Goal: Task Accomplishment & Management: Complete application form

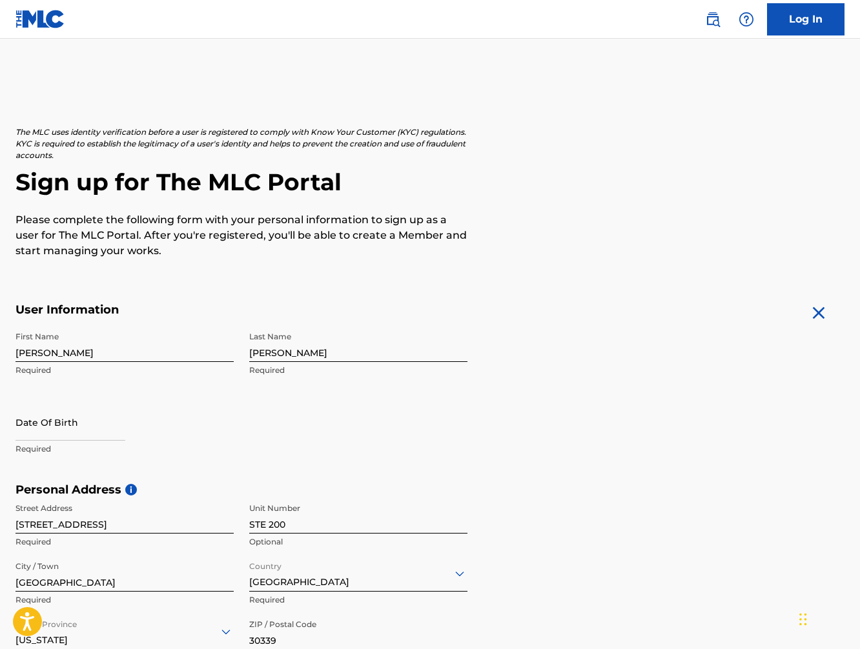
scroll to position [360, 0]
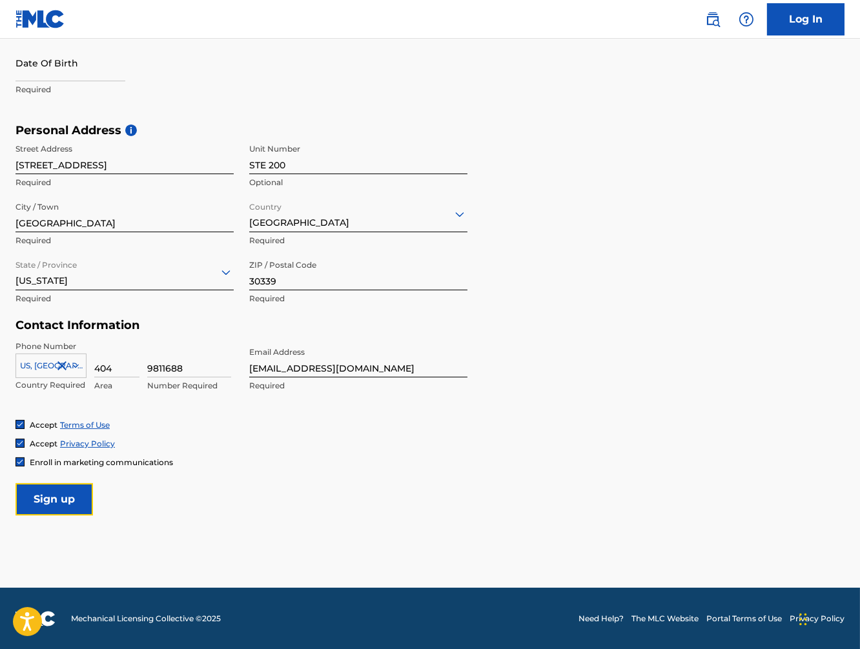
click at [74, 500] on input "Sign up" at bounding box center [53, 500] width 77 height 32
select select "8"
select select "2025"
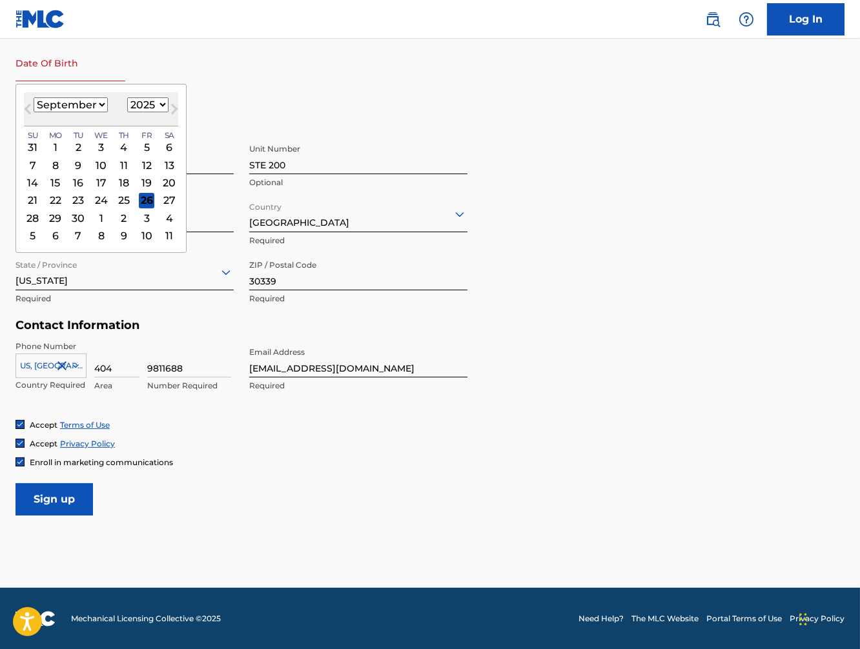
click at [47, 80] on input "text" at bounding box center [70, 63] width 110 height 37
click at [34, 97] on select "January February March April May June July August September October November De…" at bounding box center [71, 104] width 74 height 15
select select "5"
click option "June" at bounding box center [0, 0] width 0 height 0
click at [127, 97] on select "1899 1900 1901 1902 1903 1904 1905 1906 1907 1908 1909 1910 1911 1912 1913 1914…" at bounding box center [147, 104] width 41 height 15
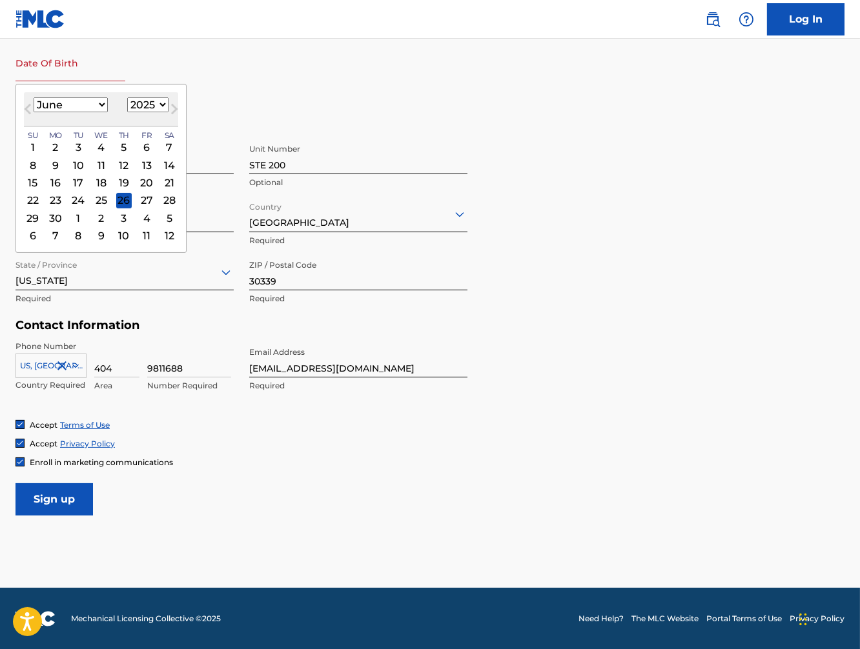
select select "1987"
click option "1987" at bounding box center [0, 0] width 0 height 0
click at [144, 145] on div "5" at bounding box center [146, 146] width 15 height 15
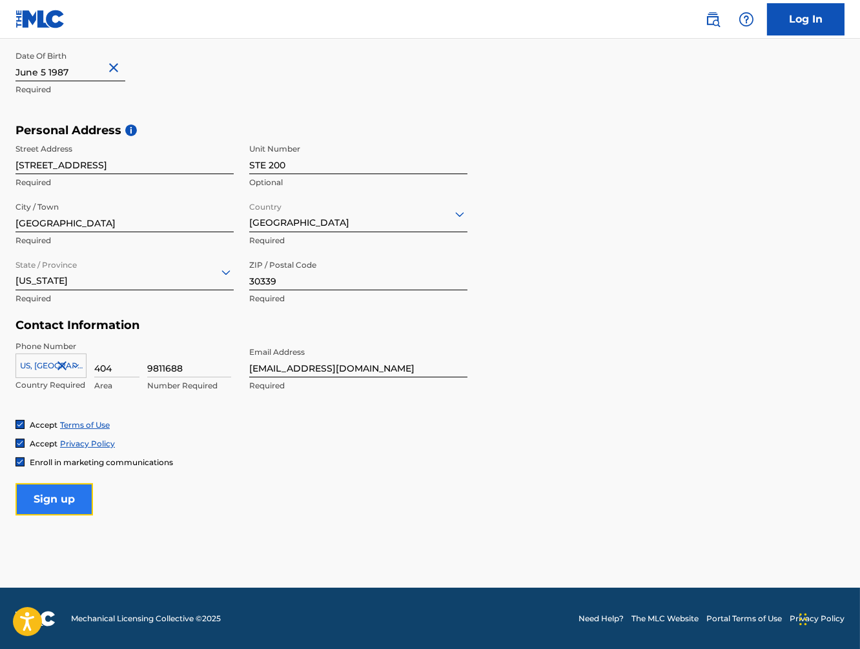
click at [82, 501] on input "Sign up" at bounding box center [53, 500] width 77 height 32
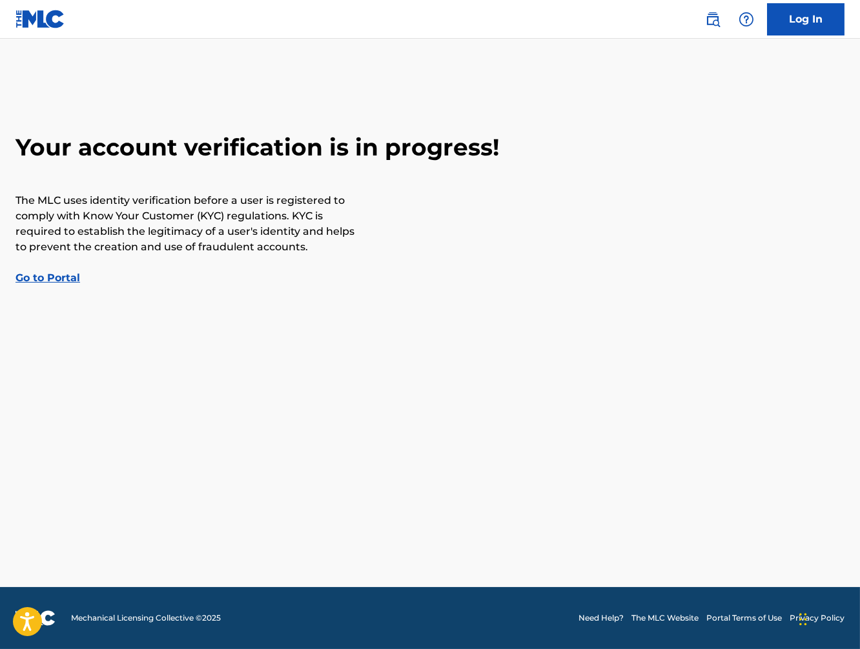
click at [43, 279] on link "Go to Portal" at bounding box center [47, 278] width 65 height 12
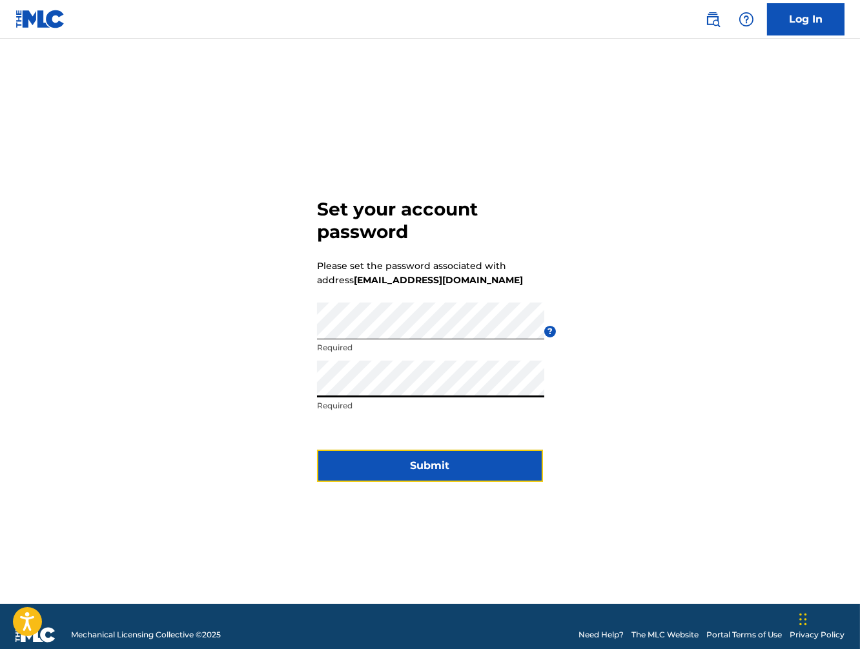
click at [398, 465] on button "Submit" at bounding box center [430, 466] width 226 height 32
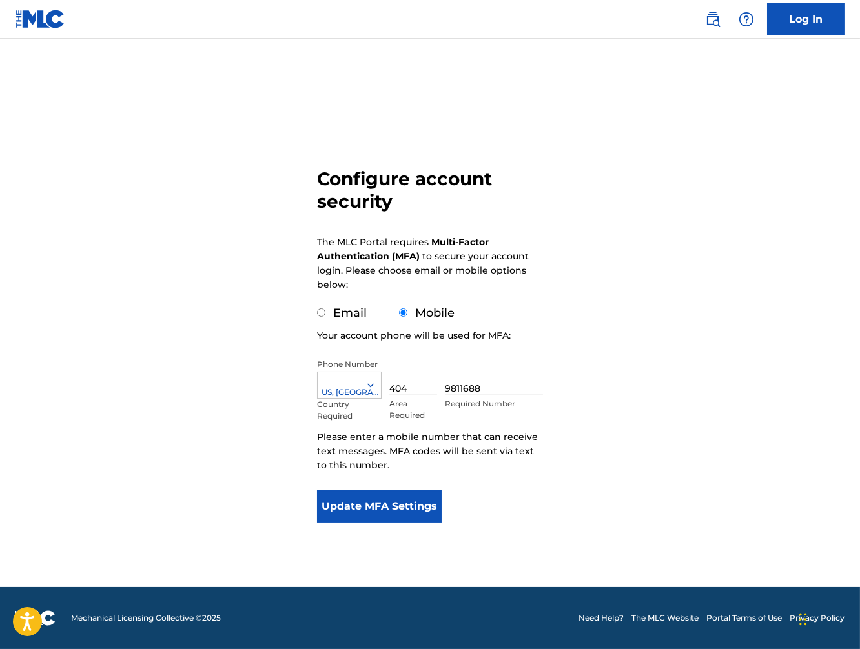
click at [324, 317] on input "Email" at bounding box center [321, 313] width 8 height 8
radio input "true"
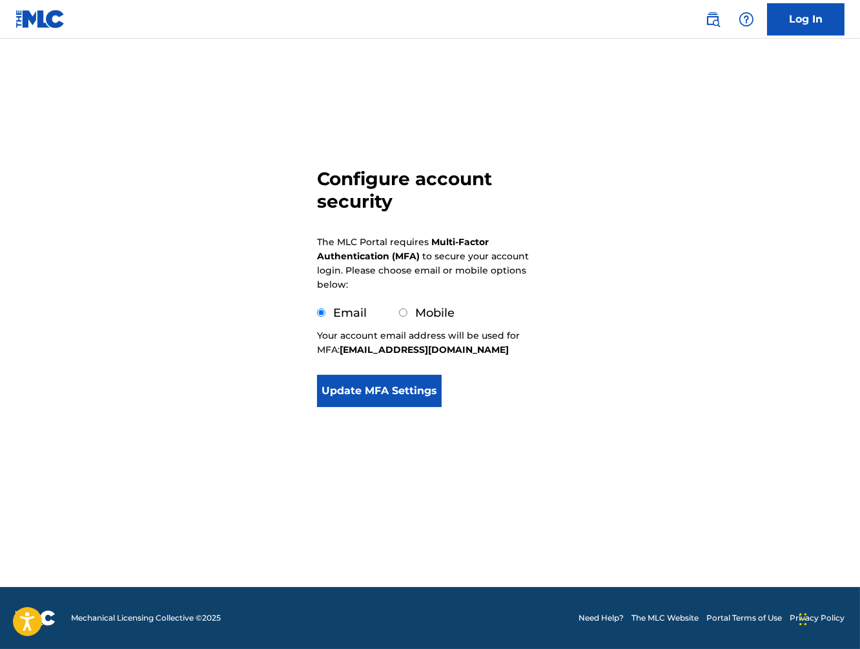
click at [402, 317] on input "Mobile" at bounding box center [403, 313] width 8 height 8
radio input "true"
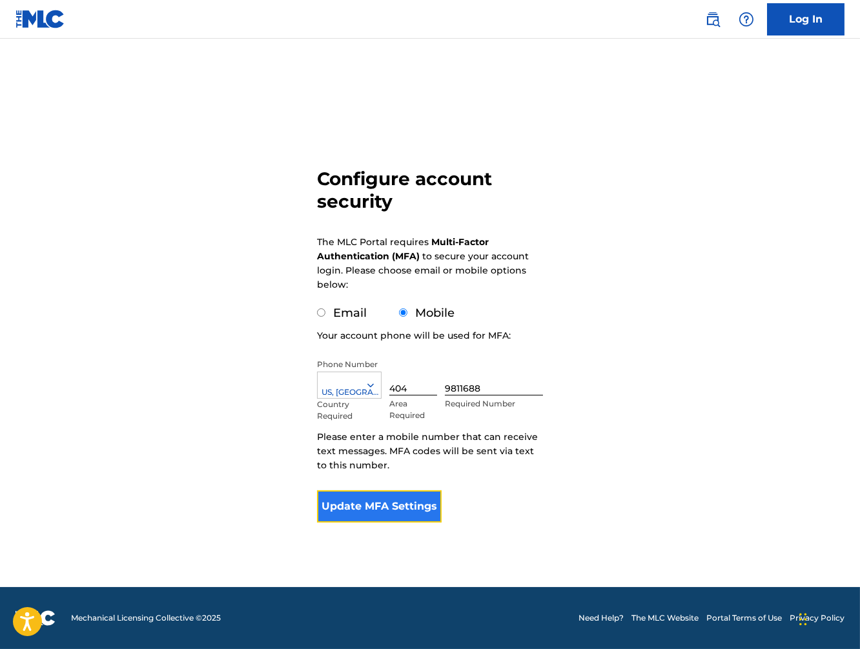
click at [398, 507] on button "Update MFA Settings" at bounding box center [379, 507] width 125 height 32
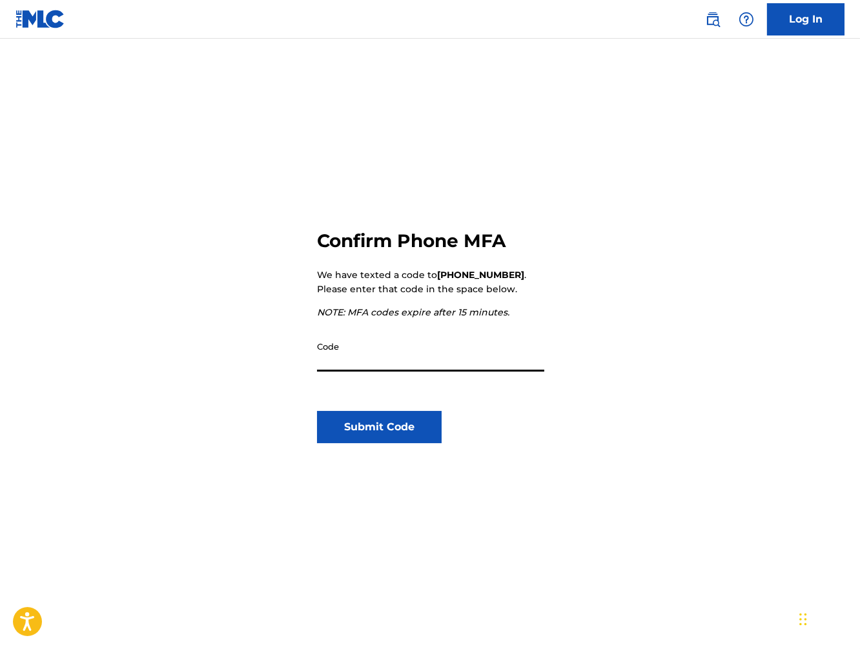
paste input "117870"
type input "117870"
click at [354, 436] on button "Submit Code" at bounding box center [379, 427] width 125 height 32
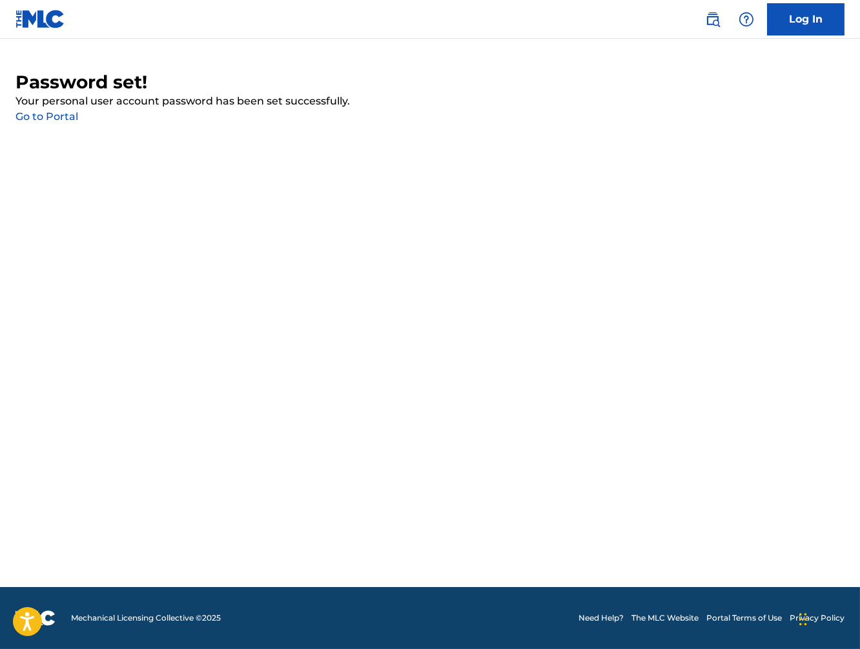
click at [58, 119] on link "Go to Portal" at bounding box center [46, 116] width 63 height 12
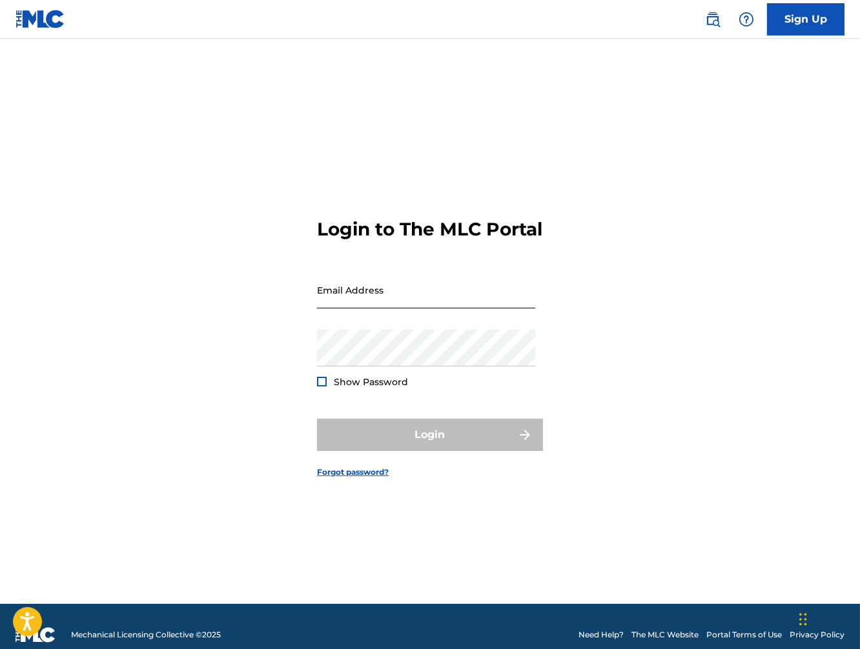
click at [363, 303] on input "Email Address" at bounding box center [426, 290] width 218 height 37
type input "[EMAIL_ADDRESS][DOMAIN_NAME]"
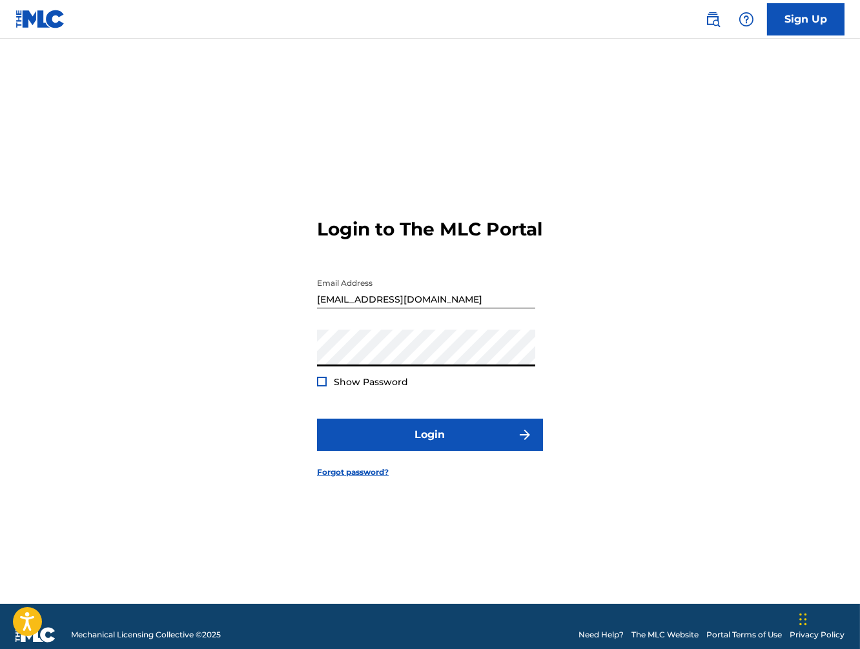
click at [317, 419] on button "Login" at bounding box center [430, 435] width 226 height 32
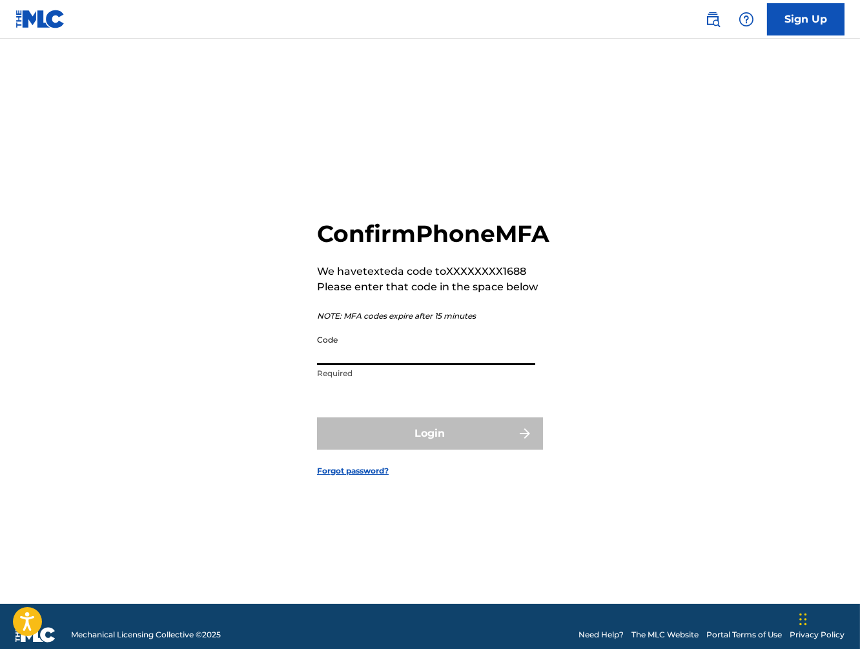
click at [347, 355] on input "Code" at bounding box center [426, 347] width 218 height 37
paste input "507808"
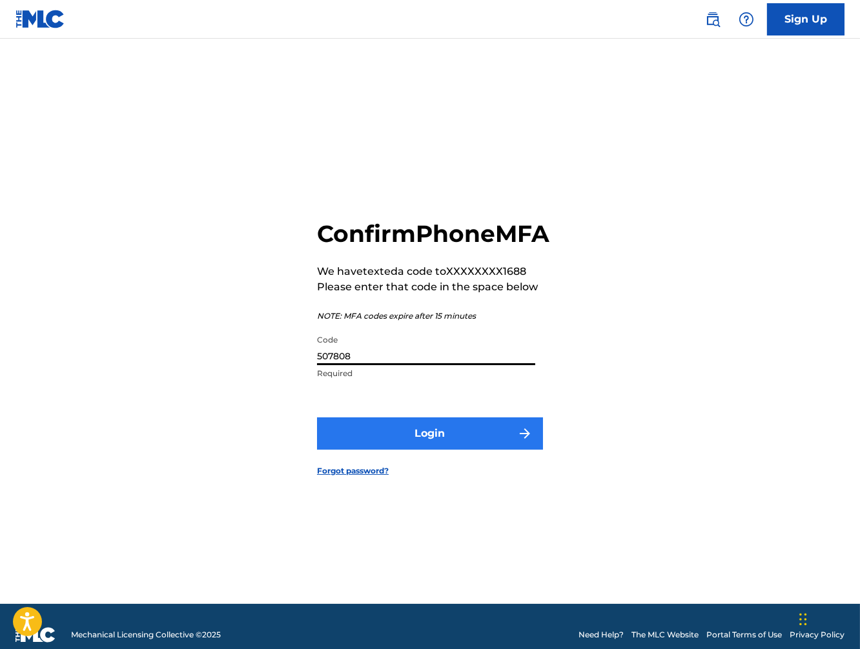
type input "507808"
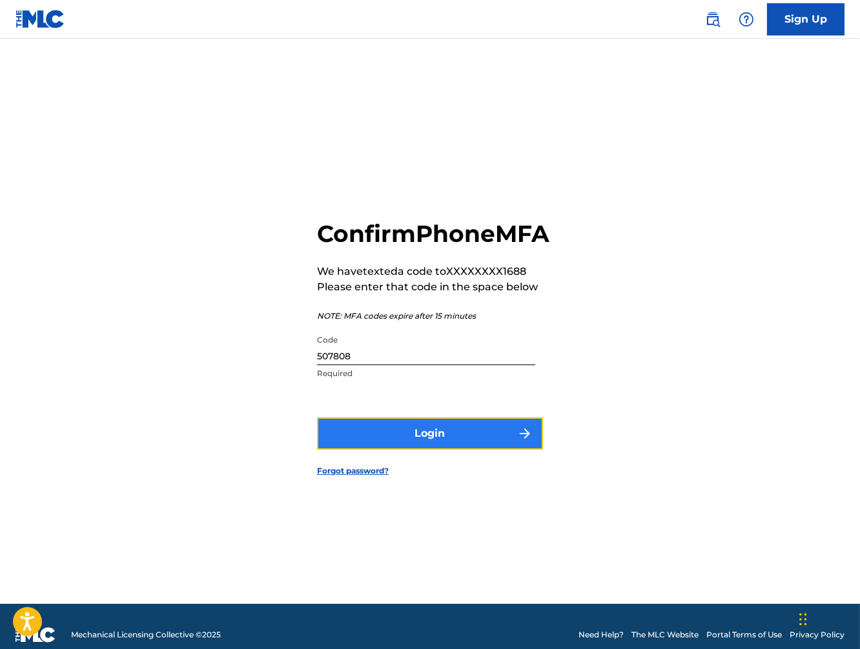
click at [384, 444] on button "Login" at bounding box center [430, 434] width 226 height 32
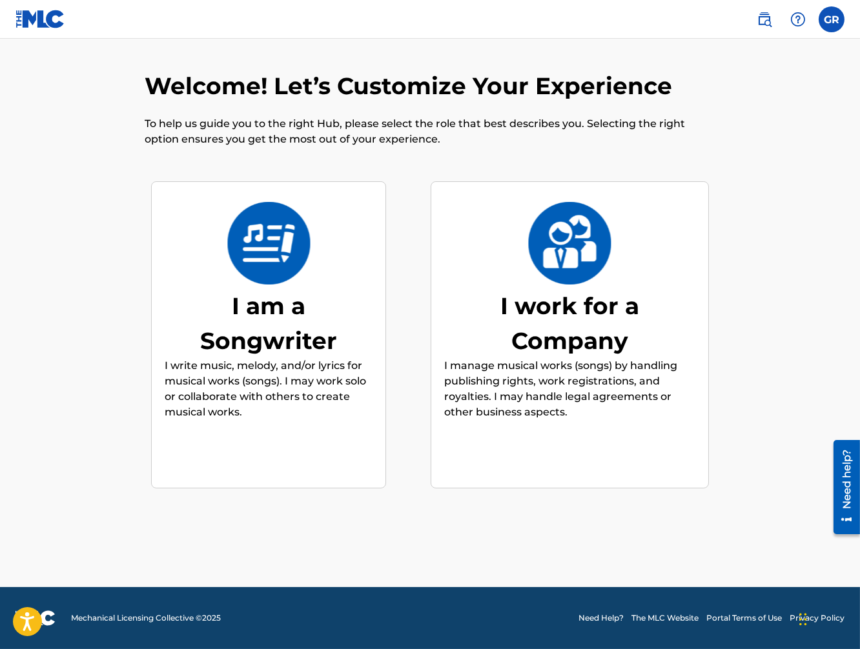
click at [276, 261] on img at bounding box center [269, 243] width 85 height 83
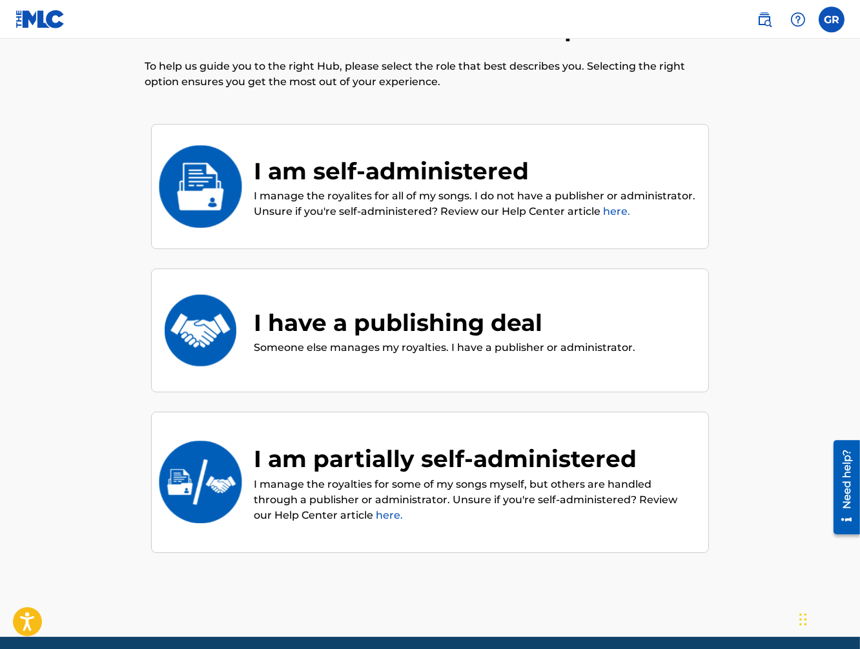
scroll to position [58, 0]
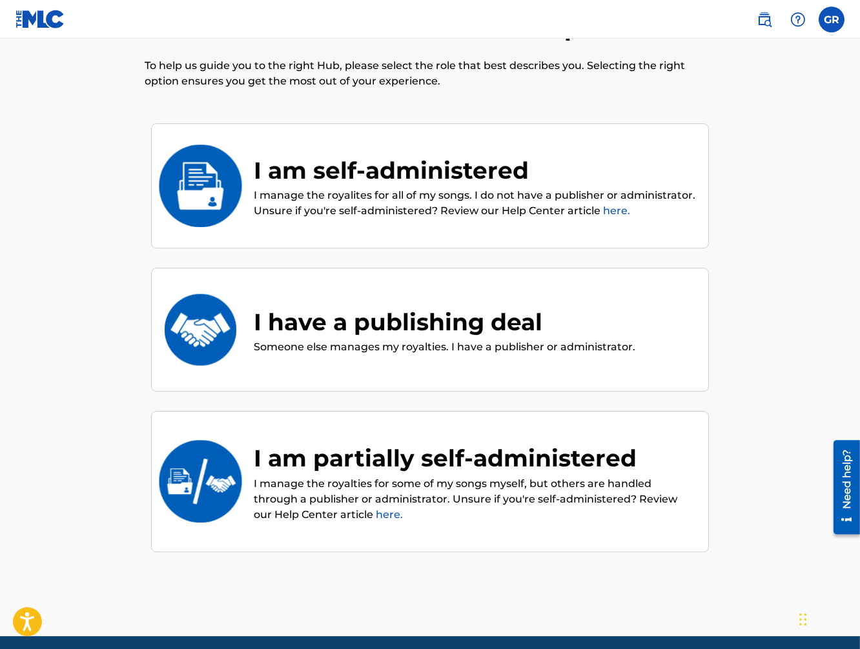
click at [314, 177] on div "I am self-administered" at bounding box center [475, 170] width 442 height 35
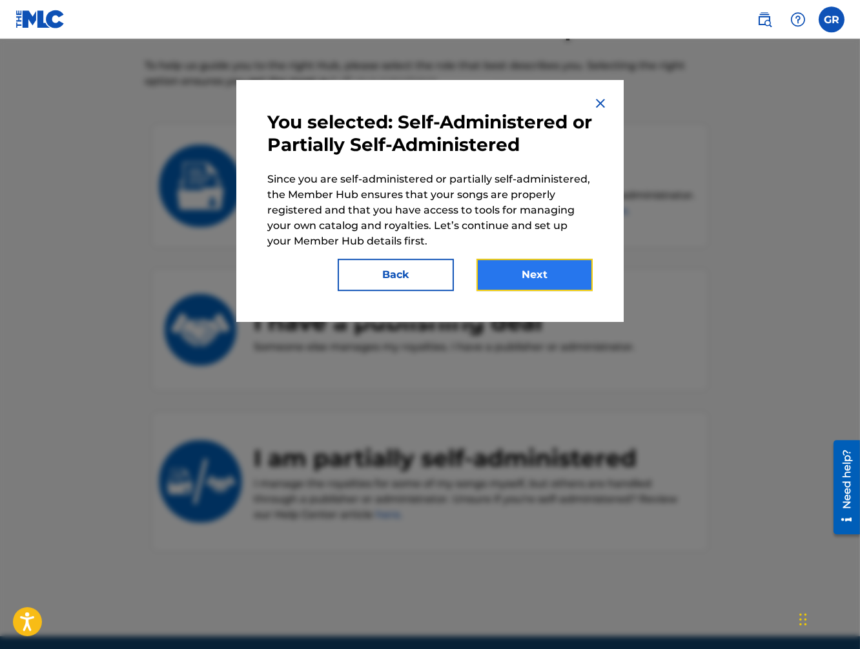
click at [531, 265] on button "Next" at bounding box center [534, 275] width 116 height 32
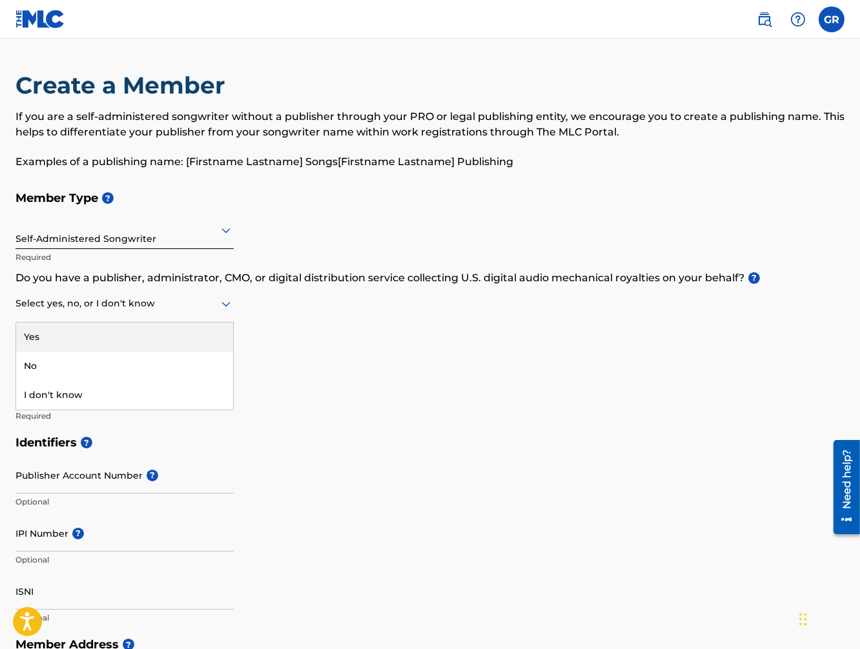
click at [194, 306] on div at bounding box center [124, 304] width 218 height 16
click at [280, 317] on div "Member Type ? Self-Administered Songwriter Required Do you have a publisher, ad…" at bounding box center [429, 307] width 829 height 245
click at [154, 317] on div "Select yes, no, or I don't know" at bounding box center [124, 304] width 218 height 37
click at [60, 338] on div "Yes" at bounding box center [124, 337] width 217 height 29
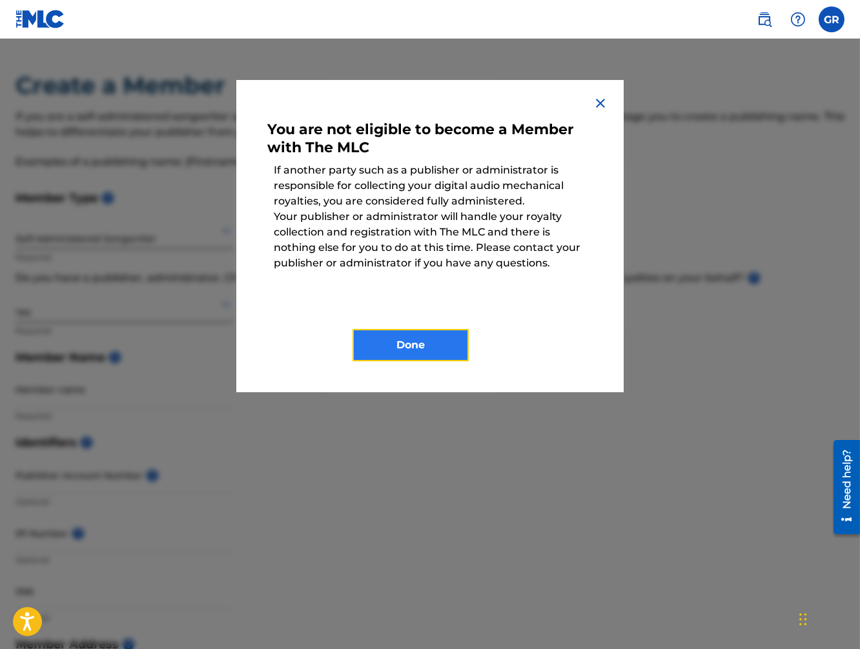
click at [372, 338] on button "Done" at bounding box center [410, 345] width 116 height 32
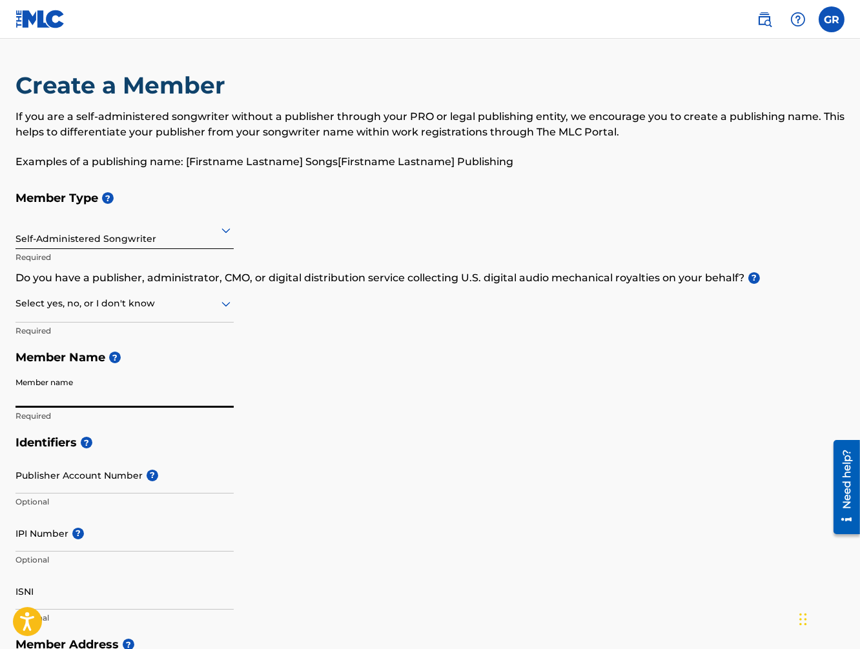
click at [86, 390] on input "Member name" at bounding box center [124, 389] width 218 height 37
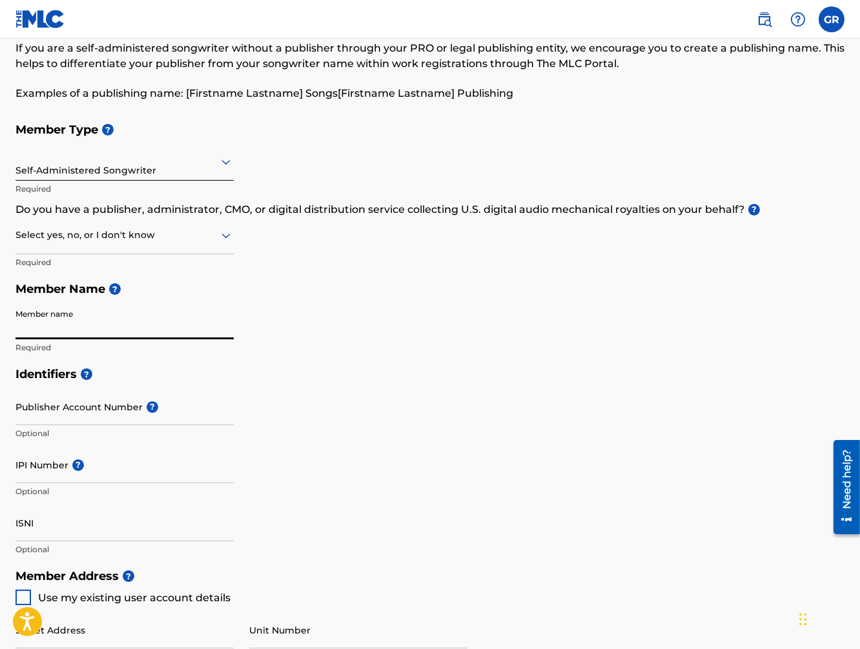
scroll to position [78, 0]
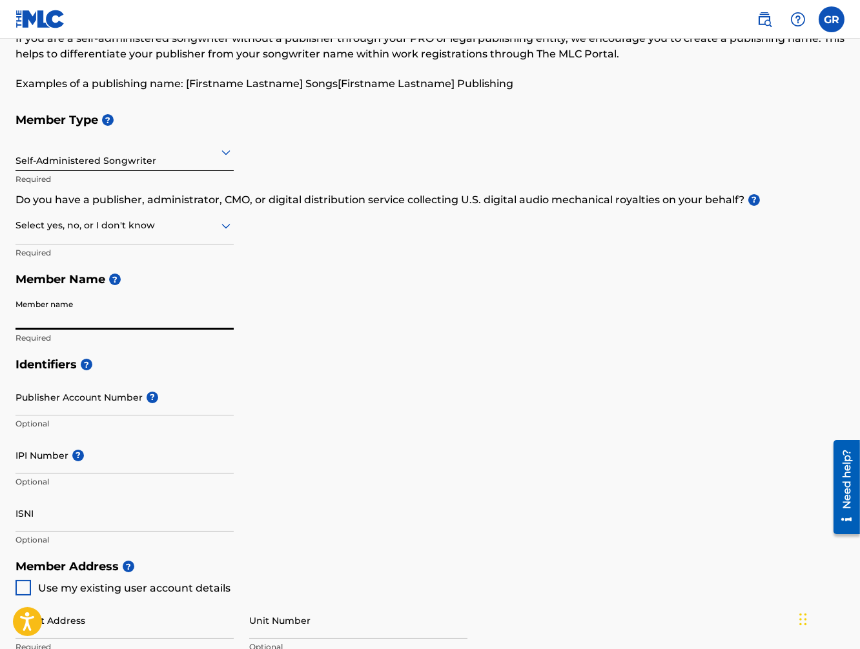
click at [225, 226] on icon at bounding box center [225, 226] width 9 height 5
click at [70, 289] on div "No" at bounding box center [124, 288] width 217 height 29
click at [82, 319] on input "Member name" at bounding box center [124, 311] width 218 height 37
type input "g"
type input "[PERSON_NAME]"
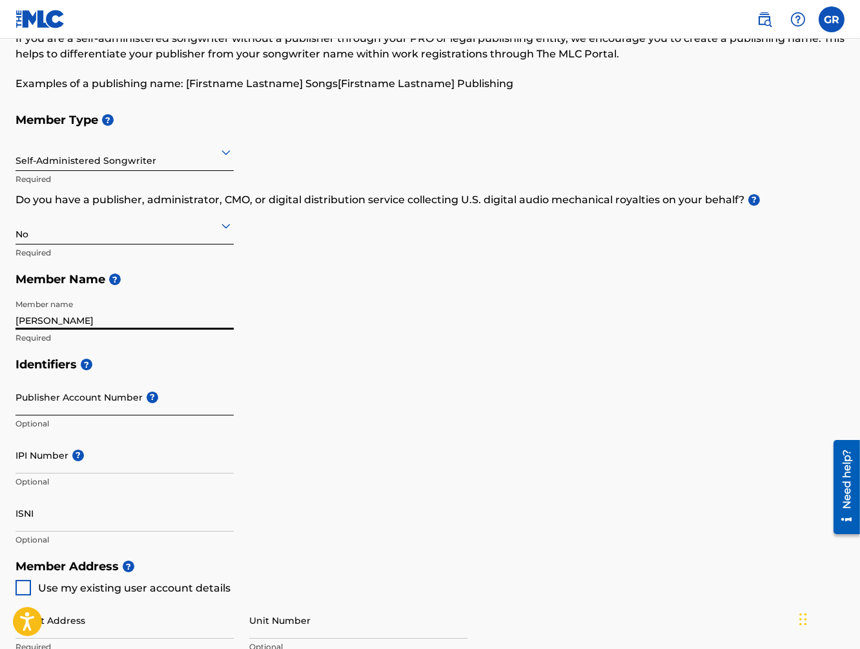
click at [118, 402] on input "Publisher Account Number ?" at bounding box center [124, 397] width 218 height 37
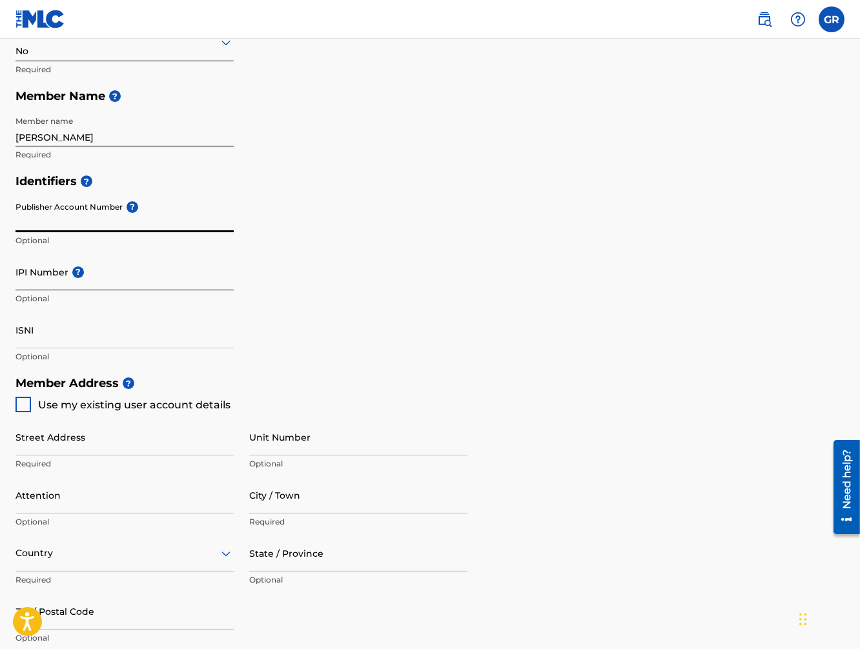
scroll to position [271, 0]
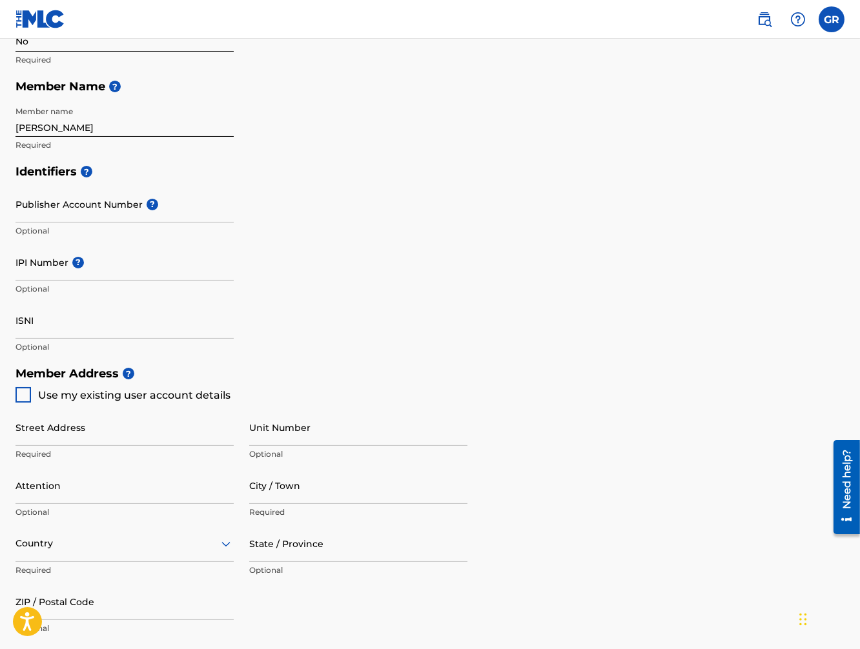
click at [23, 395] on div at bounding box center [22, 394] width 15 height 15
type input "[STREET_ADDRESS]"
type input "[GEOGRAPHIC_DATA]"
type input "30339"
type input "404"
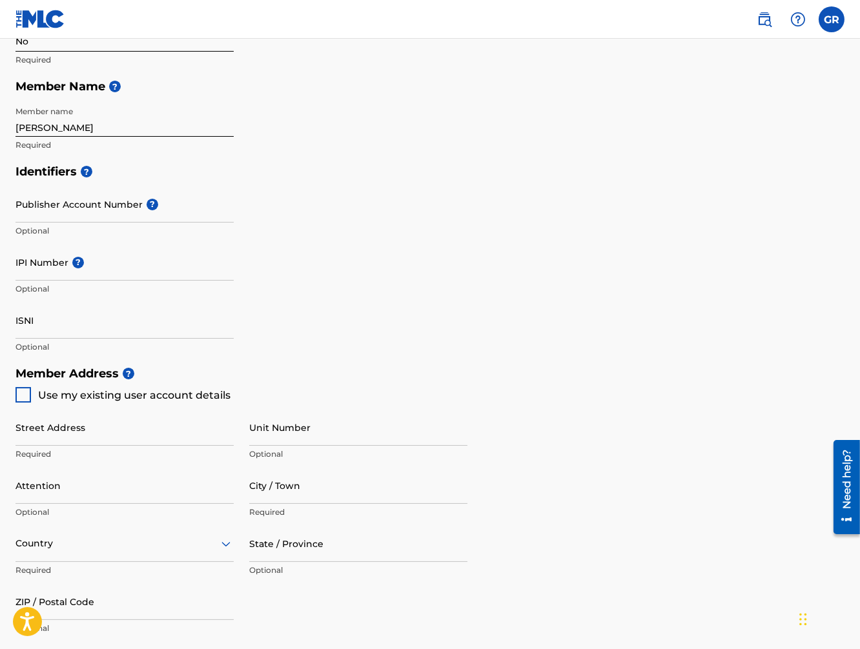
type input "9811688"
type input "[EMAIL_ADDRESS][DOMAIN_NAME]"
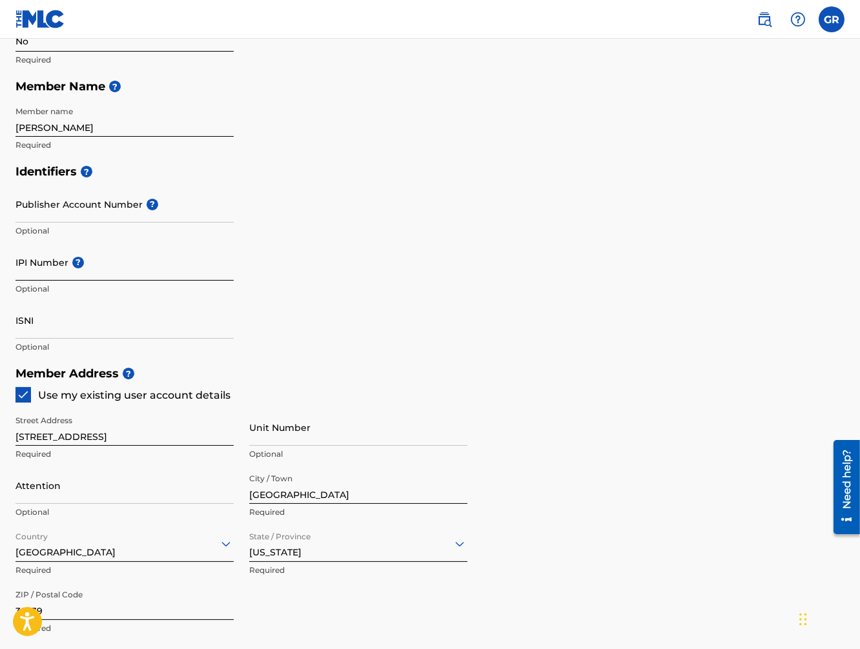
click at [133, 267] on input "IPI Number ?" at bounding box center [124, 262] width 218 height 37
paste input "00580214472"
click at [35, 272] on input "00580214472" at bounding box center [124, 262] width 218 height 37
type input "00580214472"
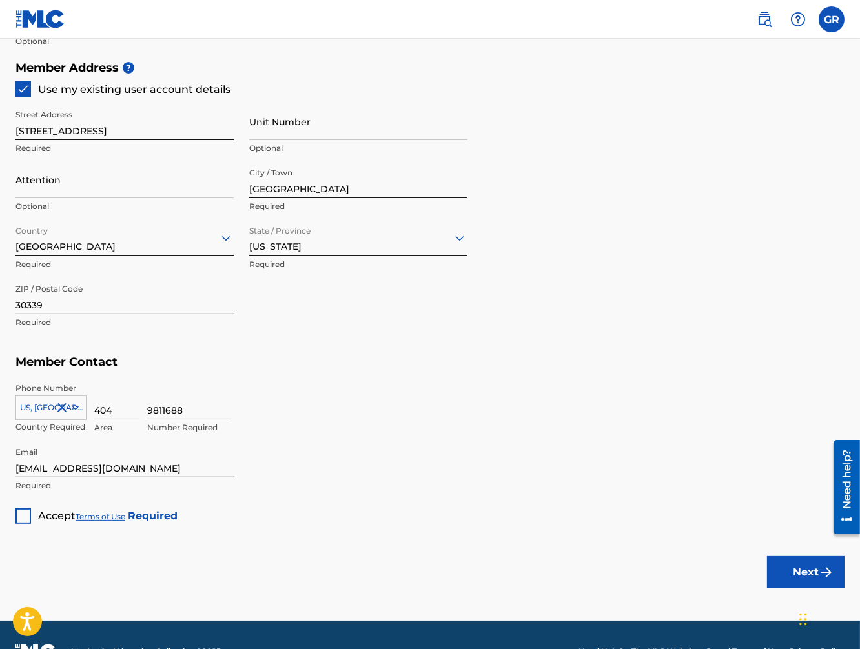
scroll to position [586, 0]
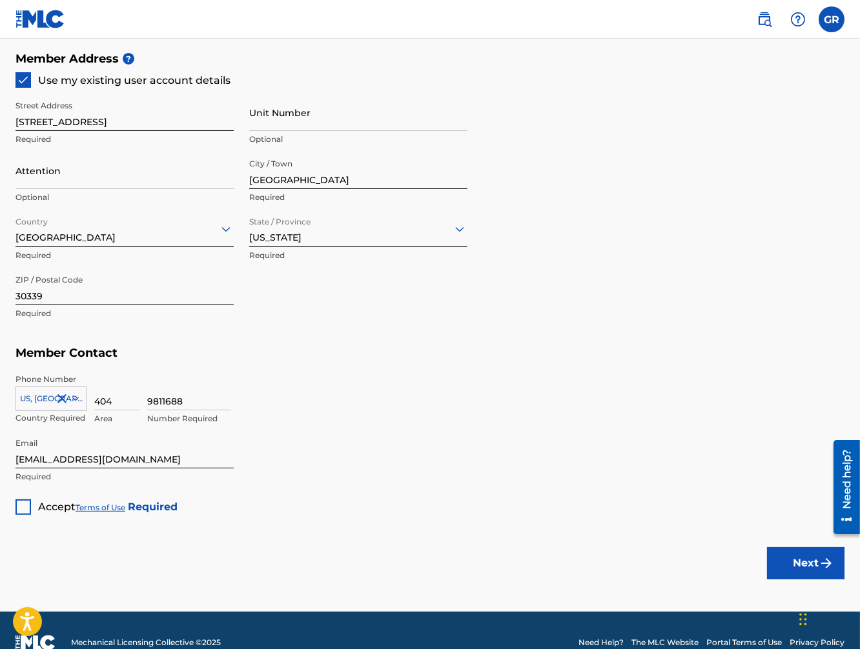
click at [23, 503] on div at bounding box center [22, 507] width 15 height 15
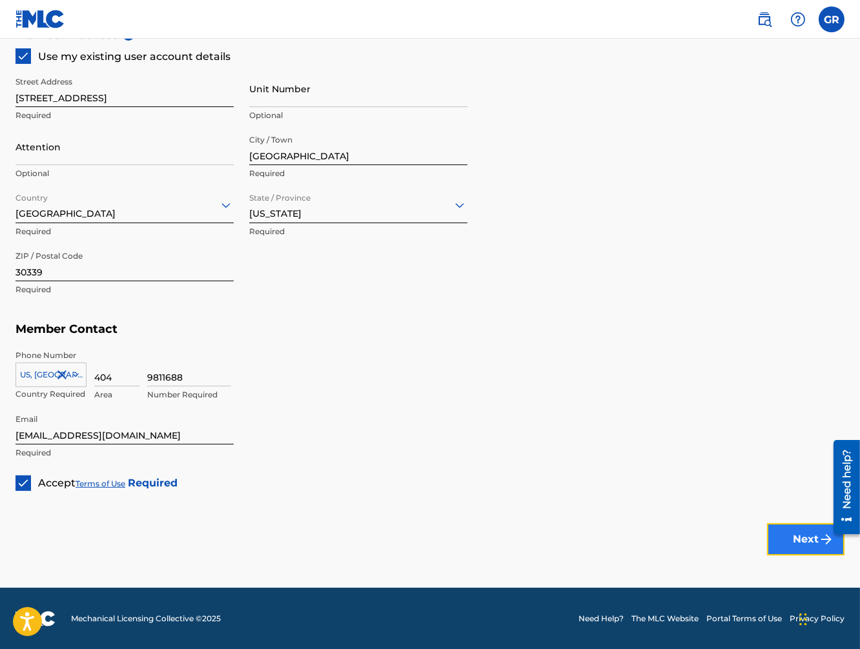
click at [823, 544] on img "submit" at bounding box center [826, 539] width 15 height 15
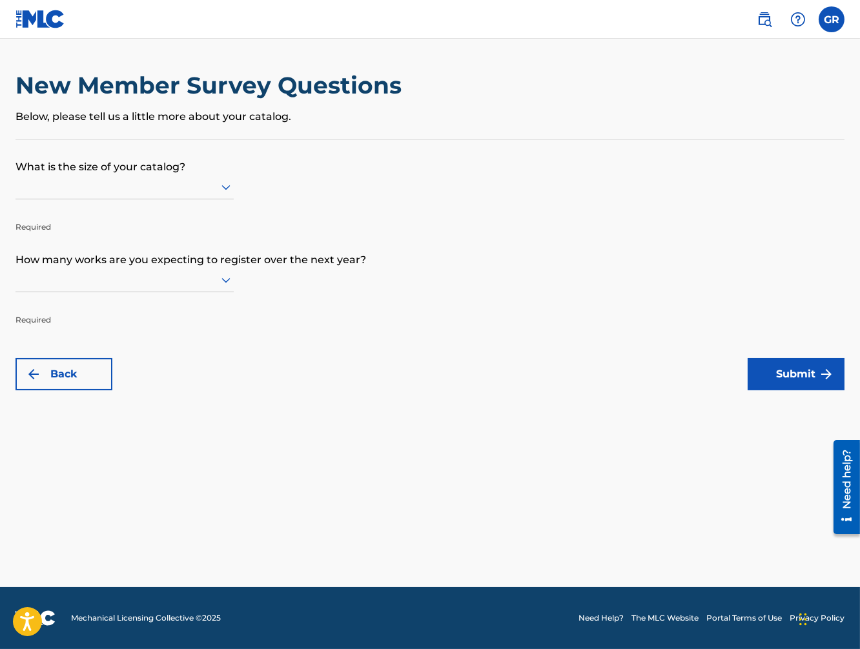
click at [111, 194] on div at bounding box center [124, 187] width 218 height 16
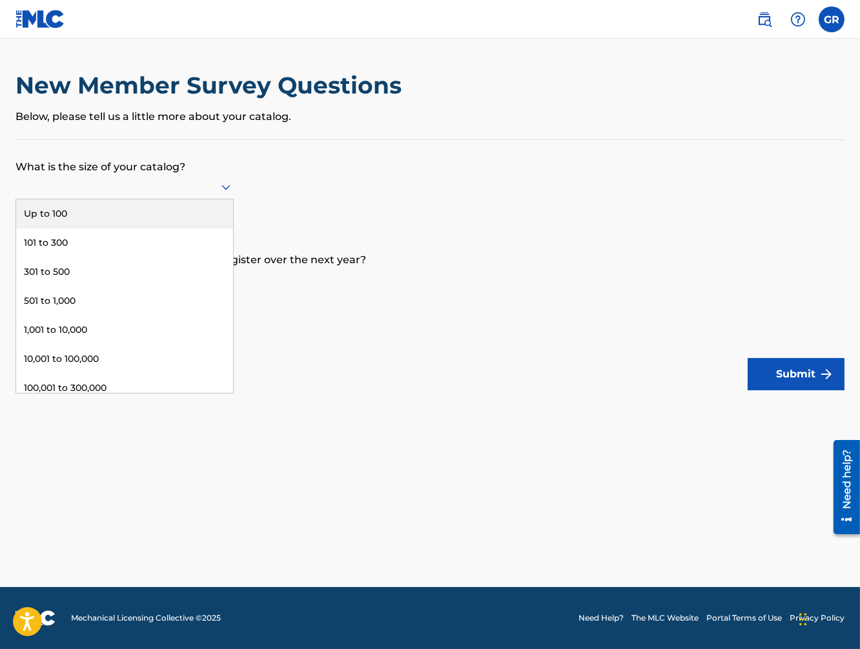
click at [84, 205] on div "Up to 100" at bounding box center [124, 213] width 217 height 29
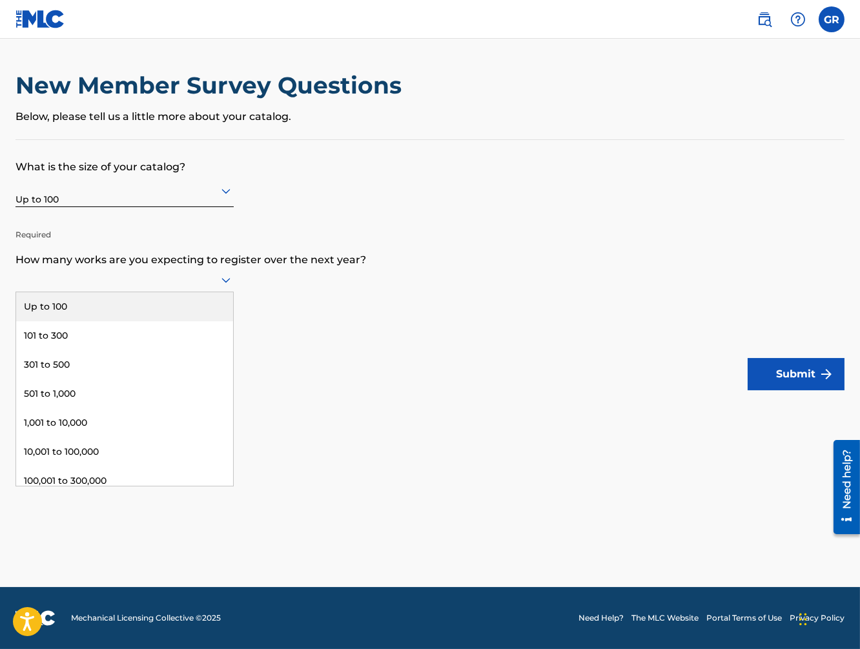
click at [158, 285] on div at bounding box center [124, 280] width 218 height 16
click at [63, 306] on div "Up to 100" at bounding box center [124, 306] width 217 height 29
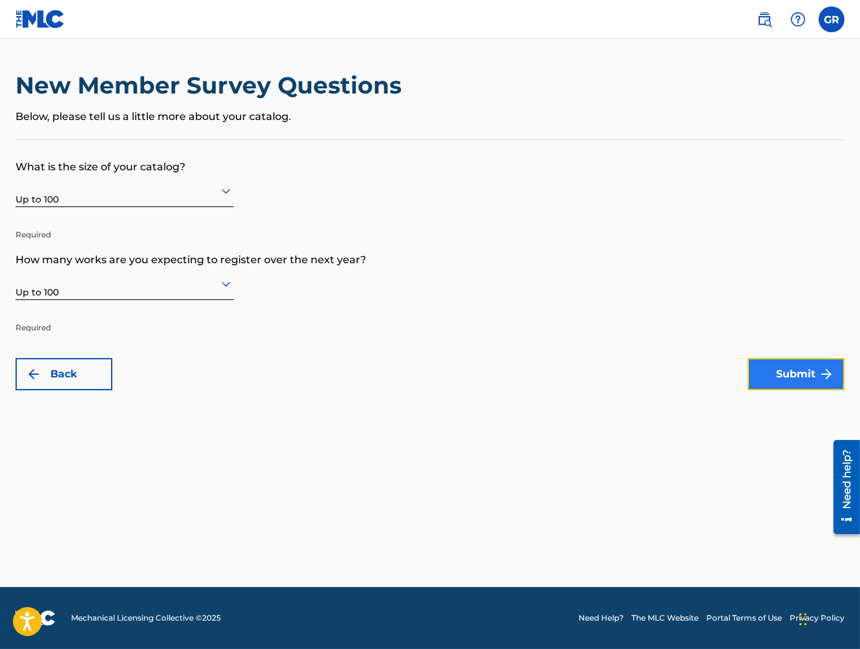
click at [786, 377] on button "Submit" at bounding box center [796, 374] width 97 height 32
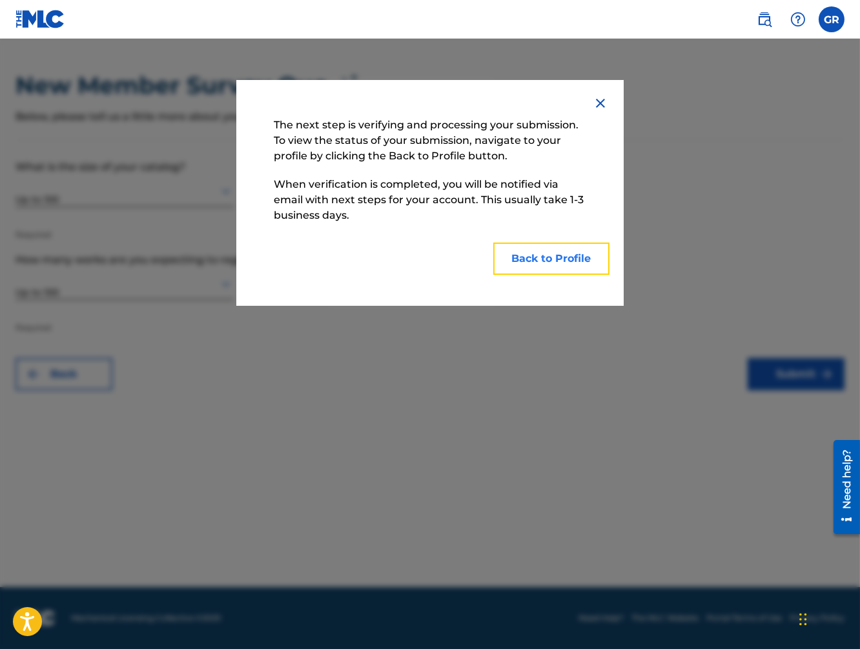
click at [549, 260] on button "Back to Profile" at bounding box center [551, 259] width 116 height 32
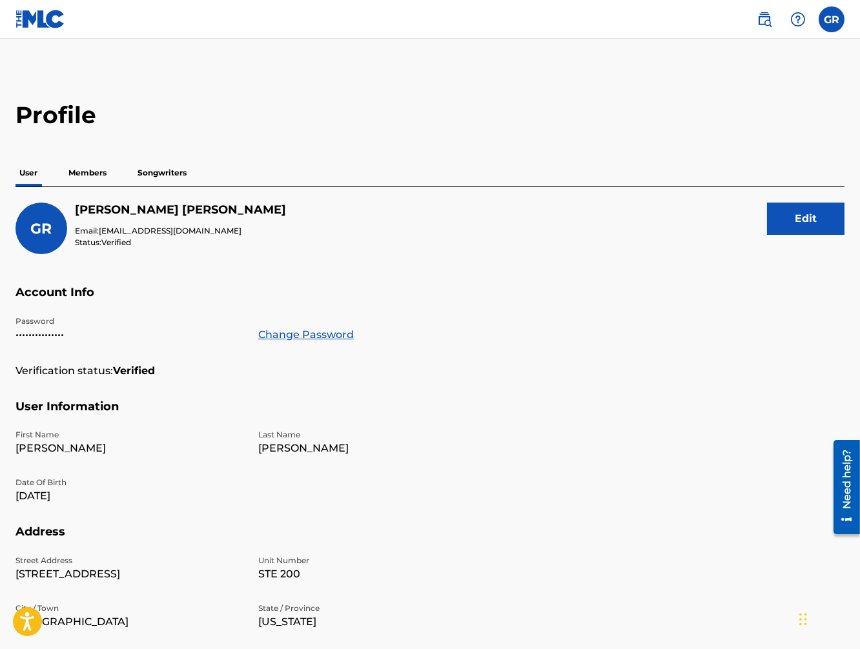
click at [89, 176] on p "Members" at bounding box center [88, 172] width 46 height 27
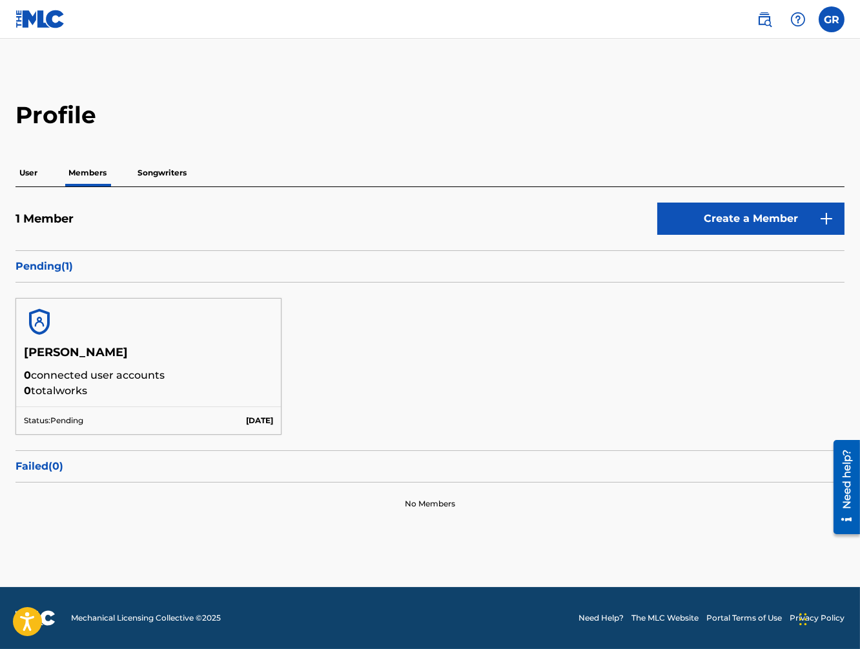
click at [158, 174] on p "Songwriters" at bounding box center [162, 172] width 57 height 27
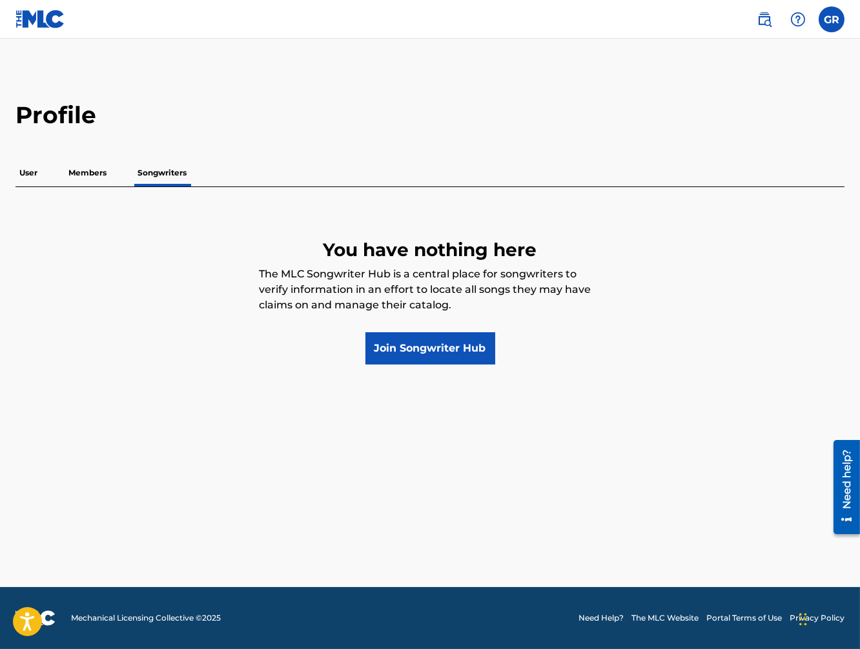
click at [99, 172] on p "Members" at bounding box center [88, 172] width 46 height 27
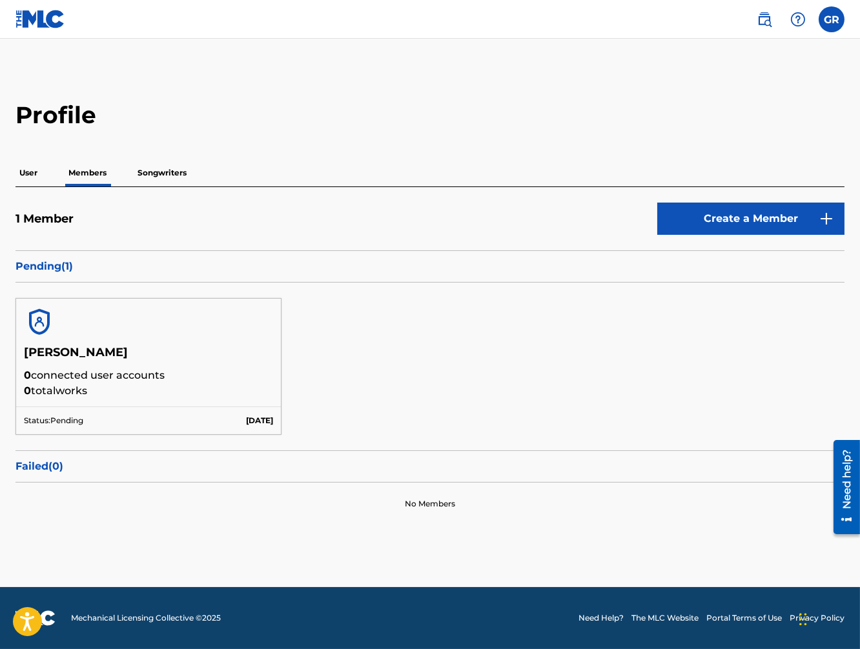
click at [34, 177] on p "User" at bounding box center [28, 172] width 26 height 27
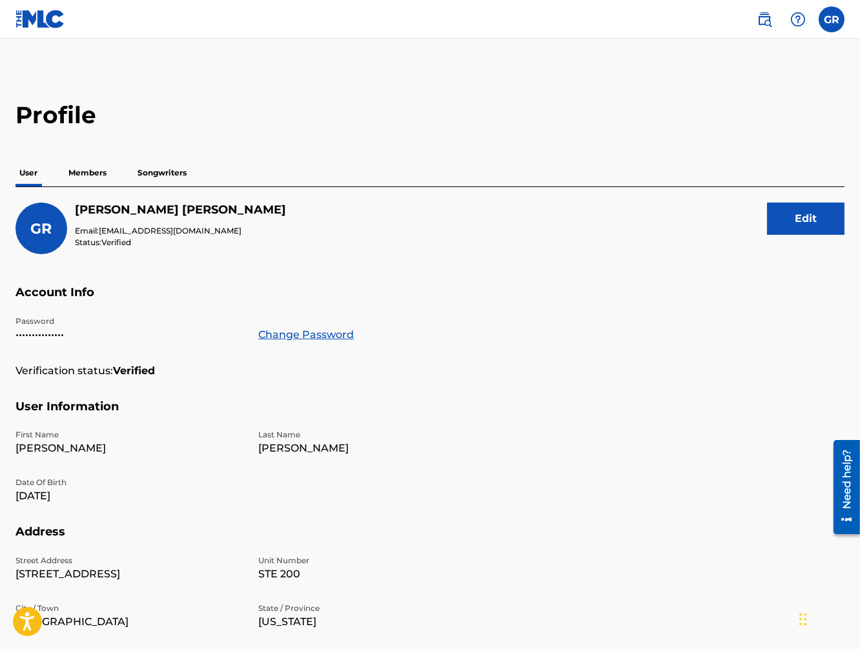
click at [72, 174] on p "Members" at bounding box center [88, 172] width 46 height 27
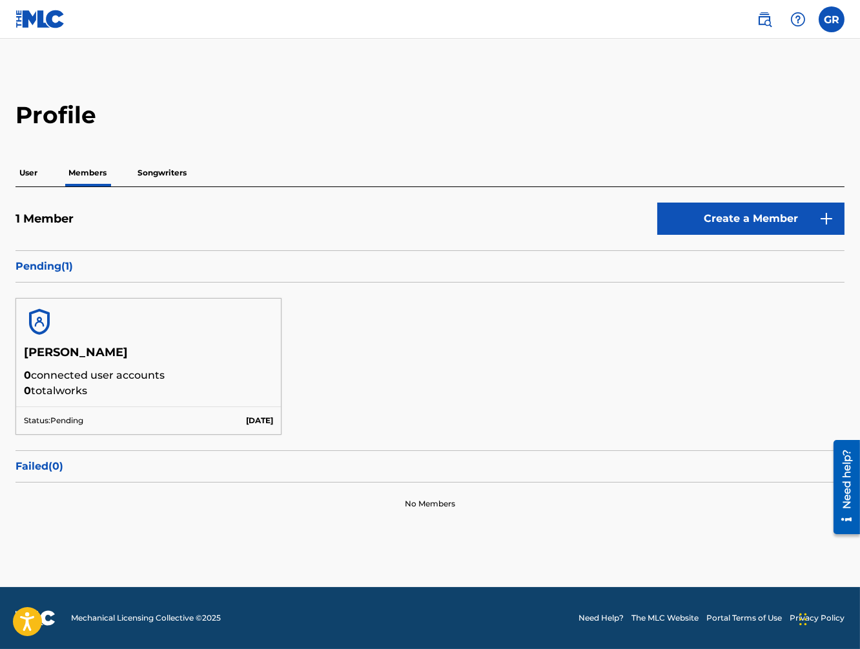
click at [23, 173] on p "User" at bounding box center [28, 172] width 26 height 27
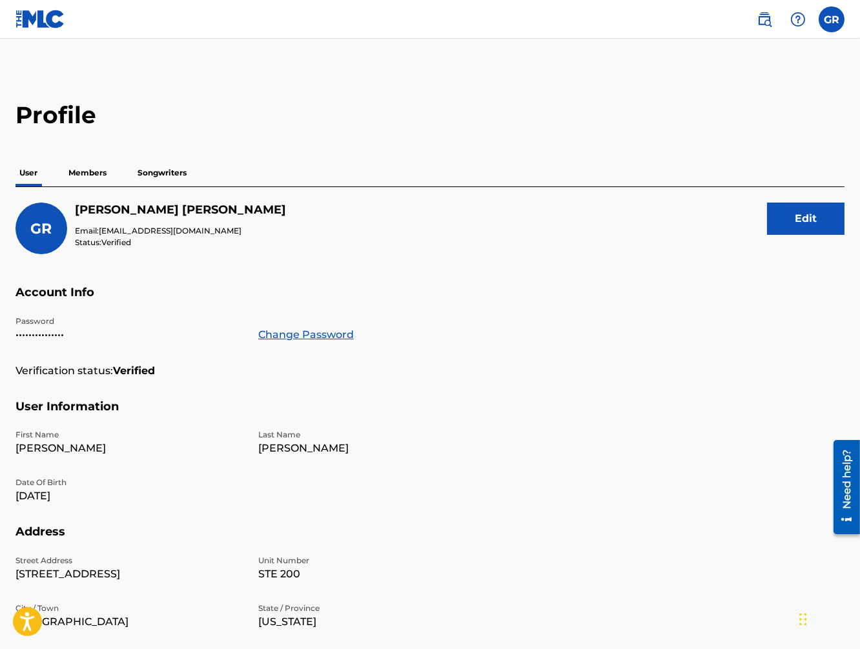
click at [92, 176] on p "Members" at bounding box center [88, 172] width 46 height 27
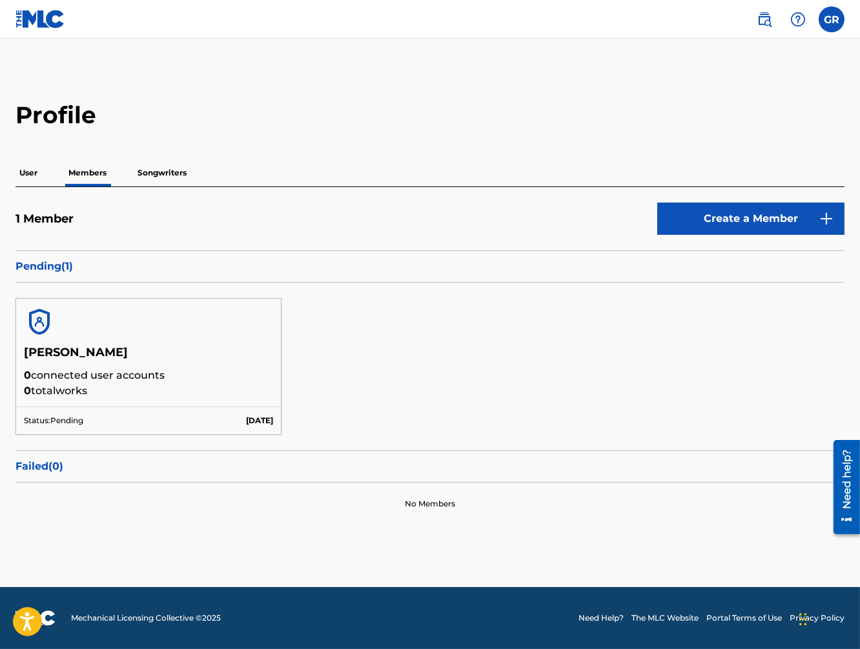
click at [158, 172] on p "Songwriters" at bounding box center [162, 172] width 57 height 27
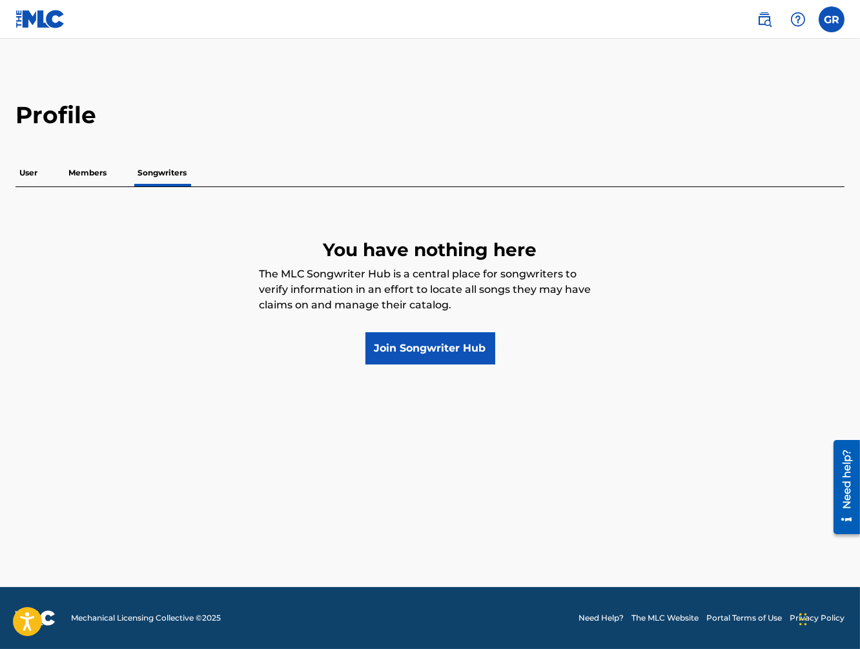
click at [85, 174] on p "Members" at bounding box center [88, 172] width 46 height 27
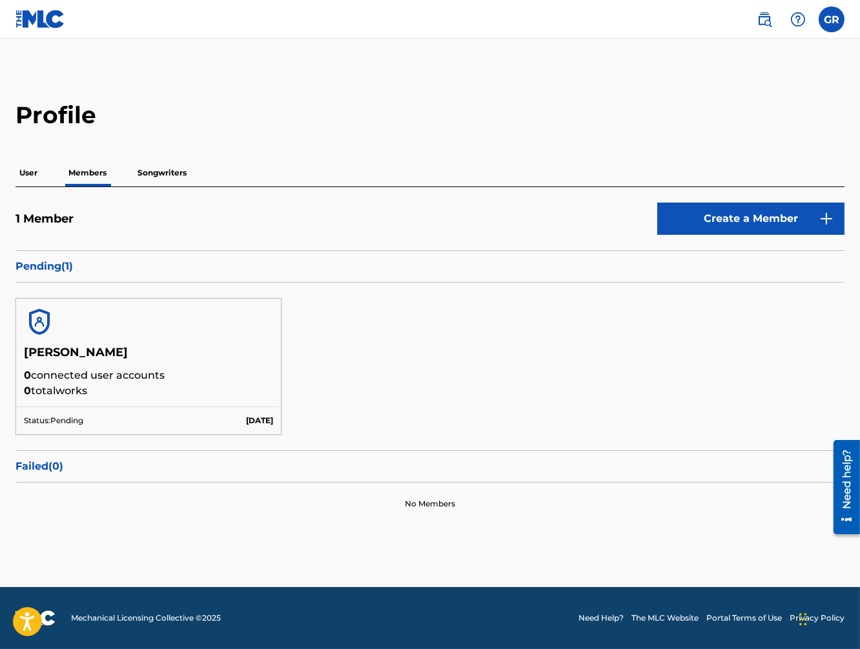
click at [172, 170] on p "Songwriters" at bounding box center [162, 172] width 57 height 27
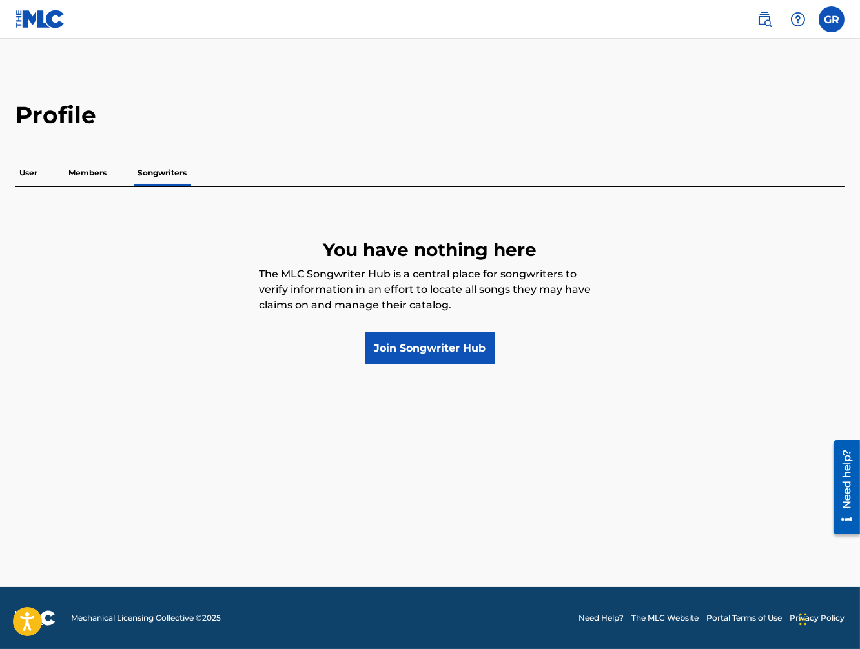
click at [97, 170] on p "Members" at bounding box center [88, 172] width 46 height 27
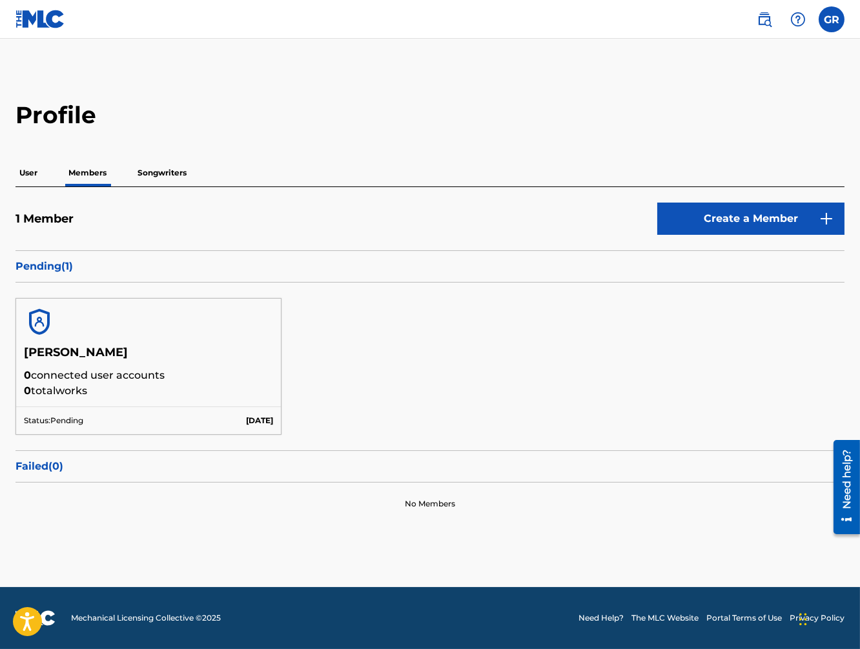
click at [38, 176] on p "User" at bounding box center [28, 172] width 26 height 27
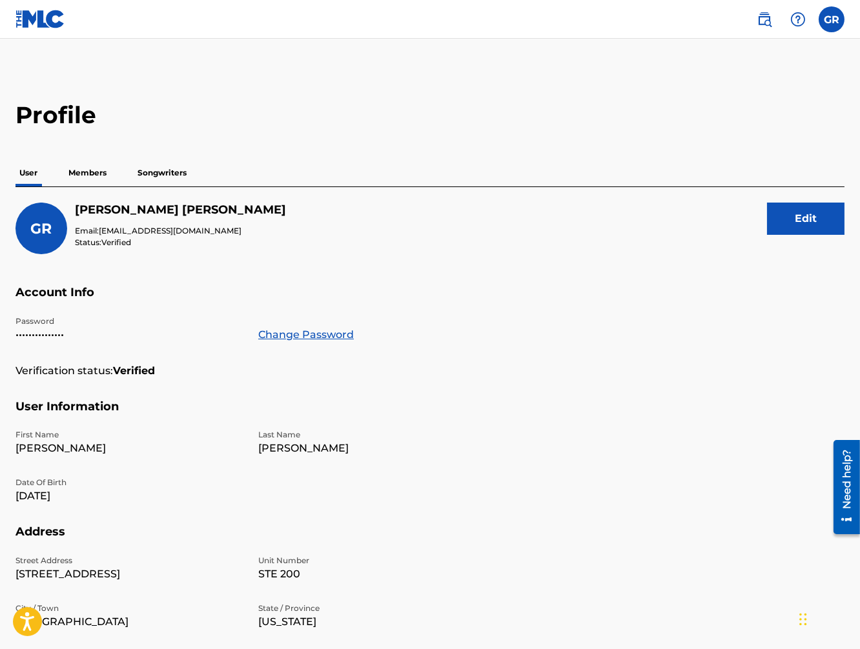
click at [46, 19] on img at bounding box center [40, 19] width 50 height 19
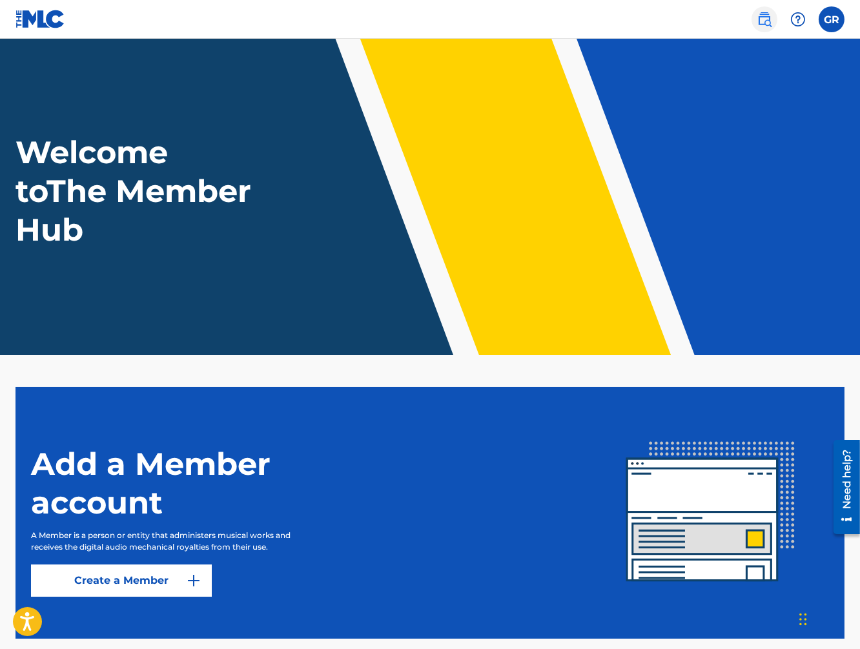
click at [766, 21] on img at bounding box center [764, 19] width 15 height 15
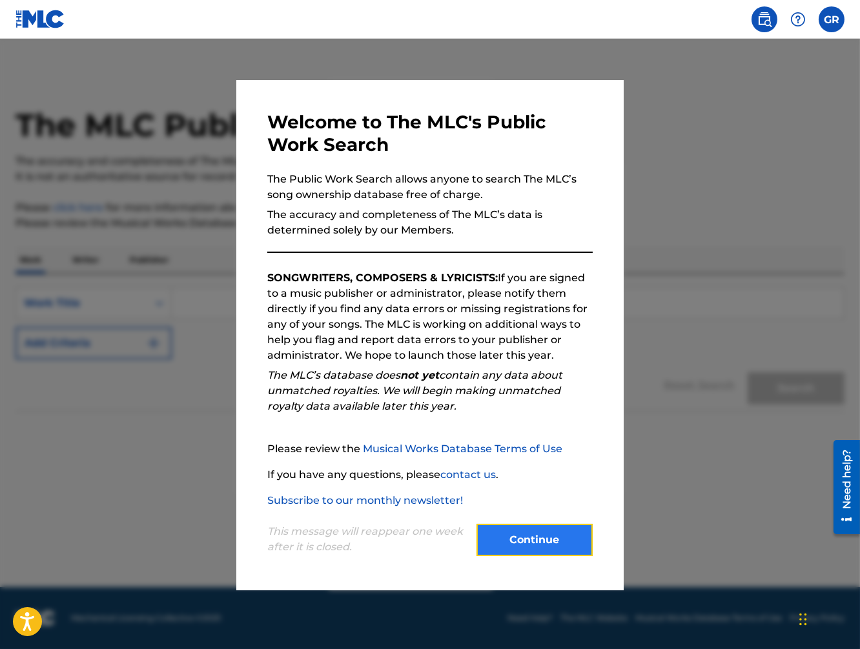
click at [522, 534] on button "Continue" at bounding box center [534, 540] width 116 height 32
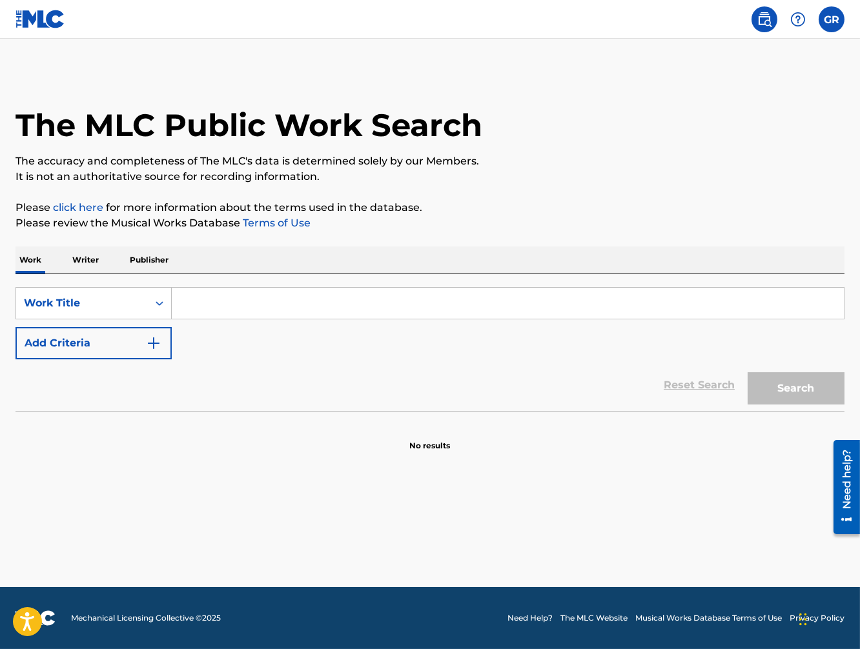
click at [81, 262] on p "Writer" at bounding box center [85, 260] width 34 height 27
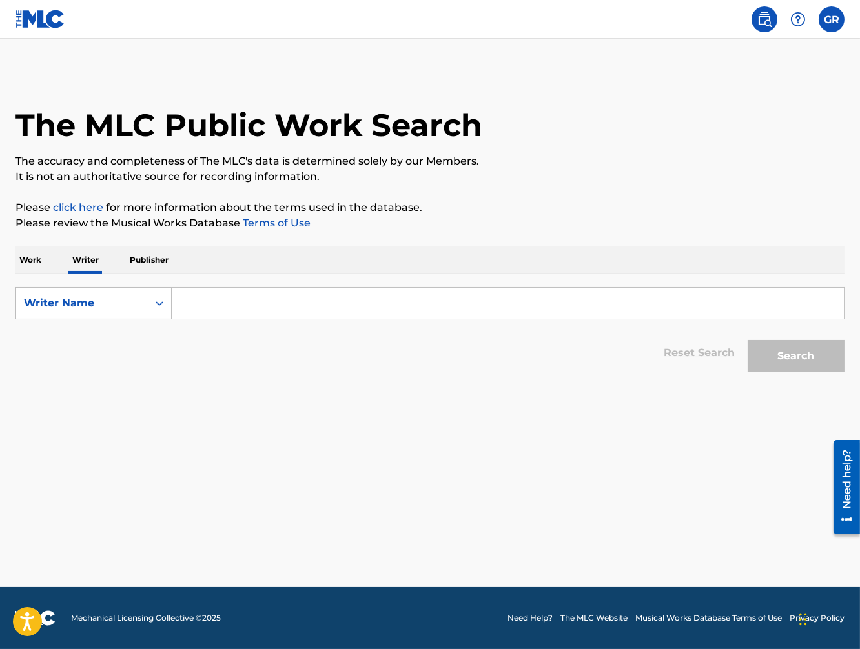
click at [229, 309] on input "Search Form" at bounding box center [508, 303] width 672 height 31
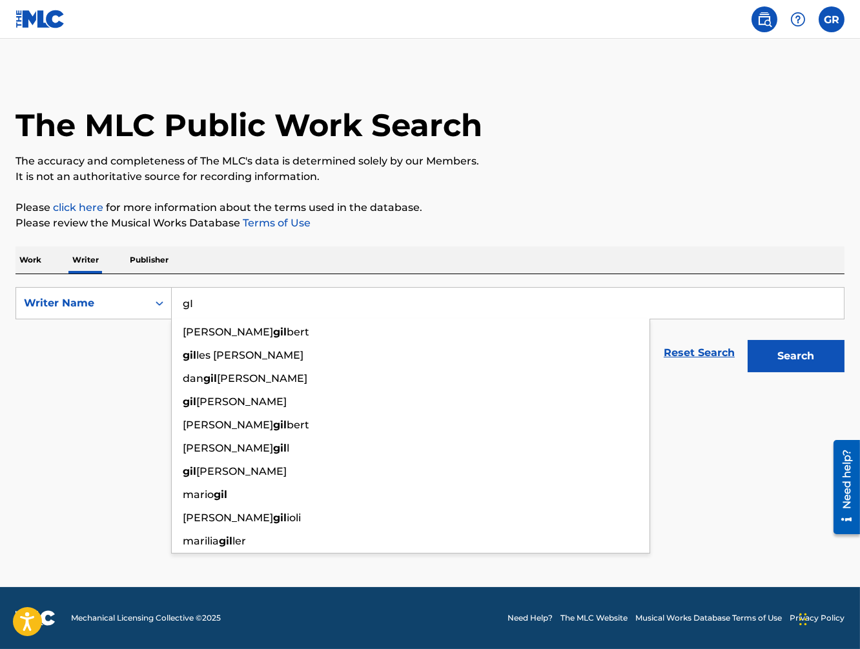
type input "g"
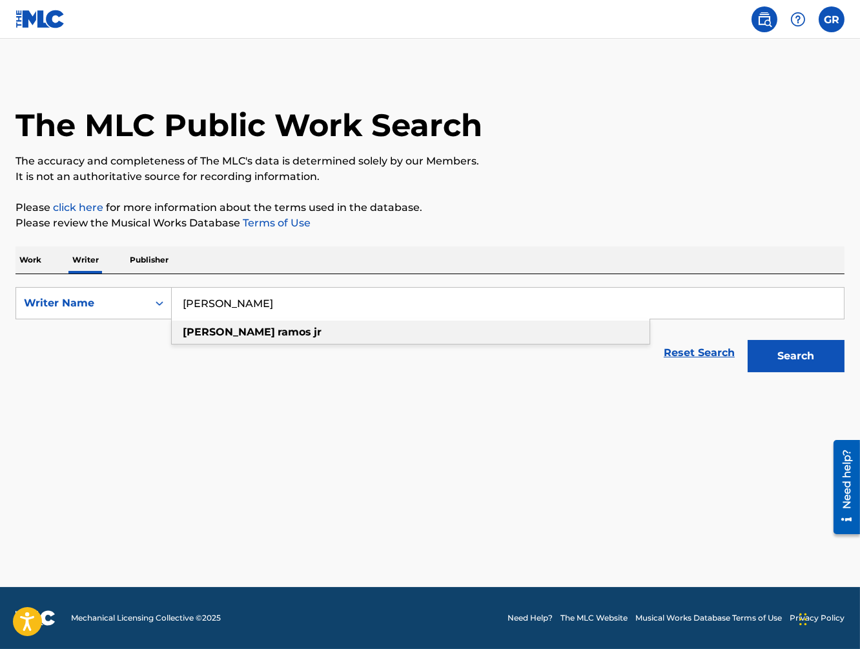
click at [214, 334] on strong "[PERSON_NAME]" at bounding box center [229, 332] width 92 height 12
type input "[PERSON_NAME]"
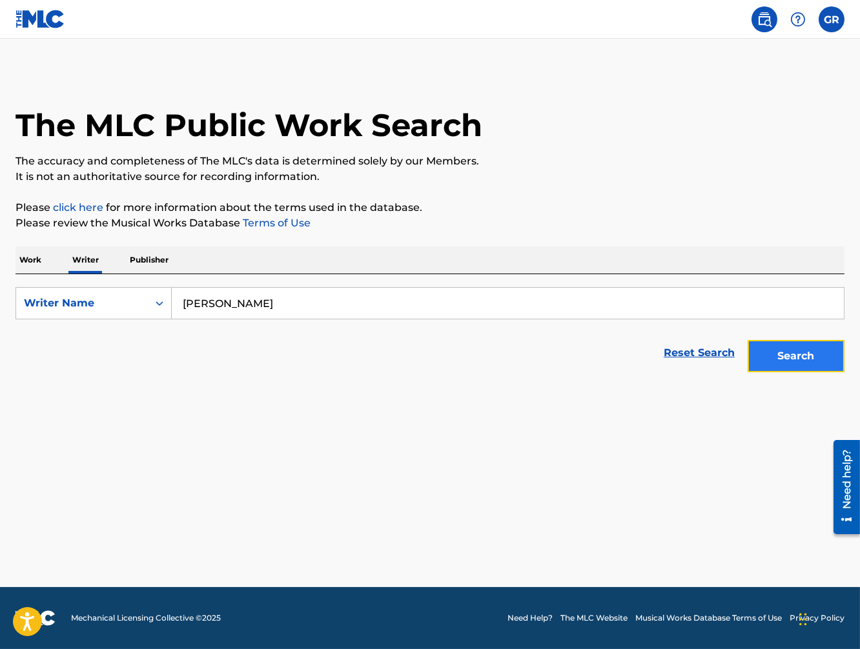
click at [813, 358] on button "Search" at bounding box center [796, 356] width 97 height 32
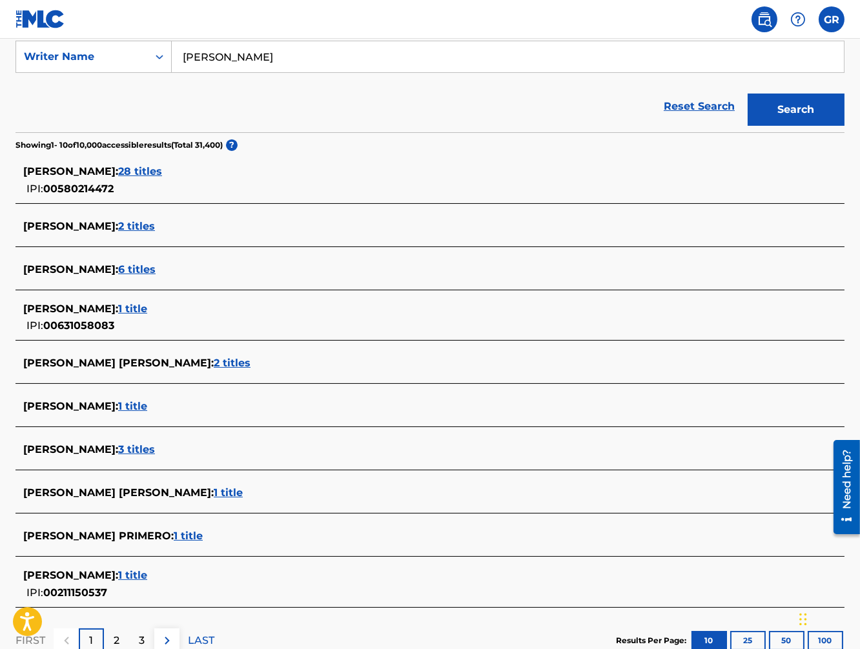
scroll to position [314, 0]
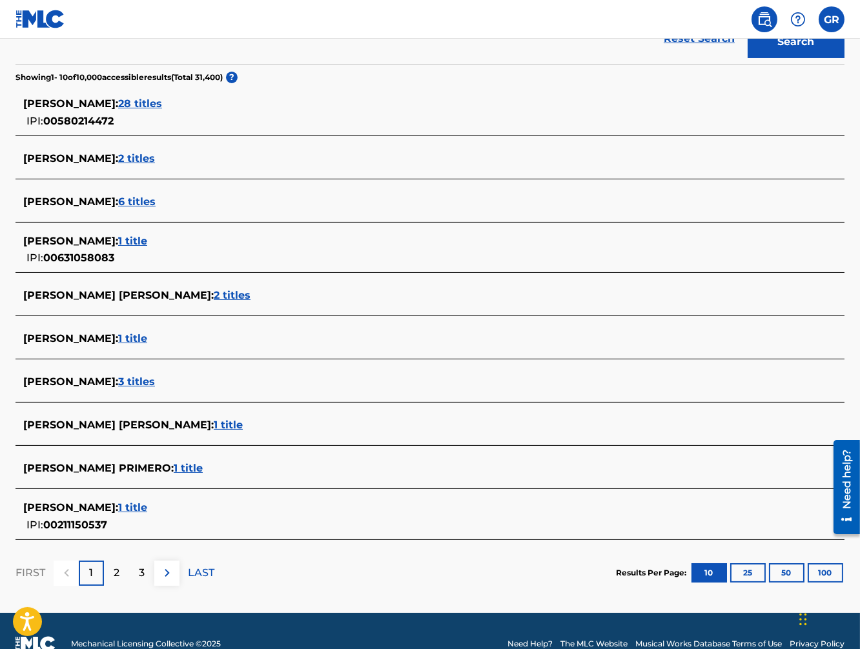
click at [143, 103] on span "28 titles" at bounding box center [140, 103] width 44 height 12
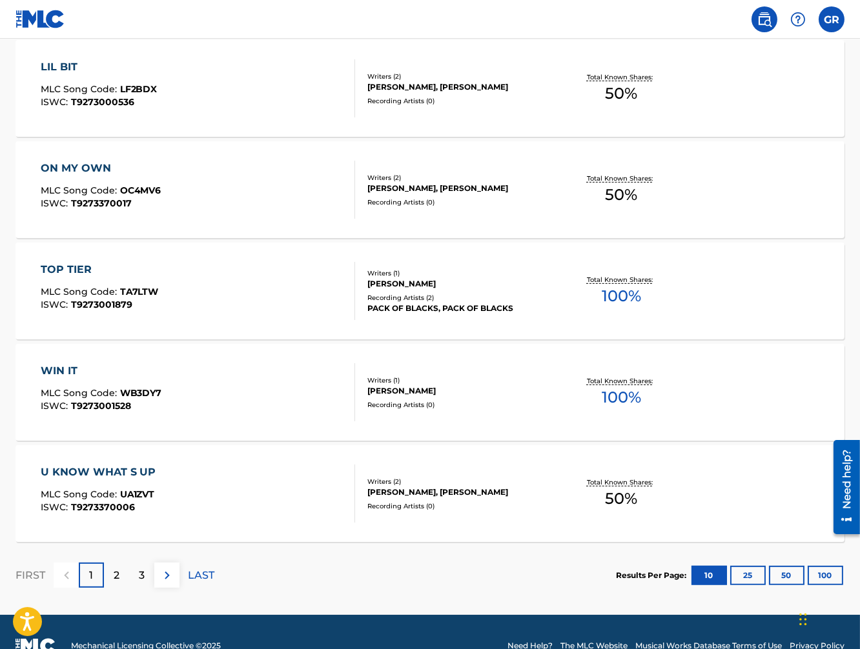
scroll to position [912, 0]
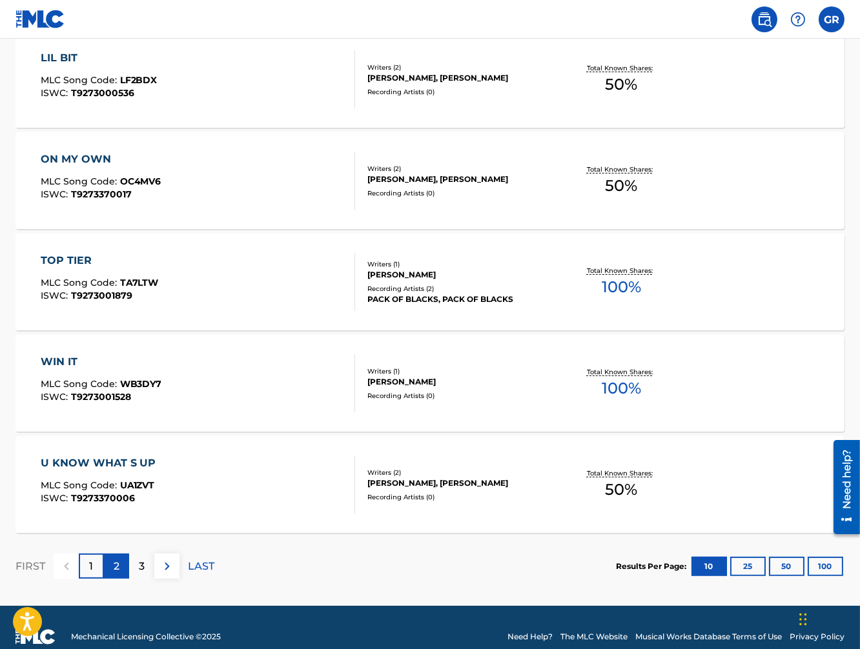
click at [115, 570] on p "2" at bounding box center [117, 566] width 6 height 15
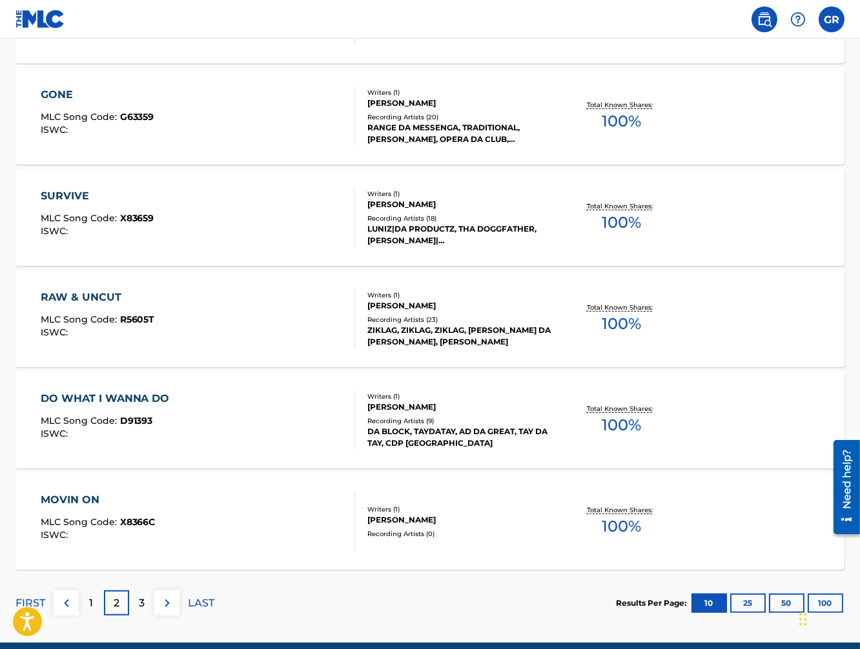
scroll to position [930, 0]
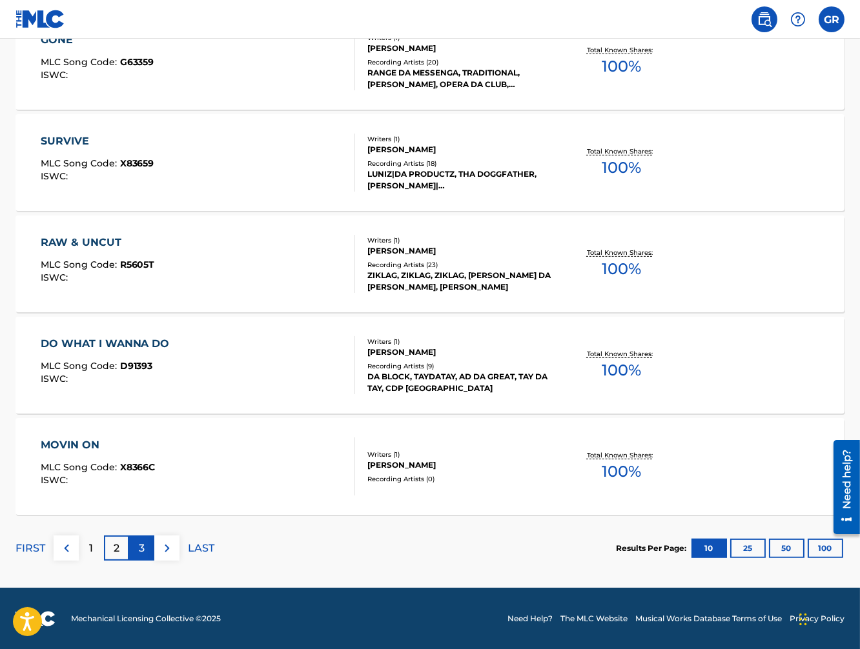
click at [138, 547] on div "3" at bounding box center [141, 548] width 25 height 25
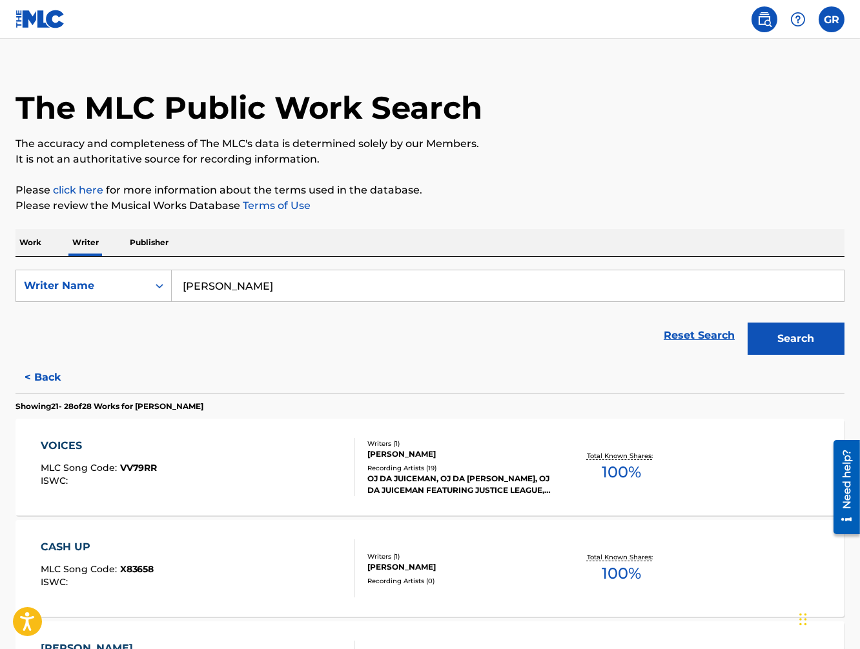
scroll to position [26, 0]
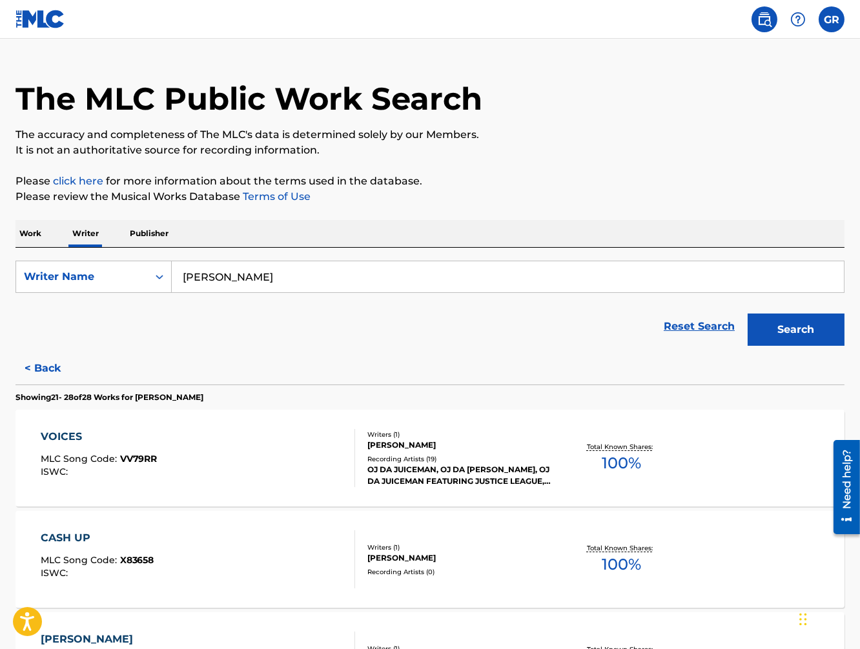
click at [68, 436] on div "VOICES" at bounding box center [99, 436] width 117 height 15
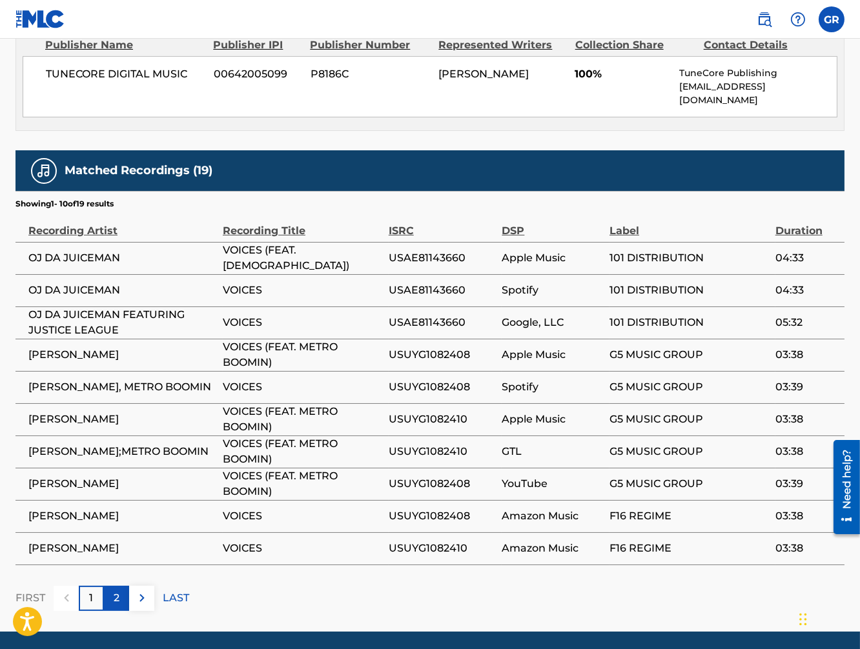
scroll to position [620, 0]
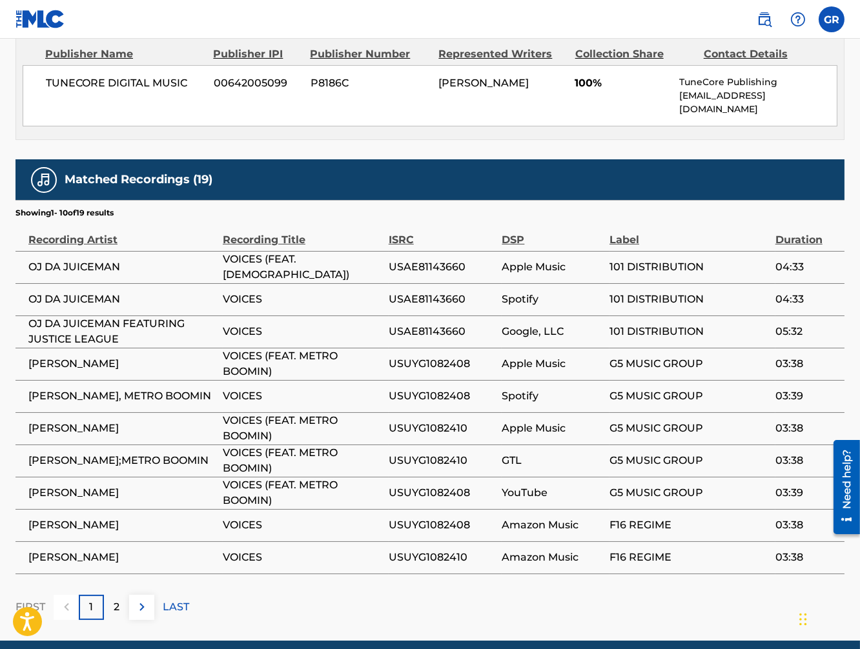
click at [70, 260] on span "OJ DA JUICEMAN" at bounding box center [122, 267] width 188 height 15
click at [117, 600] on p "2" at bounding box center [117, 607] width 6 height 15
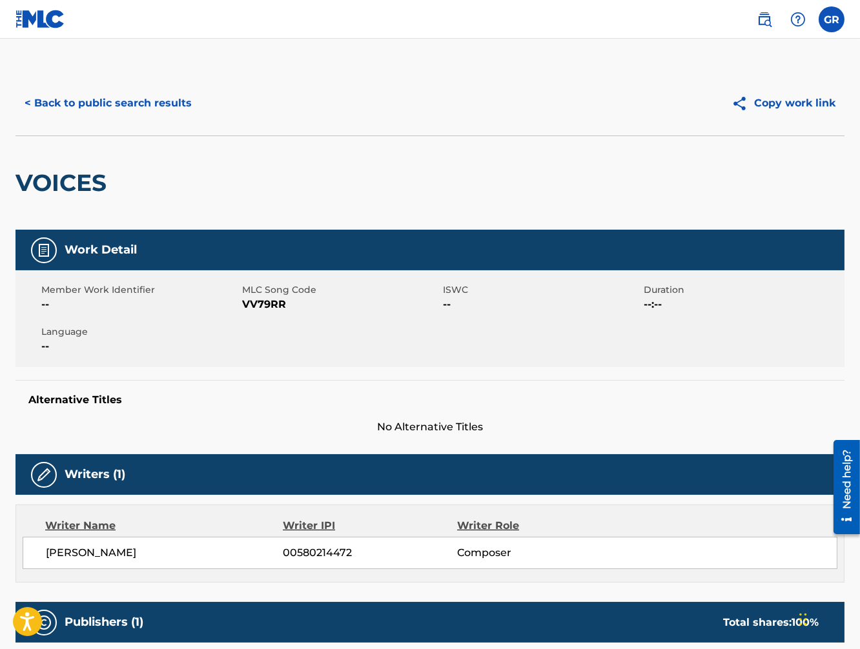
scroll to position [8, 0]
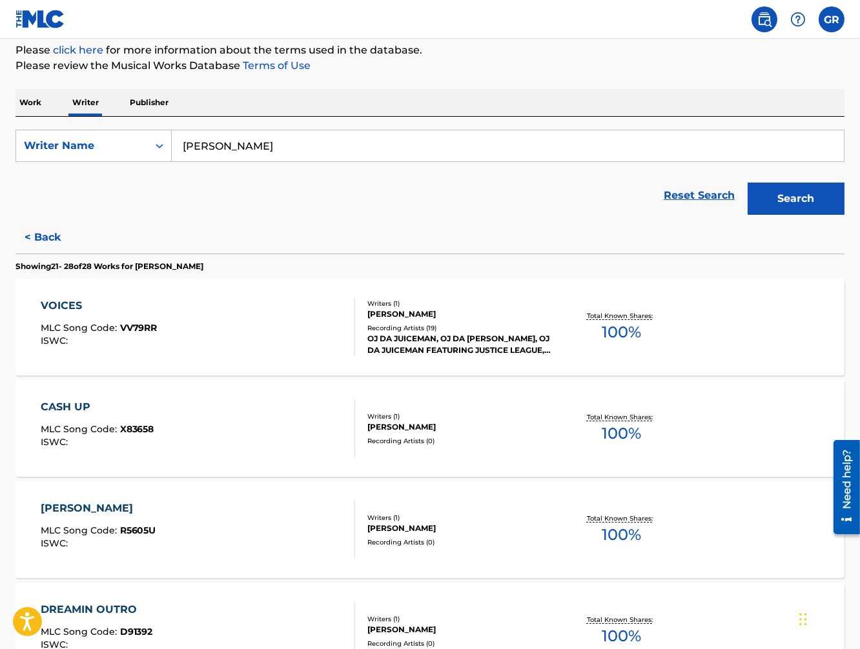
scroll to position [167, 0]
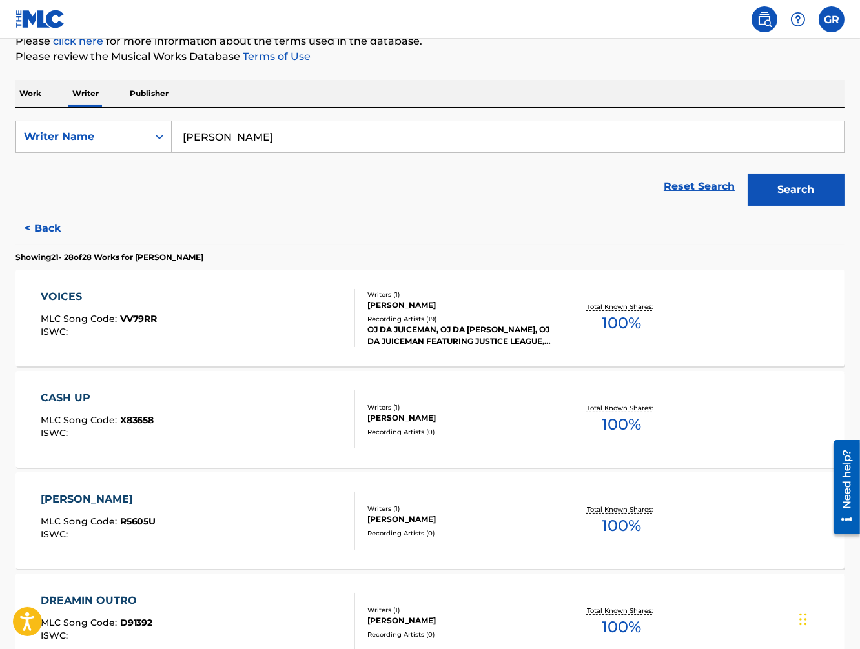
click at [61, 295] on div "VOICES" at bounding box center [99, 296] width 117 height 15
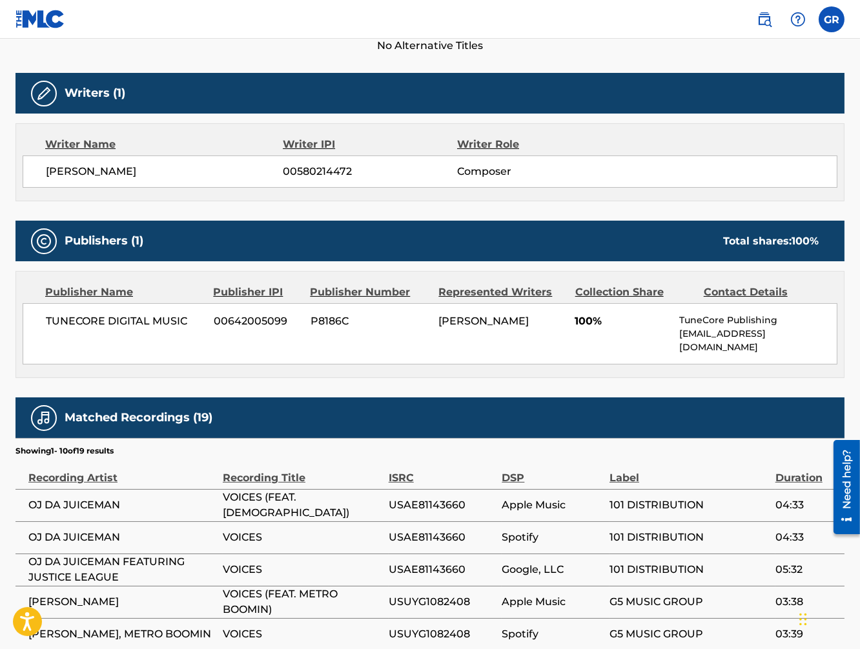
scroll to position [591, 0]
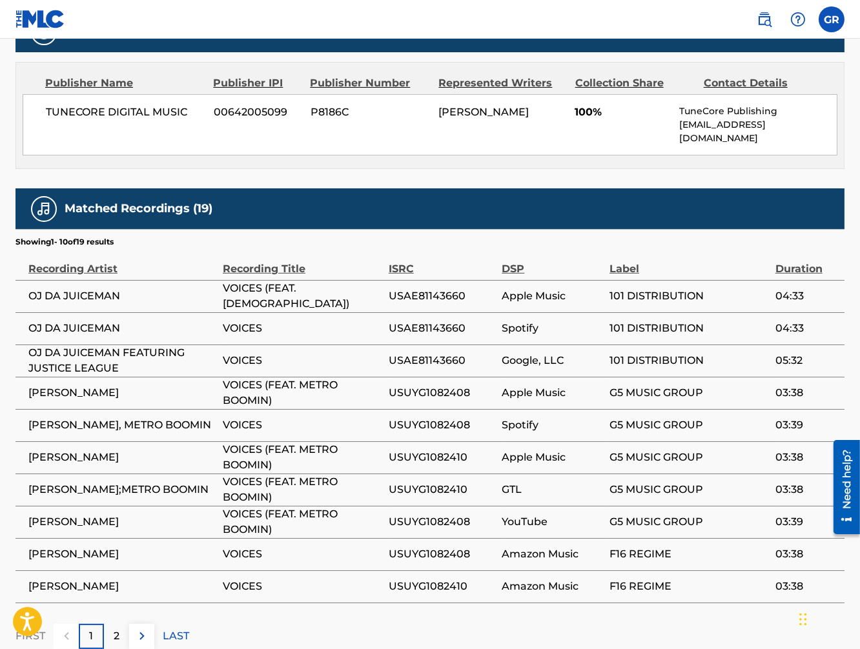
click at [101, 482] on span "[PERSON_NAME];METRO BOOMIN" at bounding box center [122, 489] width 188 height 15
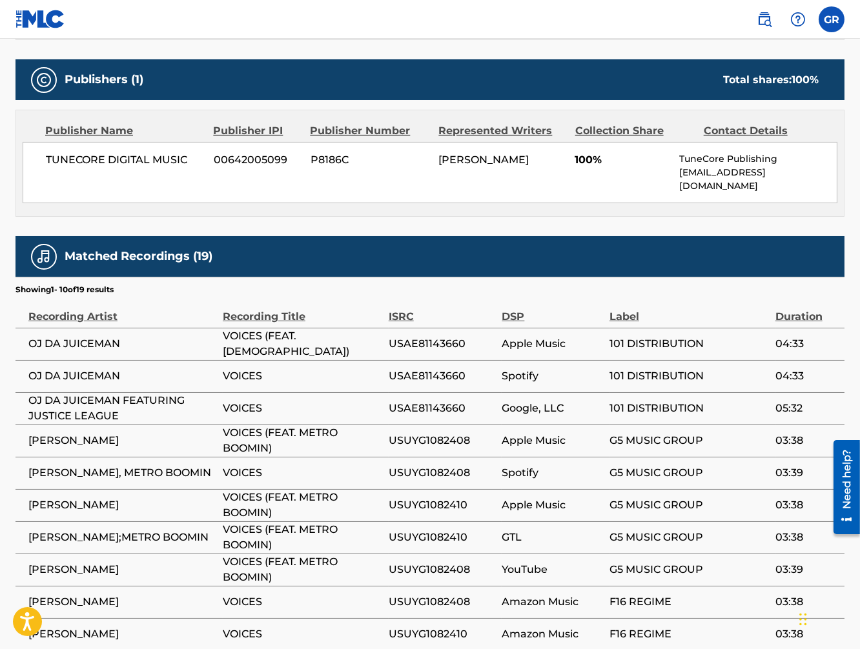
scroll to position [657, 0]
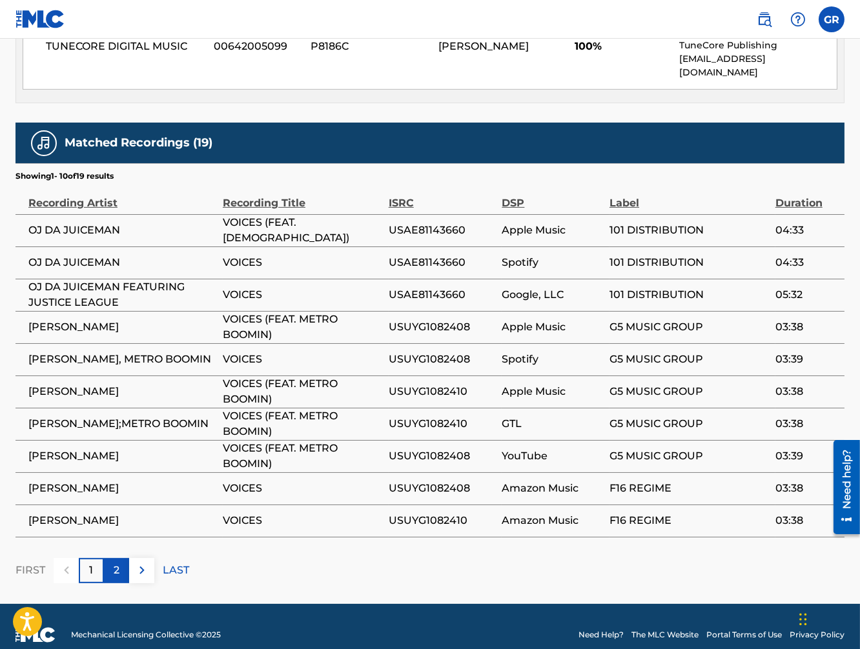
click at [117, 563] on p "2" at bounding box center [117, 570] width 6 height 15
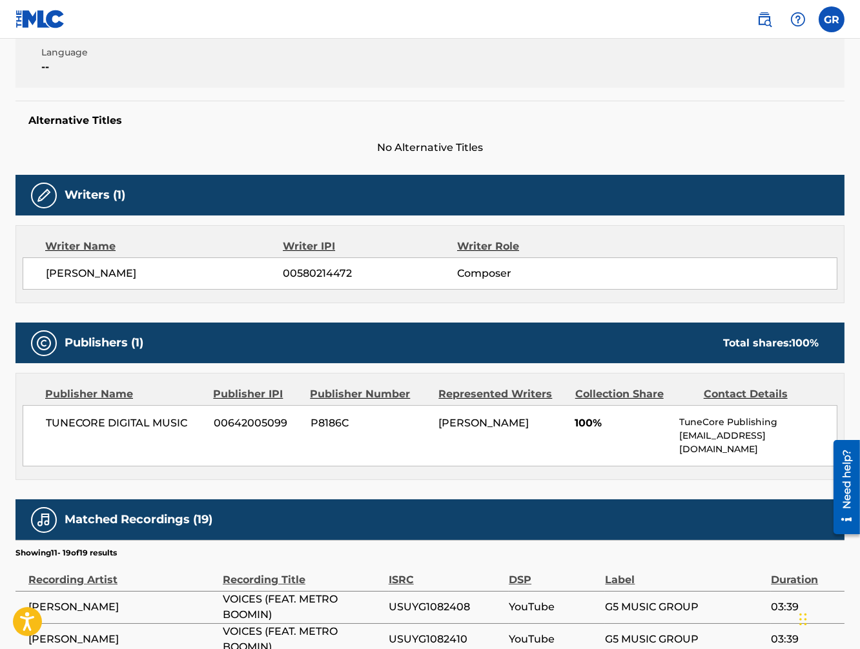
scroll to position [0, 0]
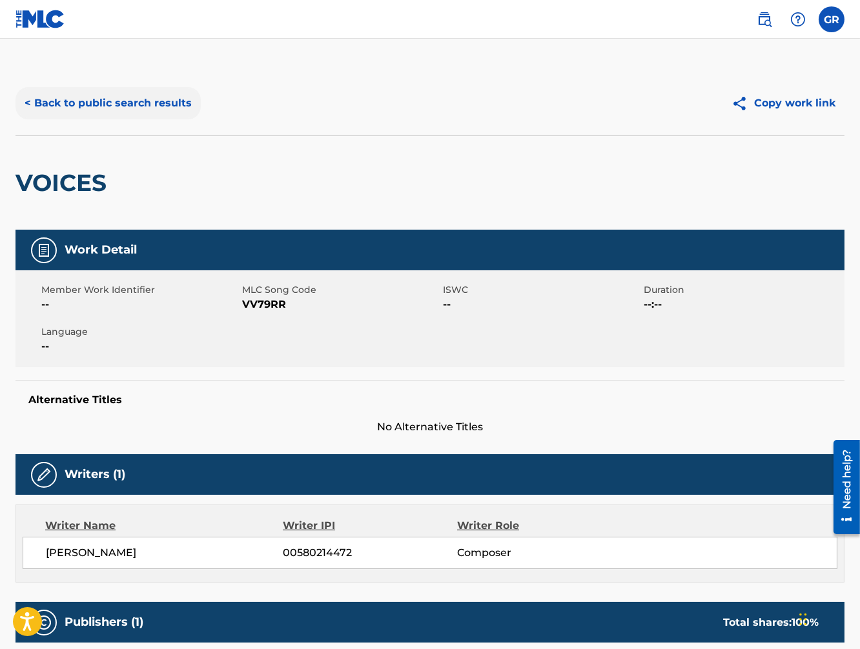
click at [147, 107] on button "< Back to public search results" at bounding box center [107, 103] width 185 height 32
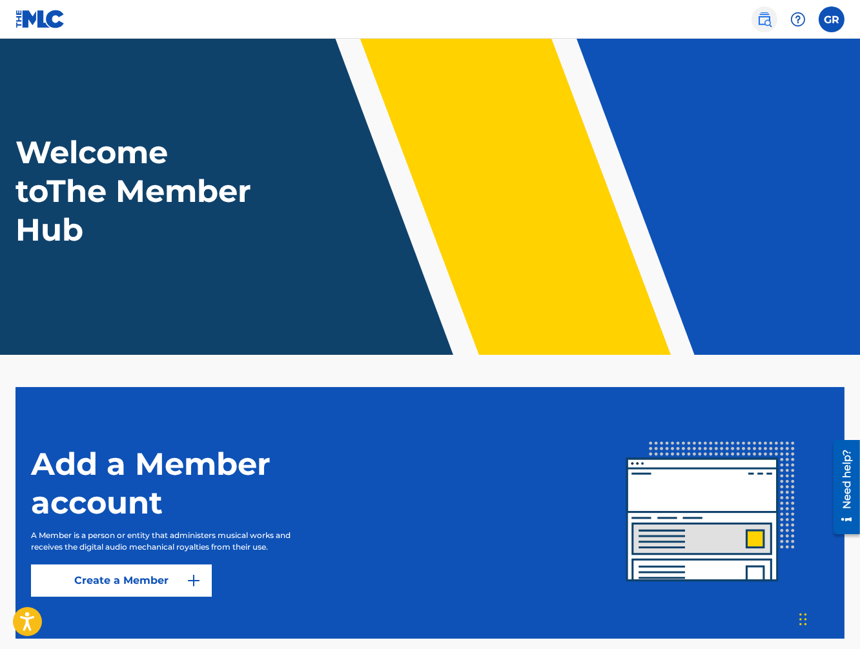
click at [764, 21] on img at bounding box center [764, 19] width 15 height 15
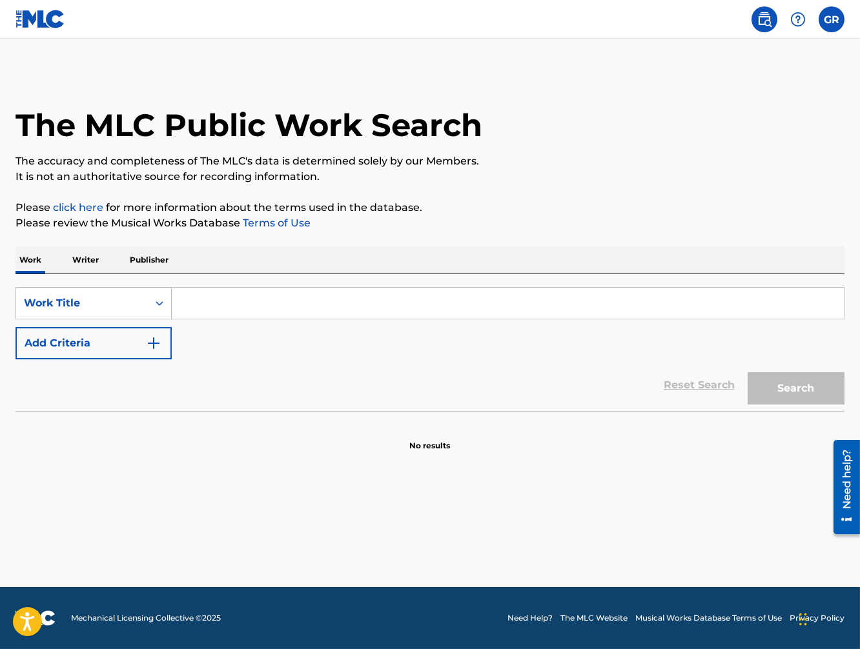
click at [94, 265] on p "Writer" at bounding box center [85, 260] width 34 height 27
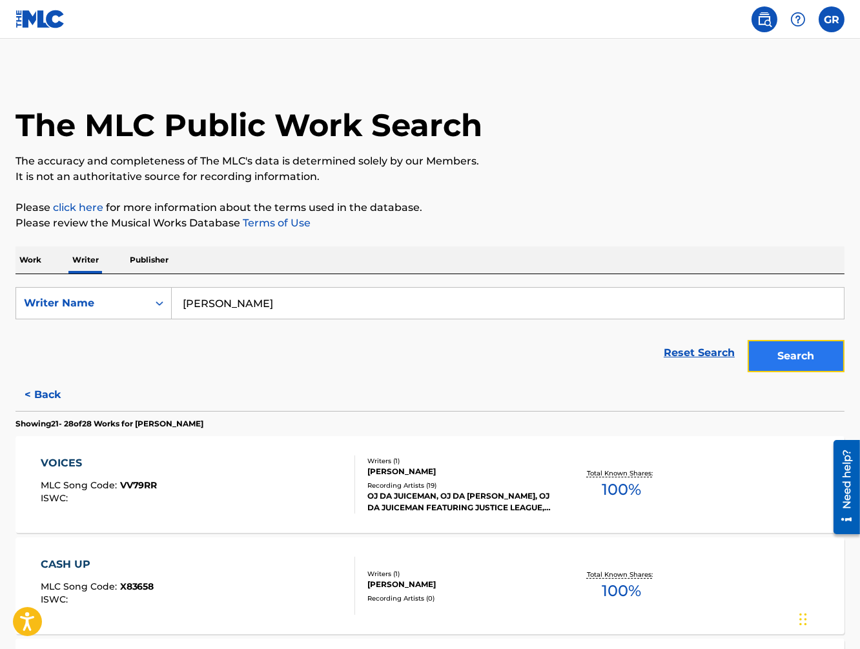
click at [775, 360] on button "Search" at bounding box center [796, 356] width 97 height 32
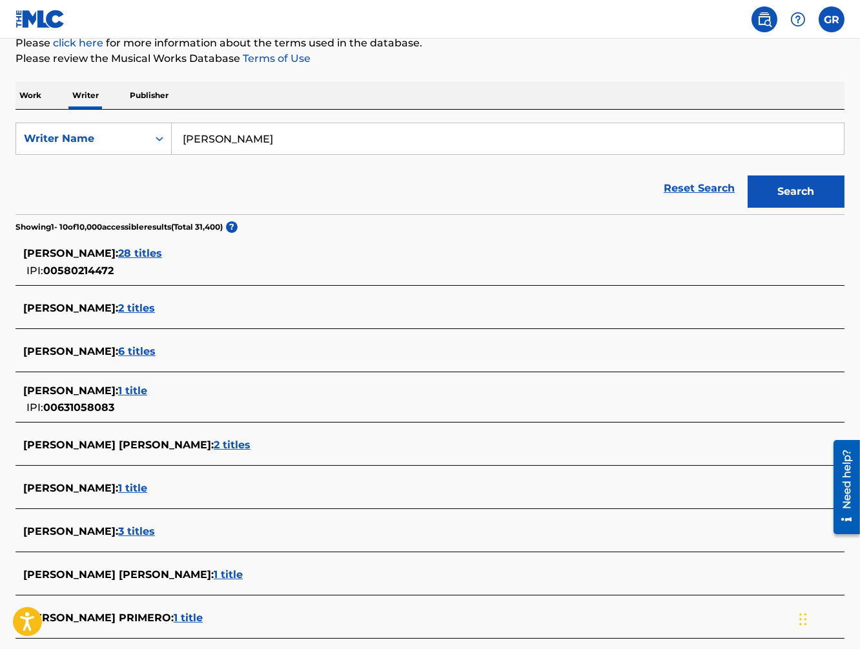
scroll to position [174, 0]
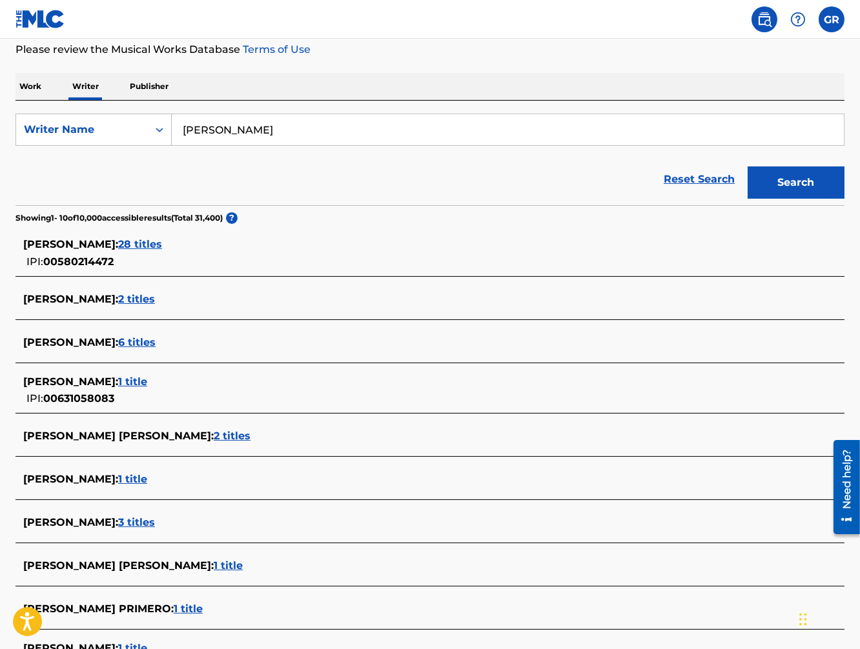
click at [118, 477] on span "[PERSON_NAME] :" at bounding box center [70, 479] width 95 height 12
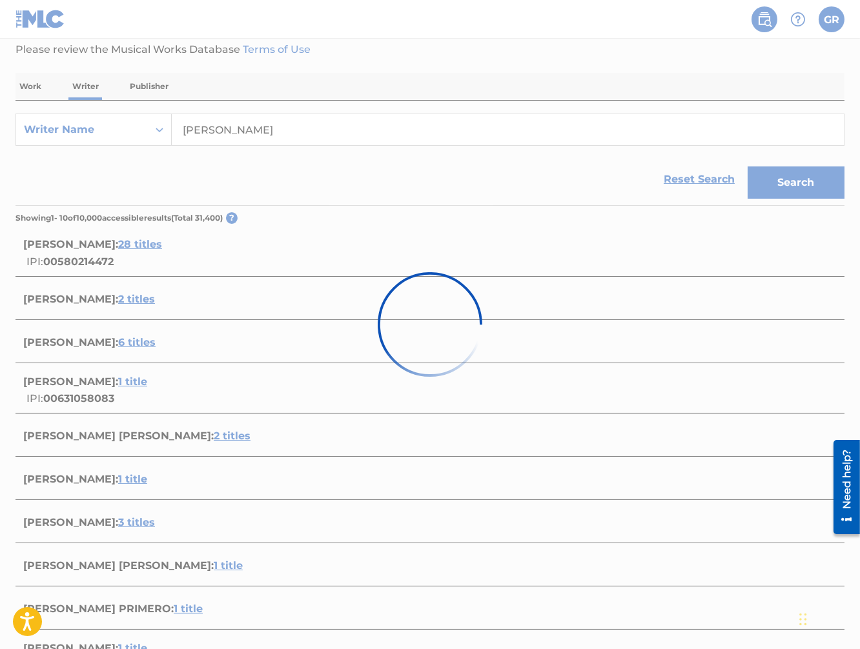
scroll to position [12, 0]
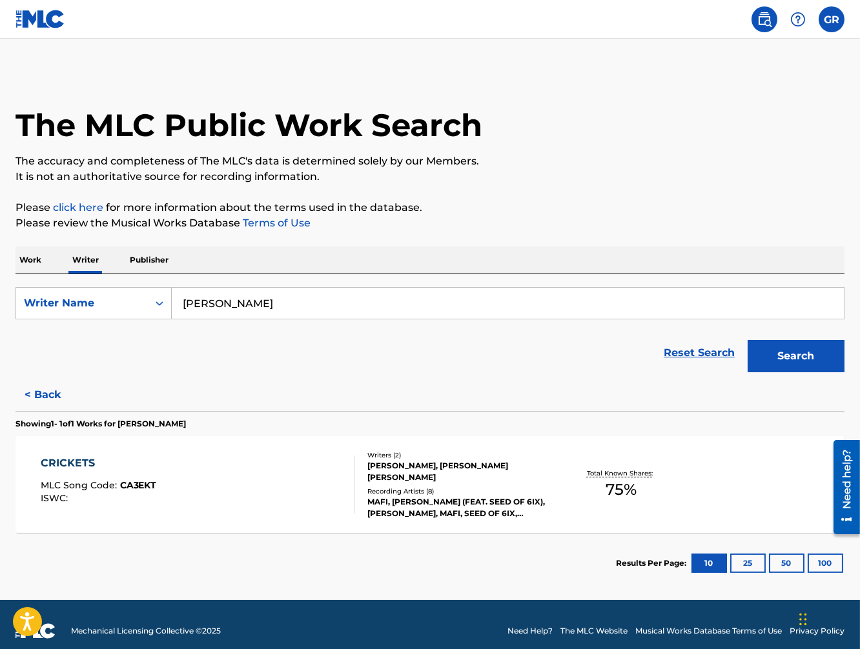
scroll to position [12, 0]
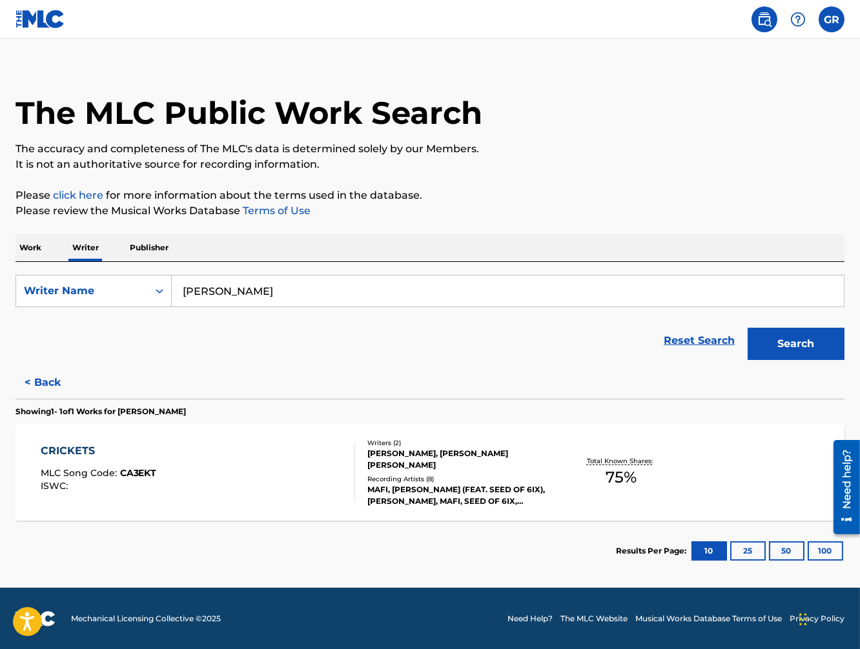
click at [150, 250] on p "Publisher" at bounding box center [149, 247] width 46 height 27
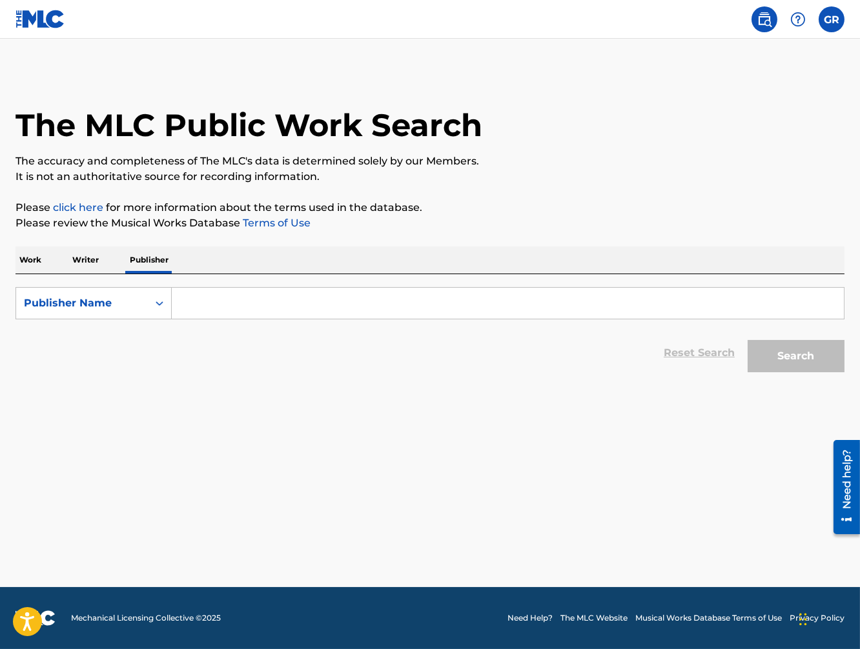
click at [86, 258] on p "Writer" at bounding box center [85, 260] width 34 height 27
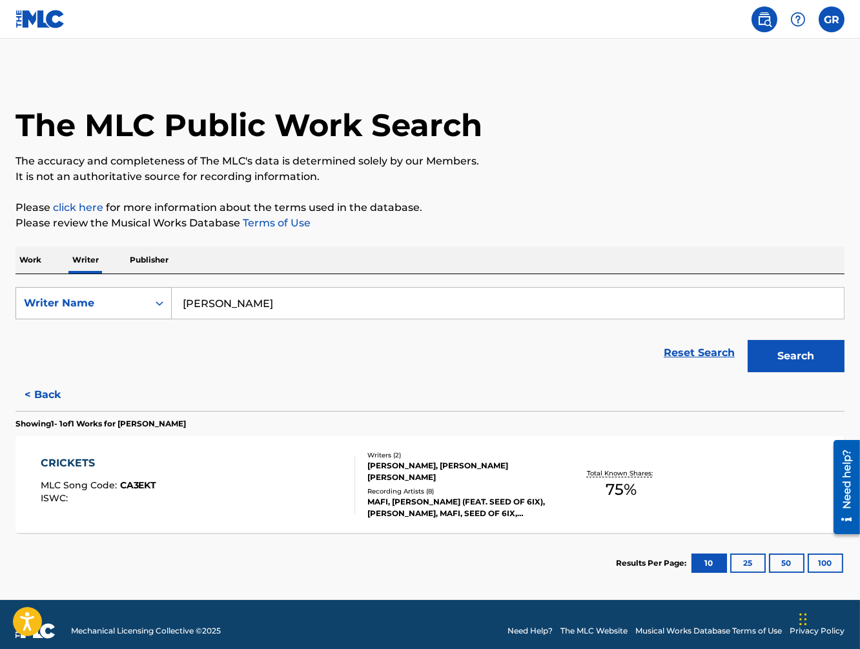
click at [117, 305] on div "Writer Name" at bounding box center [82, 303] width 116 height 15
click at [210, 355] on div "Reset Search Search" at bounding box center [429, 353] width 829 height 52
click at [30, 257] on p "Work" at bounding box center [30, 260] width 30 height 27
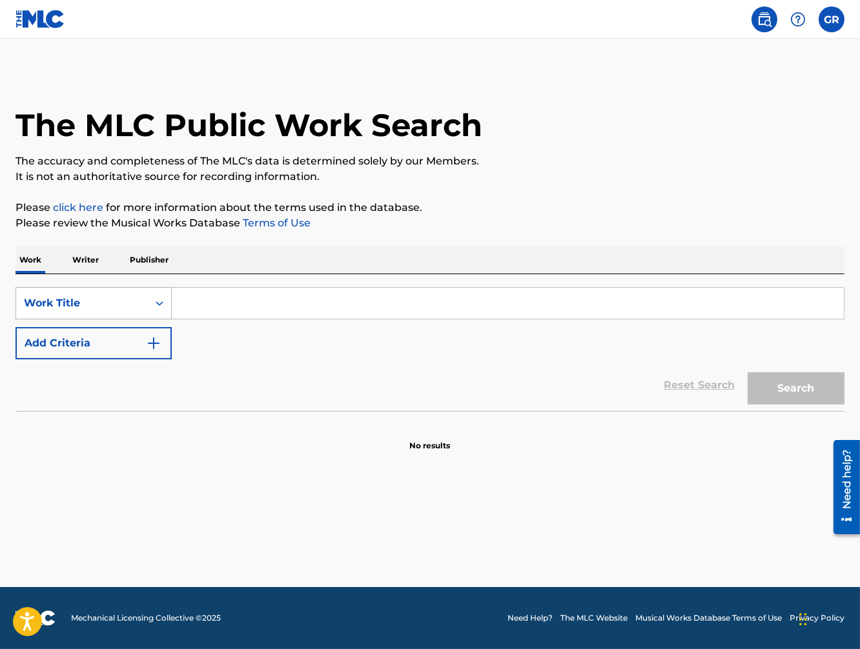
click at [70, 296] on div "Work Title" at bounding box center [82, 303] width 116 height 15
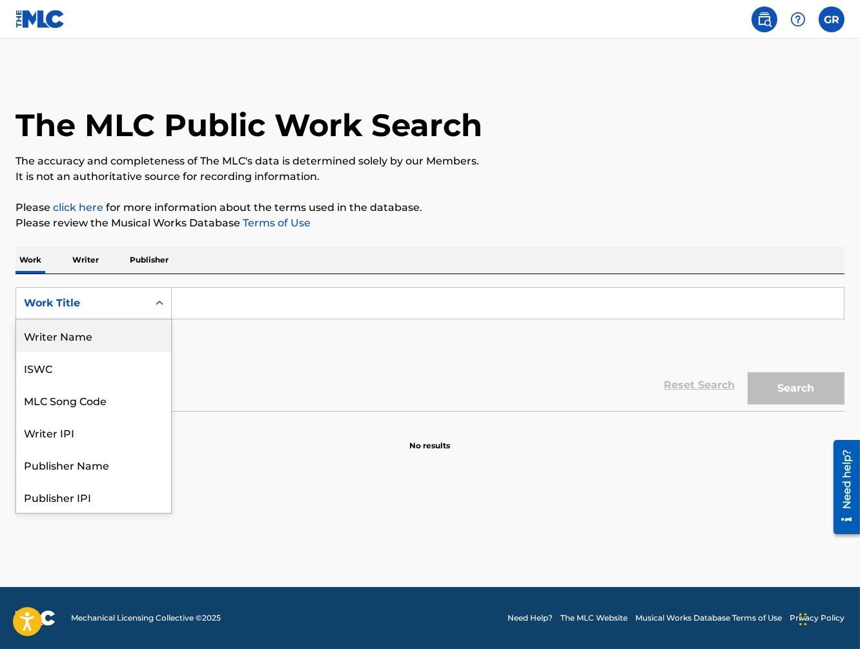
click at [65, 342] on div "Writer Name" at bounding box center [93, 336] width 155 height 32
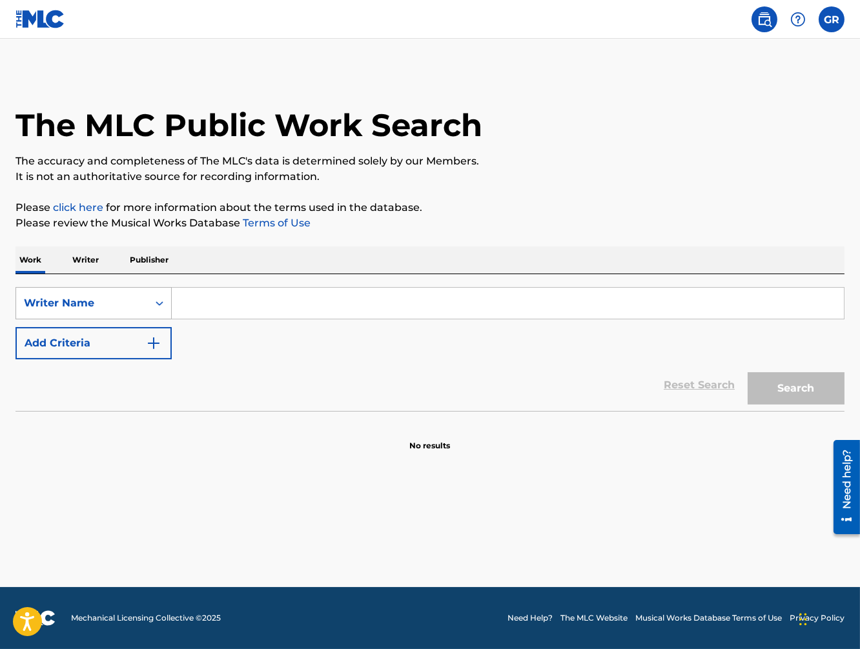
click at [148, 303] on div "Writer Name" at bounding box center [82, 303] width 132 height 25
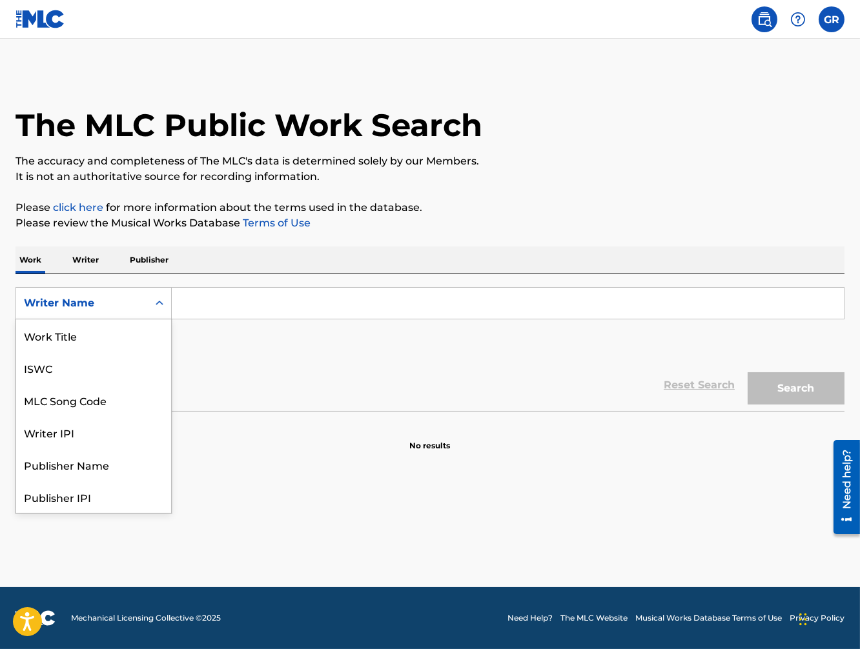
scroll to position [64, 0]
click at [148, 303] on div "Writer Name" at bounding box center [82, 303] width 132 height 25
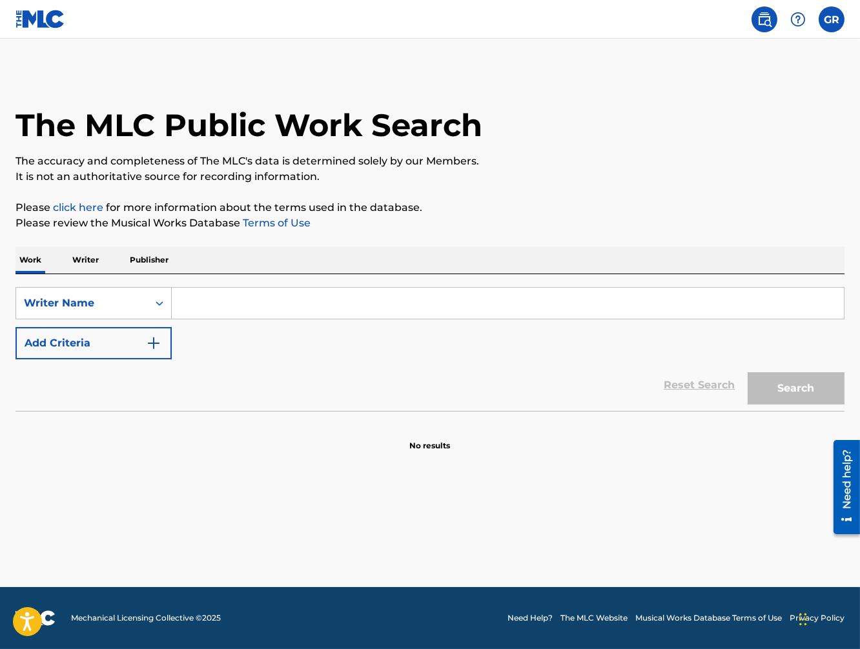
click at [148, 303] on div "Writer Name" at bounding box center [82, 303] width 132 height 25
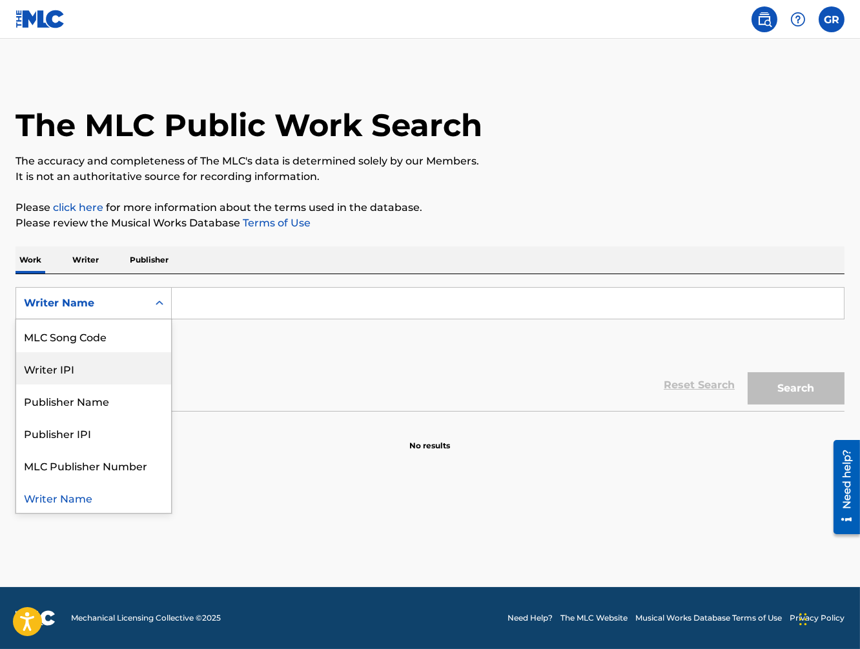
click at [94, 366] on div "Writer IPI" at bounding box center [93, 368] width 155 height 32
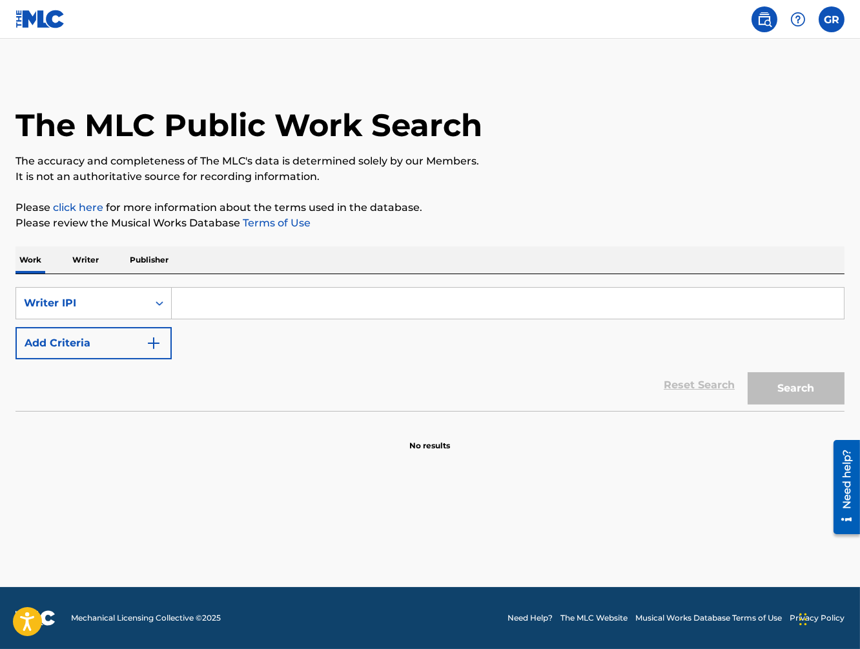
click at [199, 295] on input "Search Form" at bounding box center [508, 303] width 672 height 31
type input "[PERSON_NAME]"
click at [748, 372] on button "Search" at bounding box center [796, 388] width 97 height 32
click at [772, 385] on button "Search" at bounding box center [796, 388] width 97 height 32
drag, startPoint x: 323, startPoint y: 299, endPoint x: 145, endPoint y: 305, distance: 177.6
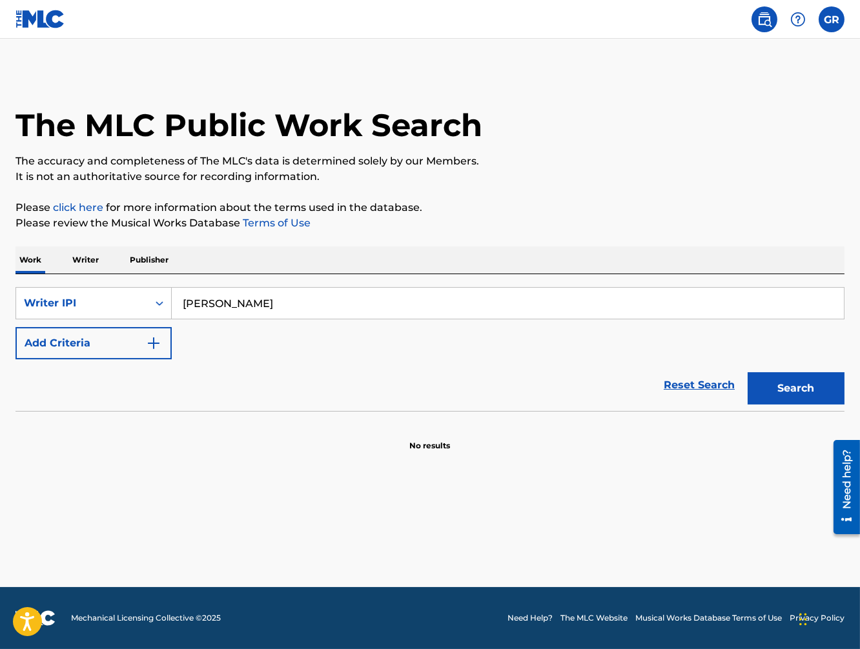
click at [172, 305] on input "[PERSON_NAME]" at bounding box center [508, 303] width 672 height 31
paste input "00580214472"
type input "00580214472"
click at [748, 372] on button "Search" at bounding box center [796, 388] width 97 height 32
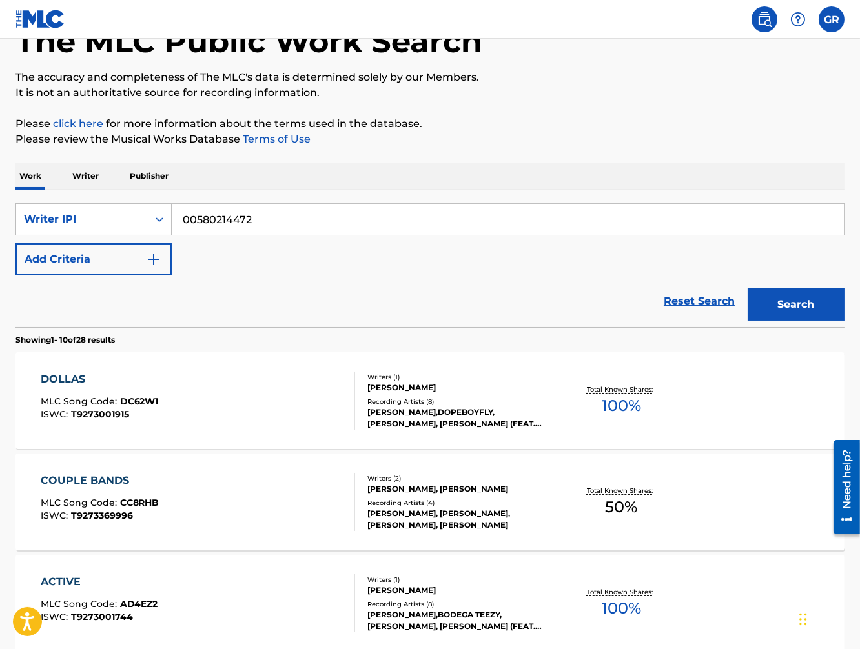
scroll to position [109, 0]
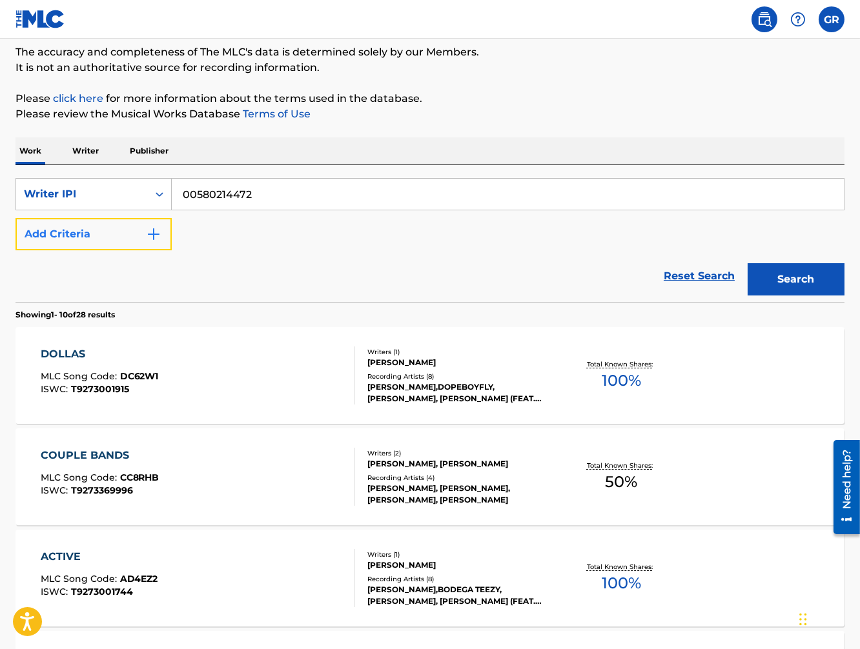
click at [152, 236] on img "Search Form" at bounding box center [153, 234] width 15 height 15
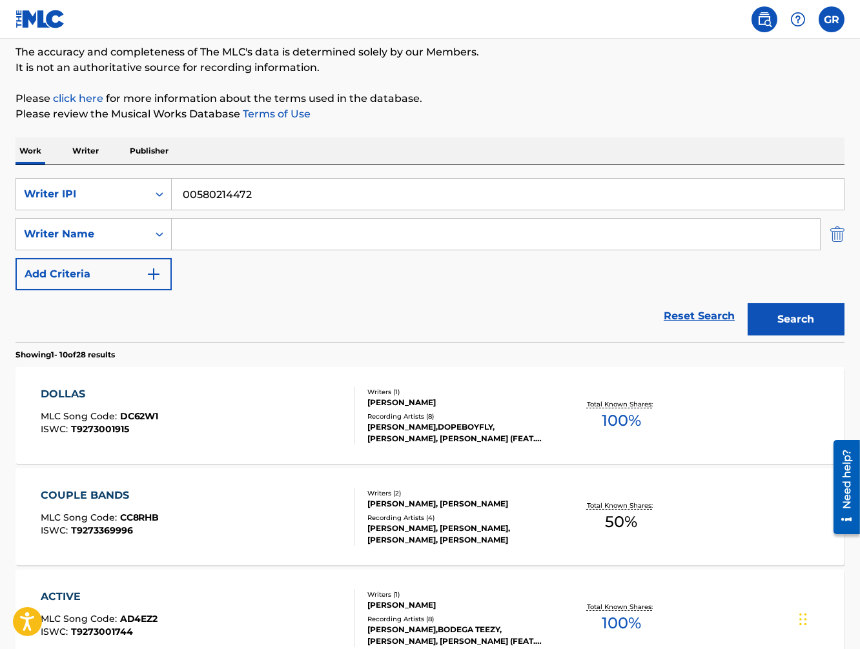
click at [837, 234] on img "Search Form" at bounding box center [837, 234] width 14 height 32
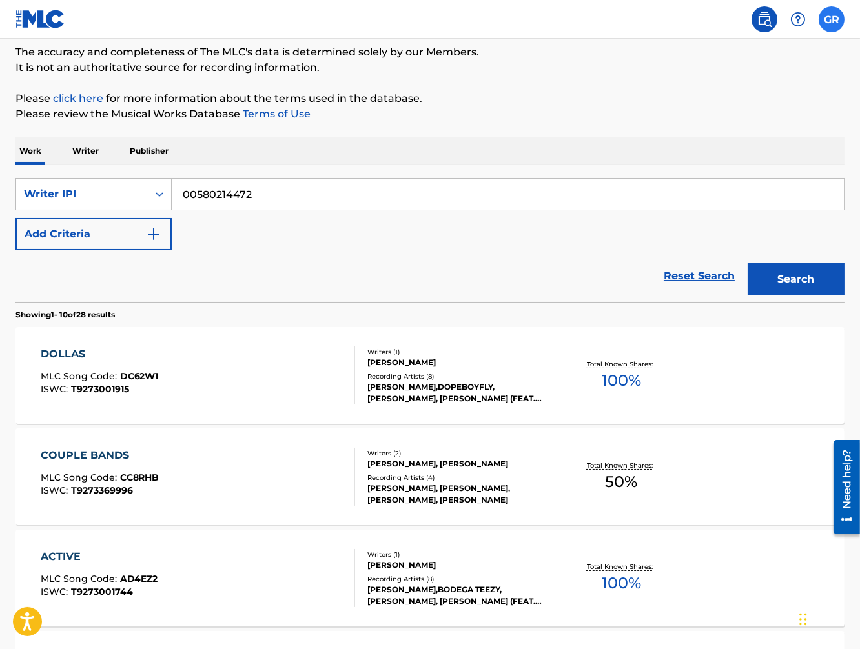
click at [837, 18] on label at bounding box center [832, 19] width 26 height 26
click at [832, 19] on input "GR [PERSON_NAME] [EMAIL_ADDRESS][DOMAIN_NAME] Notification Preferences Profile …" at bounding box center [832, 19] width 0 height 0
click at [837, 18] on div "GR GR [PERSON_NAME] [EMAIL_ADDRESS][DOMAIN_NAME] Notification Preferences Profi…" at bounding box center [832, 19] width 26 height 26
click at [81, 150] on p "Writer" at bounding box center [85, 151] width 34 height 27
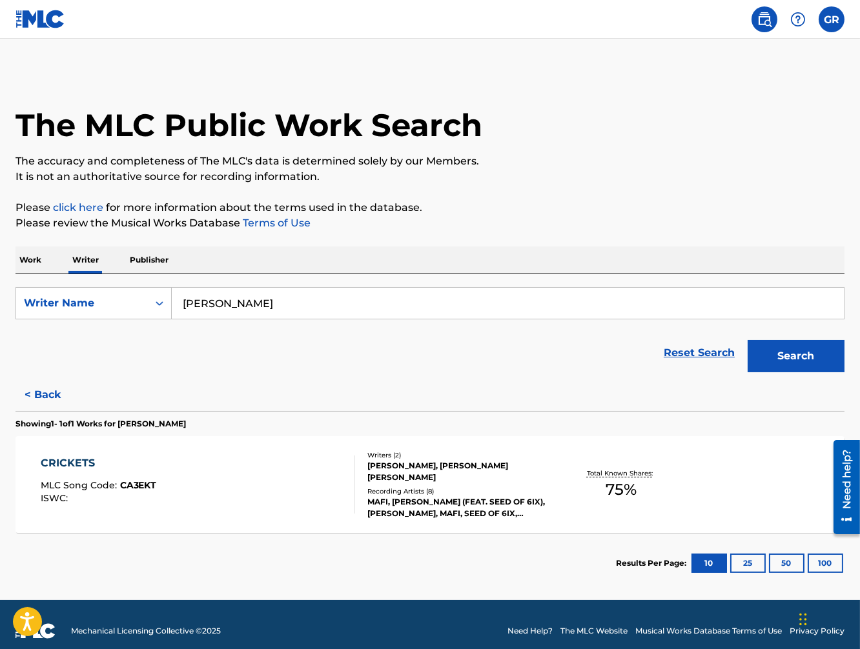
click at [158, 260] on p "Publisher" at bounding box center [149, 260] width 46 height 27
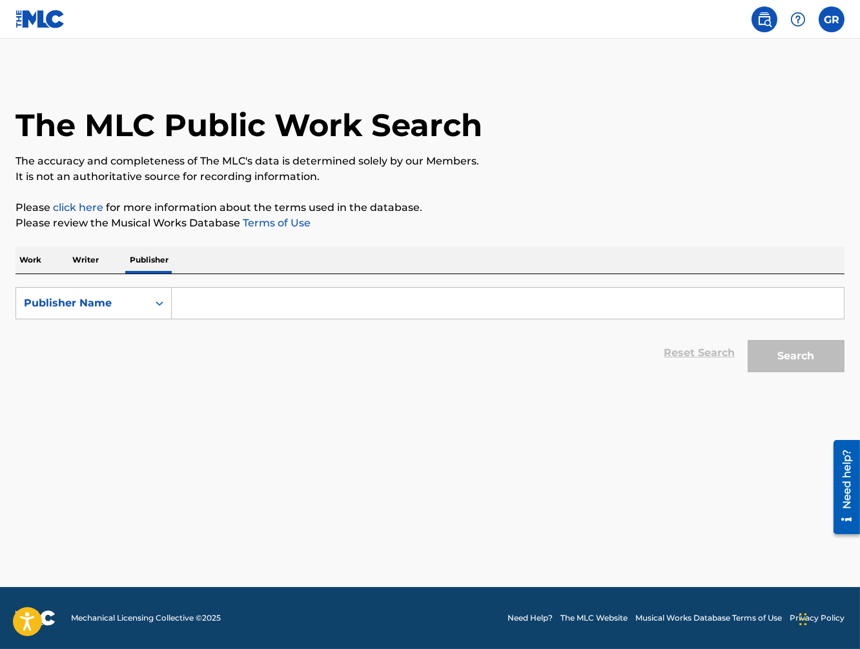
click at [90, 262] on p "Writer" at bounding box center [85, 260] width 34 height 27
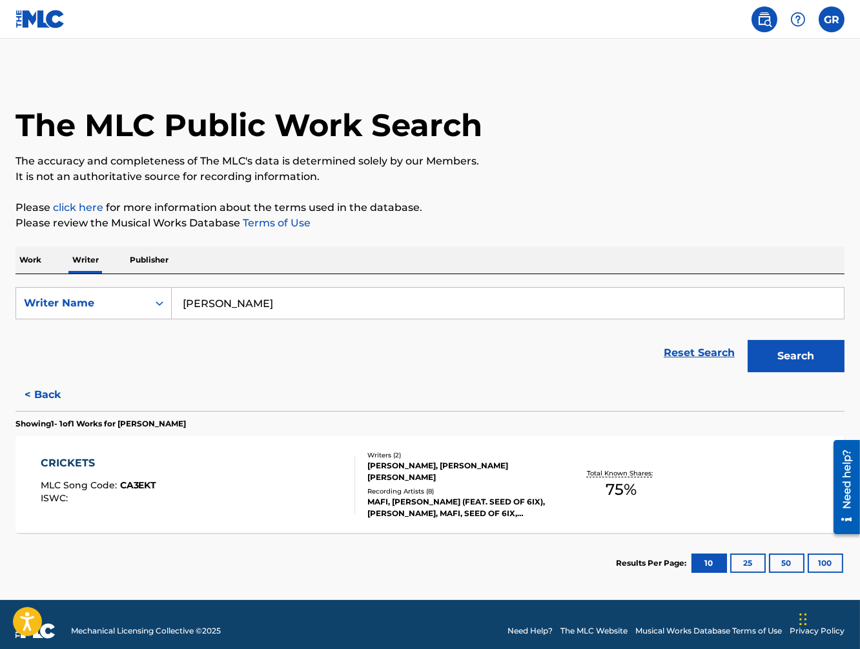
click at [26, 258] on p "Work" at bounding box center [30, 260] width 30 height 27
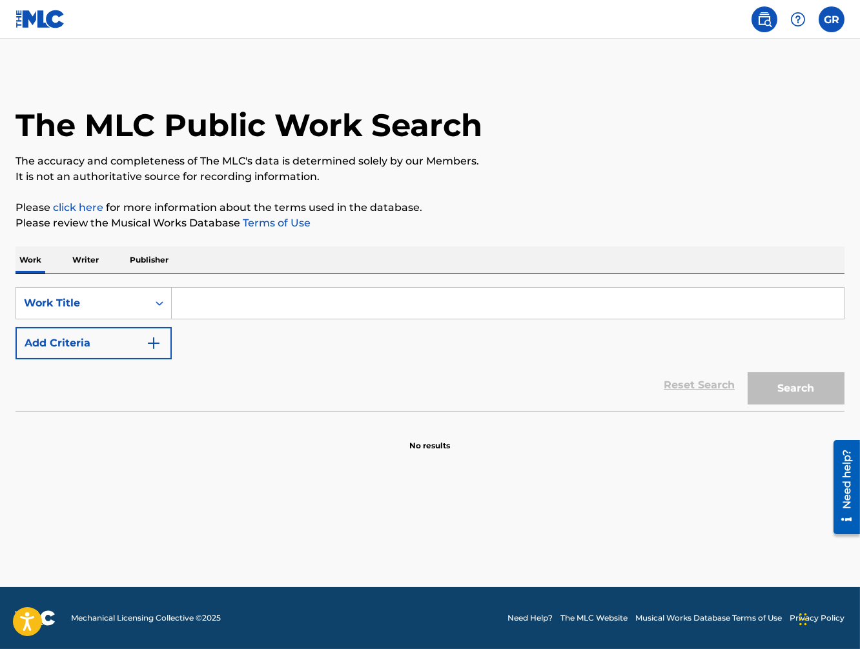
click at [79, 257] on p "Writer" at bounding box center [85, 260] width 34 height 27
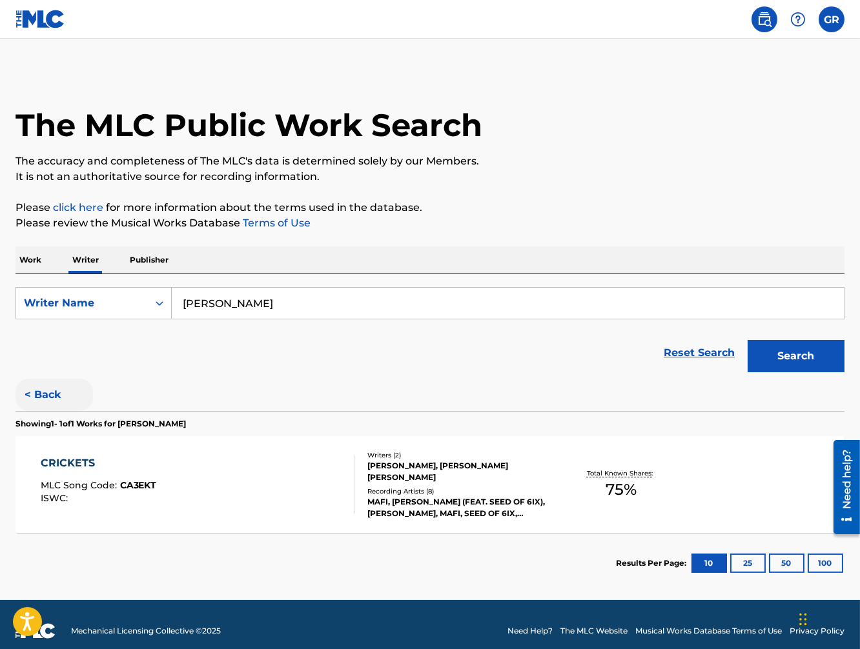
click at [48, 392] on button "< Back" at bounding box center [53, 395] width 77 height 32
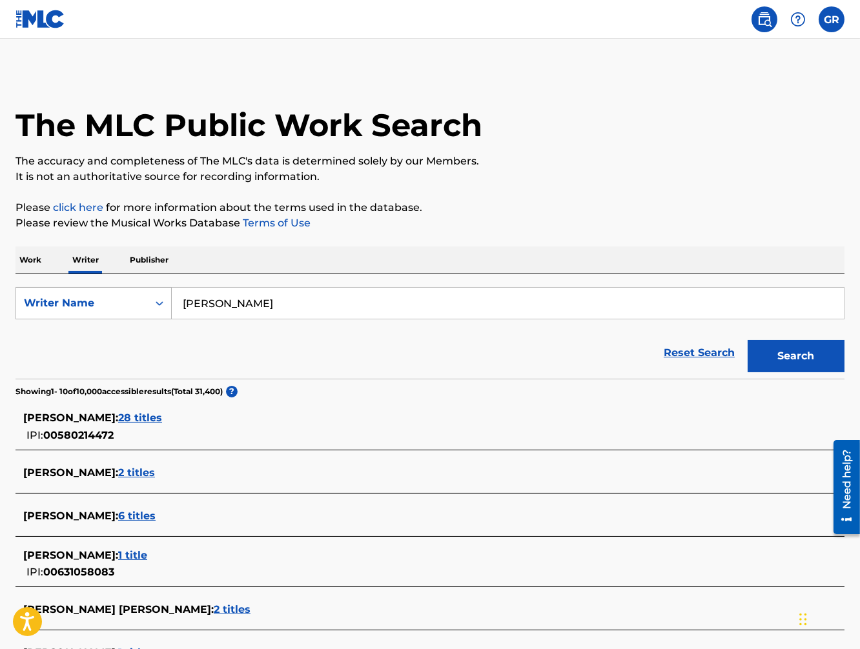
click at [161, 305] on icon "Search Form" at bounding box center [159, 303] width 13 height 13
click at [48, 338] on div "Writer IPI" at bounding box center [93, 336] width 155 height 32
click at [254, 300] on input "Search Form" at bounding box center [508, 303] width 672 height 31
paste input "00580214472"
type input "00580214472"
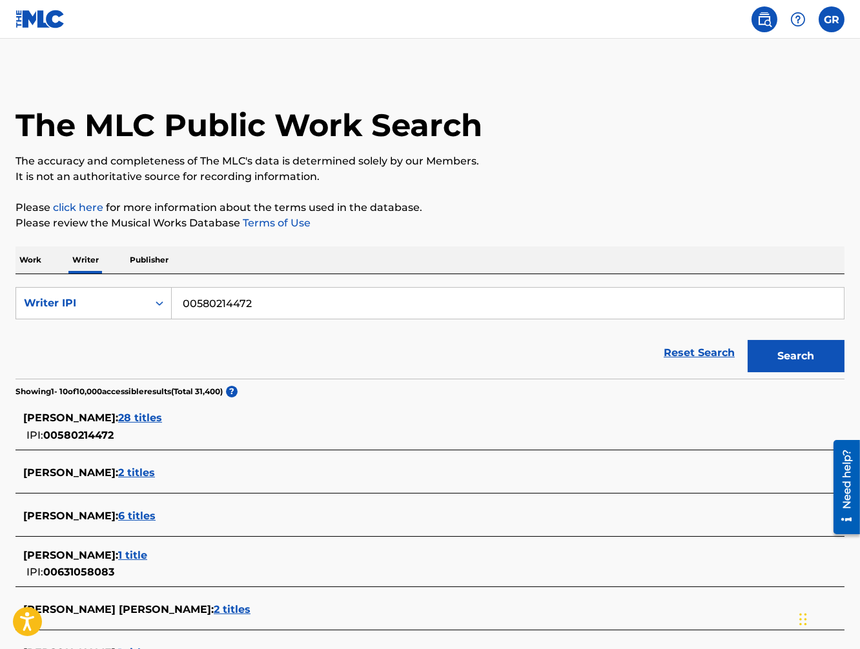
click at [748, 340] on button "Search" at bounding box center [796, 356] width 97 height 32
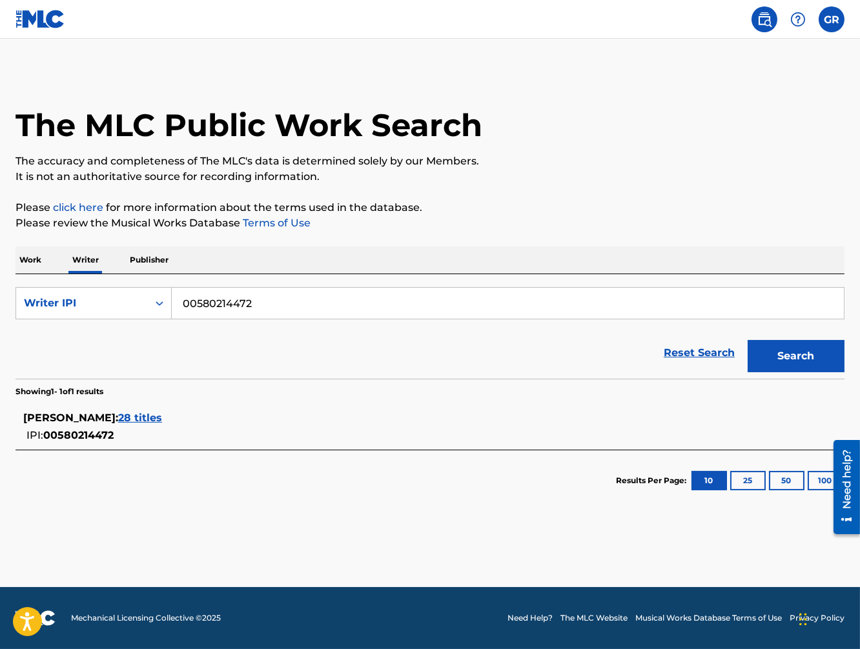
click at [161, 418] on span "28 titles" at bounding box center [140, 418] width 44 height 12
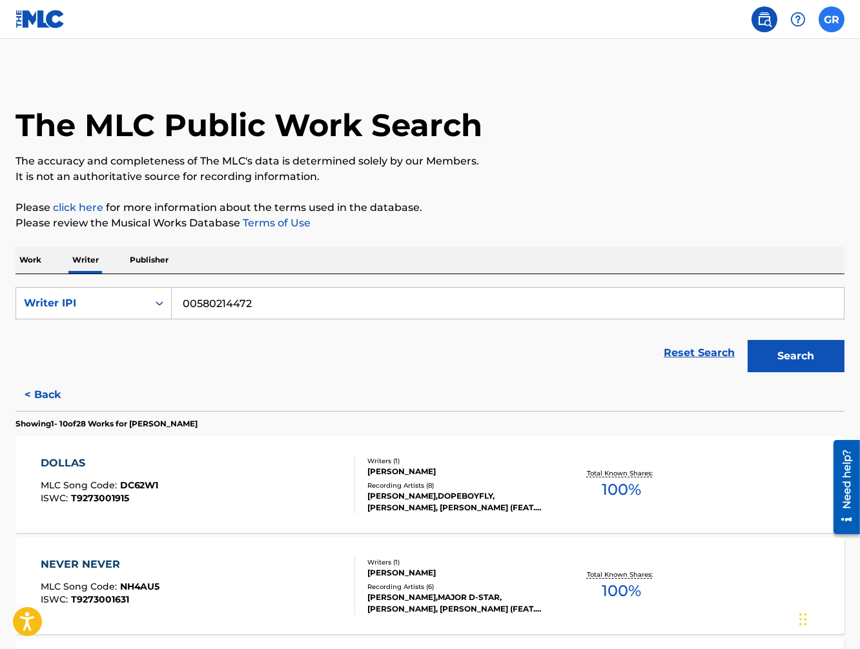
click at [825, 17] on label at bounding box center [832, 19] width 26 height 26
click at [832, 19] on input "GR [PERSON_NAME] [EMAIL_ADDRESS][DOMAIN_NAME] Notification Preferences Profile …" at bounding box center [832, 19] width 0 height 0
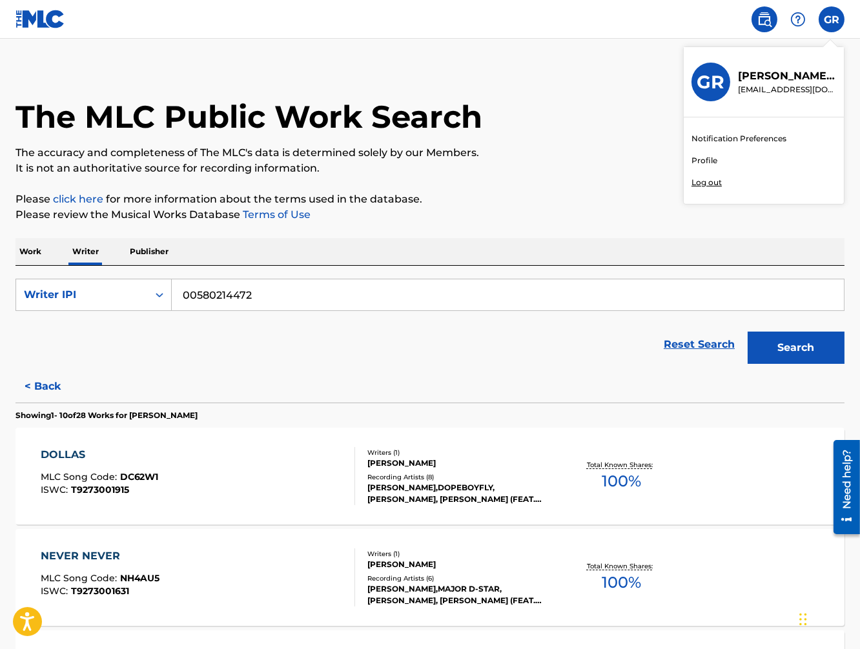
click at [569, 155] on p "The accuracy and completeness of The MLC's data is determined solely by our Mem…" at bounding box center [429, 152] width 829 height 15
click at [132, 297] on div "Writer IPI" at bounding box center [82, 294] width 116 height 15
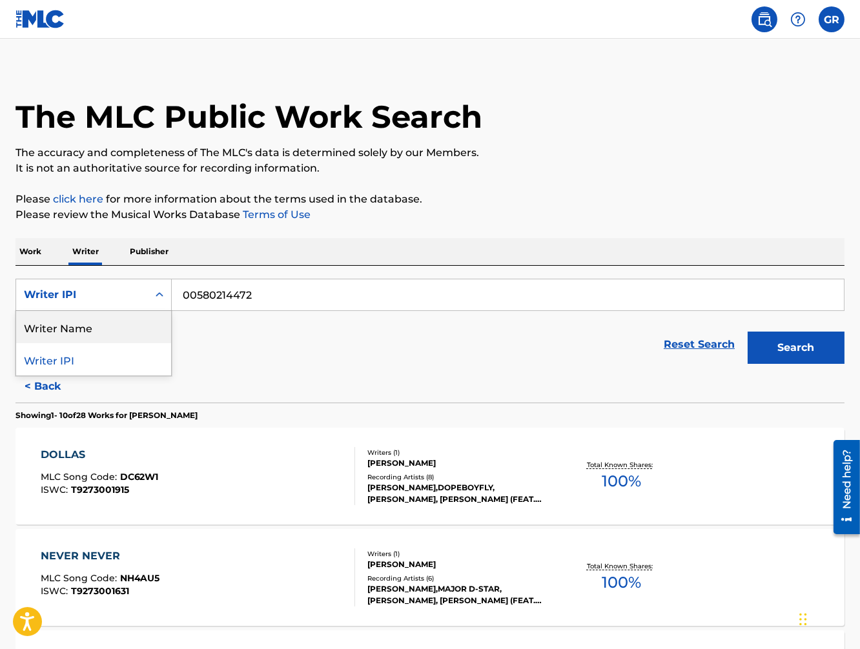
click at [37, 252] on p "Work" at bounding box center [30, 251] width 30 height 27
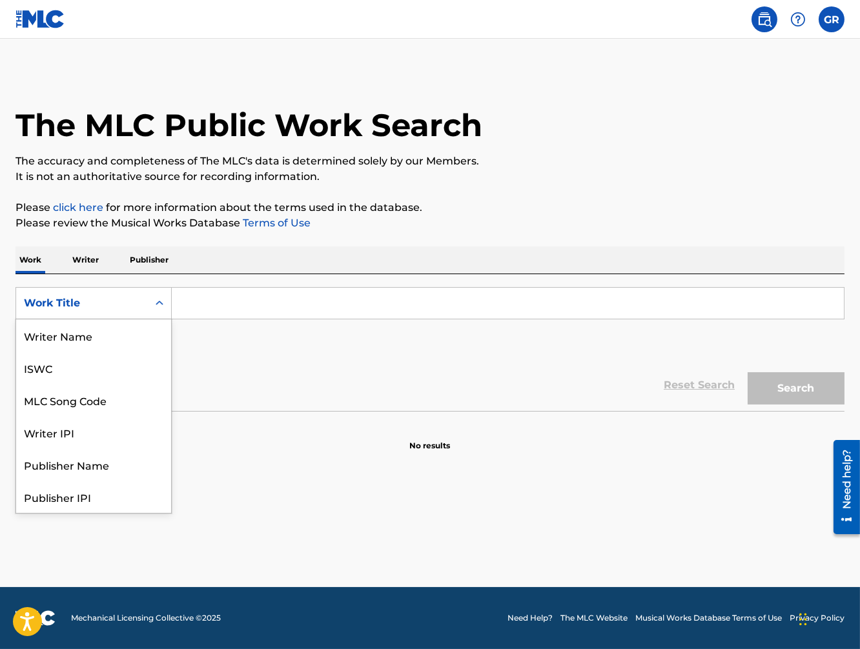
click at [135, 303] on div "Work Title" at bounding box center [82, 303] width 116 height 15
click at [87, 370] on div "Writer IPI" at bounding box center [93, 368] width 155 height 32
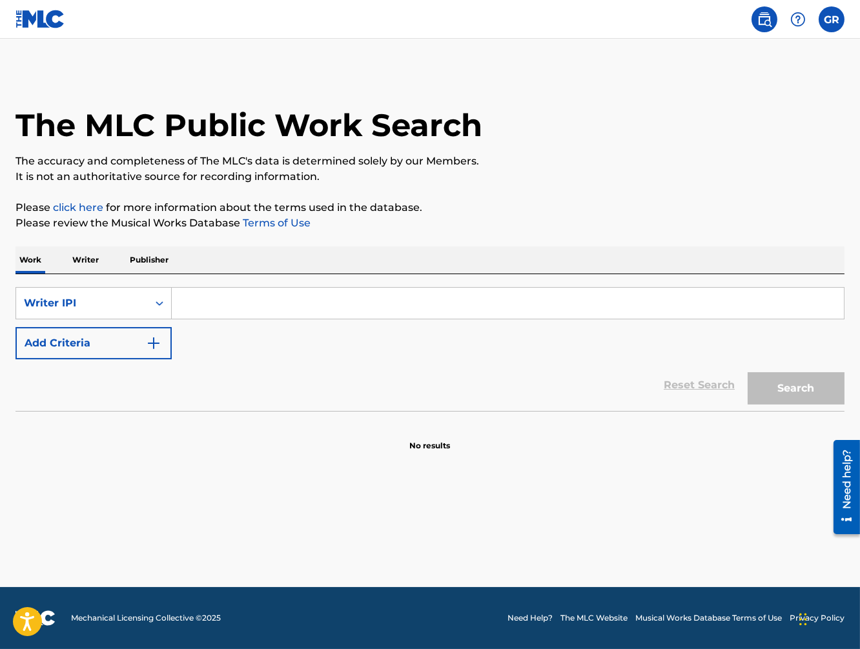
click at [233, 311] on input "Search Form" at bounding box center [508, 303] width 672 height 31
paste input "00580214472"
type input "00580214472"
click at [748, 372] on button "Search" at bounding box center [796, 388] width 97 height 32
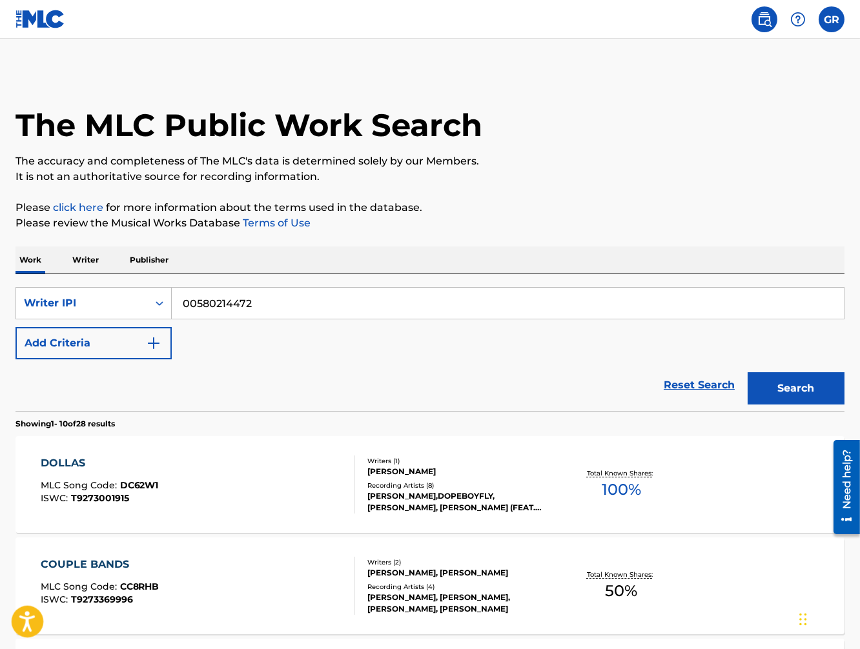
click at [30, 619] on icon "Open accessiBe: accessibility options, statement and help" at bounding box center [26, 624] width 15 height 17
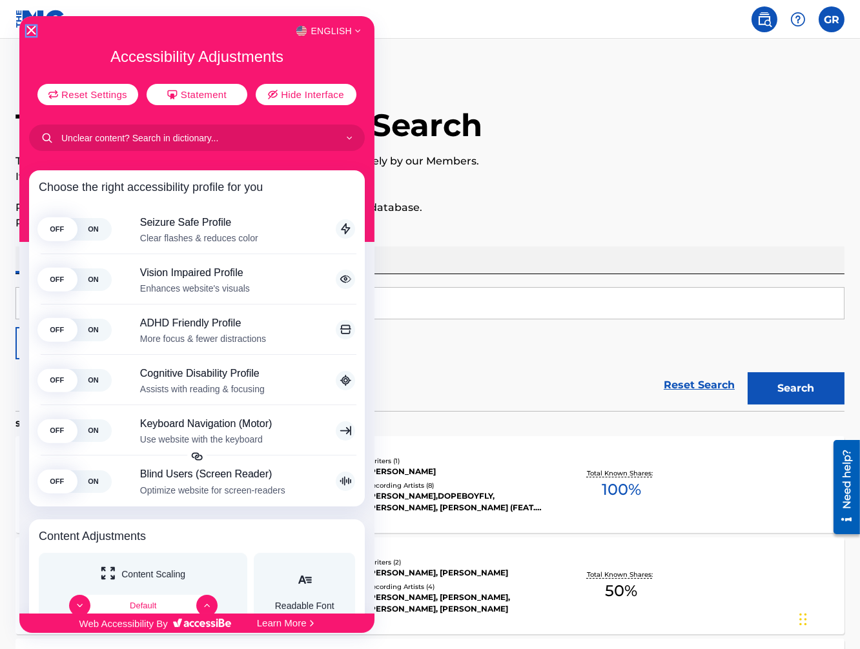
click at [29, 28] on icon "Close Accessibility Interface" at bounding box center [31, 30] width 9 height 9
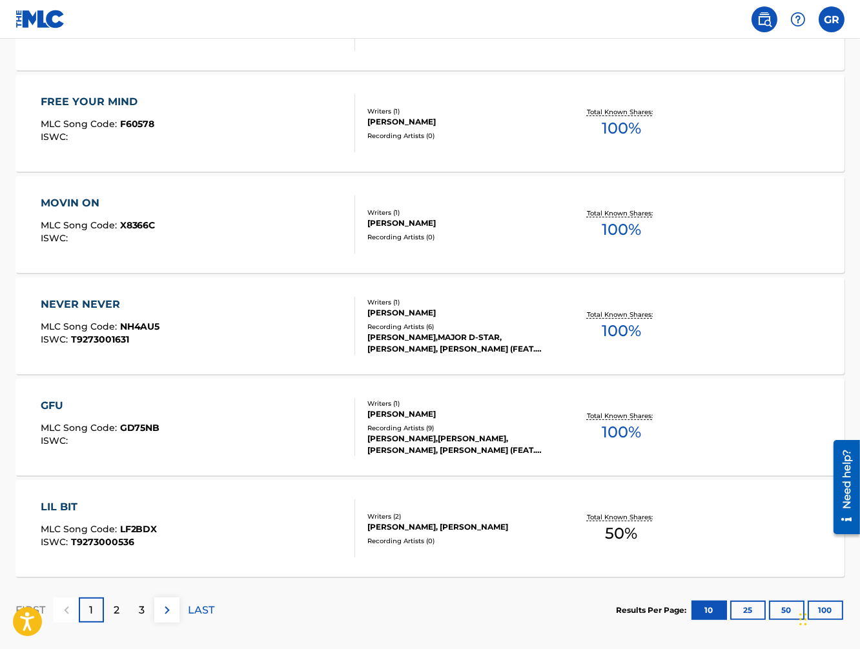
scroll to position [930, 0]
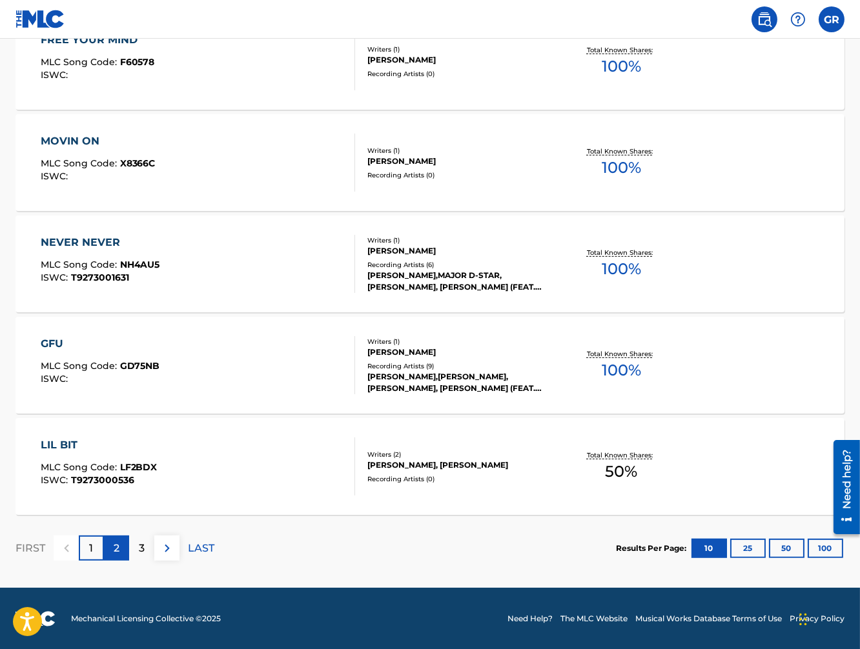
click at [112, 553] on div "2" at bounding box center [116, 548] width 25 height 25
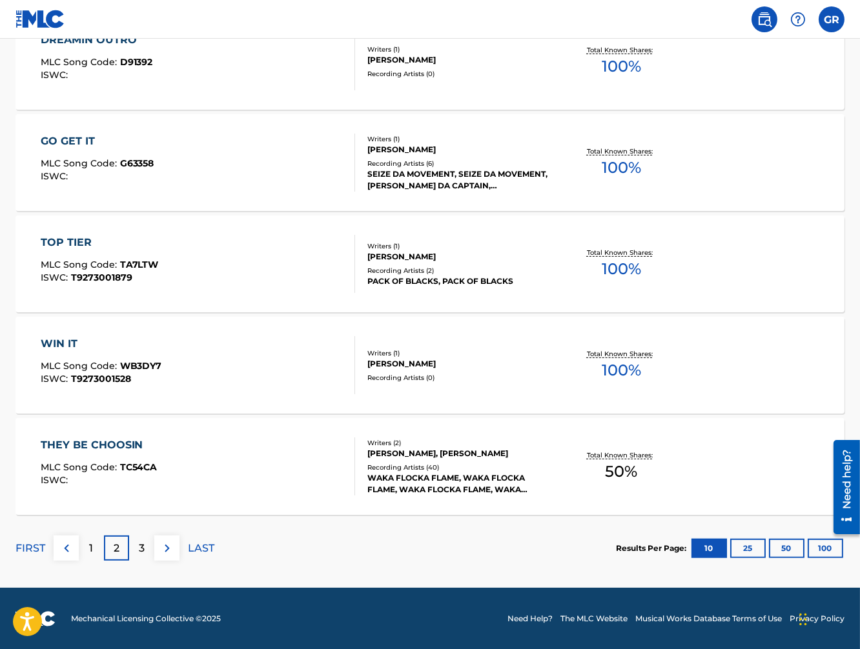
click at [127, 446] on div "THEY BE CHOOSIN" at bounding box center [99, 445] width 117 height 15
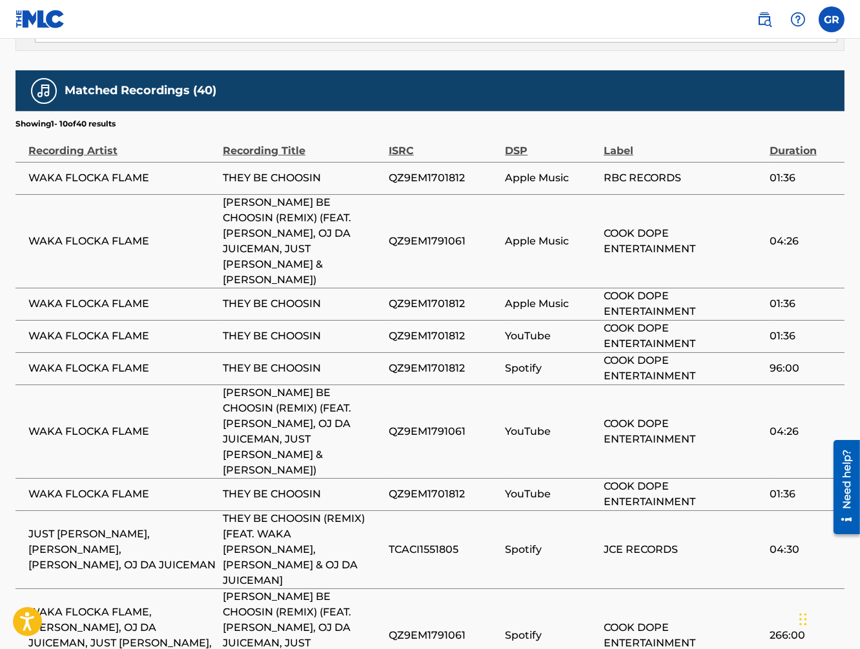
scroll to position [928, 0]
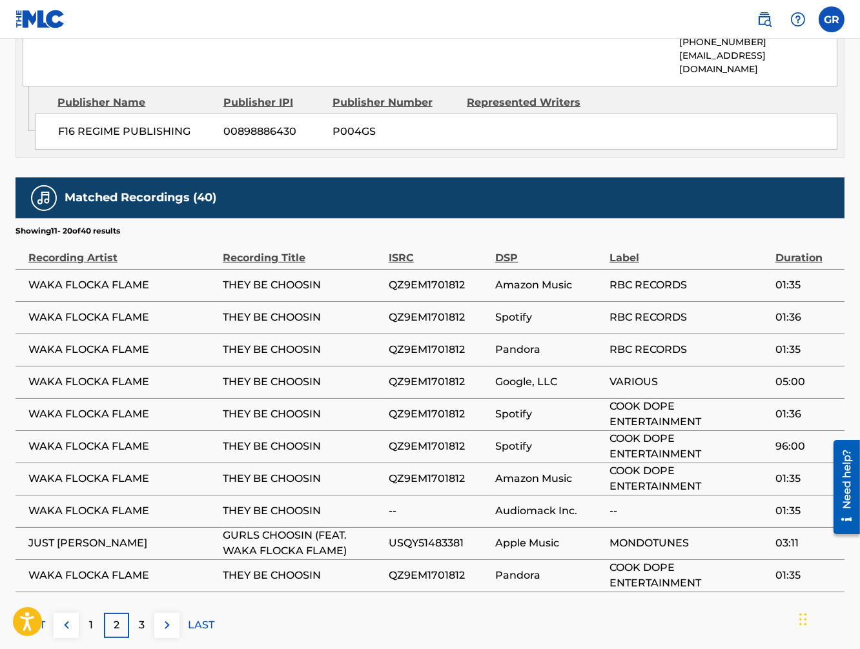
scroll to position [762, 0]
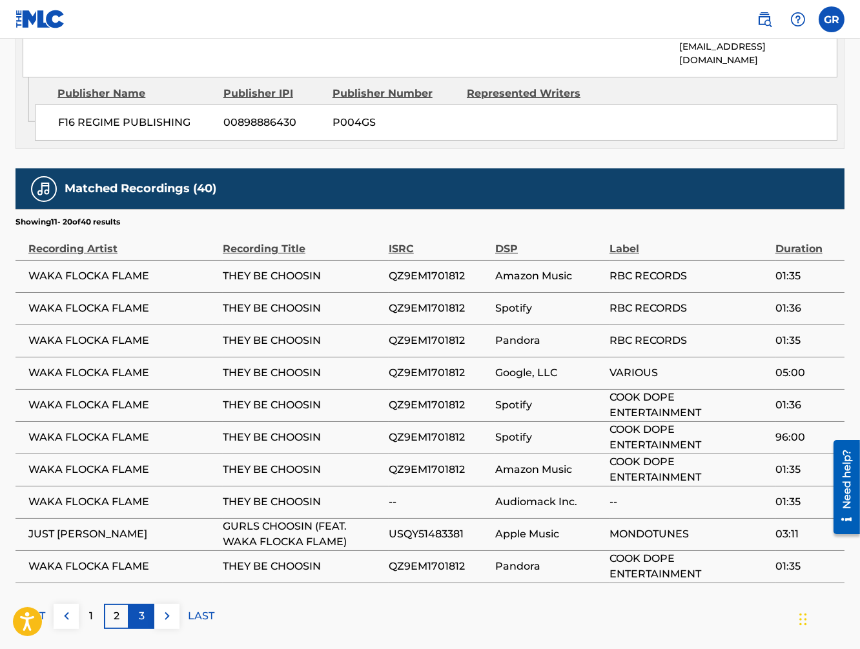
click at [144, 609] on p "3" at bounding box center [142, 616] width 6 height 15
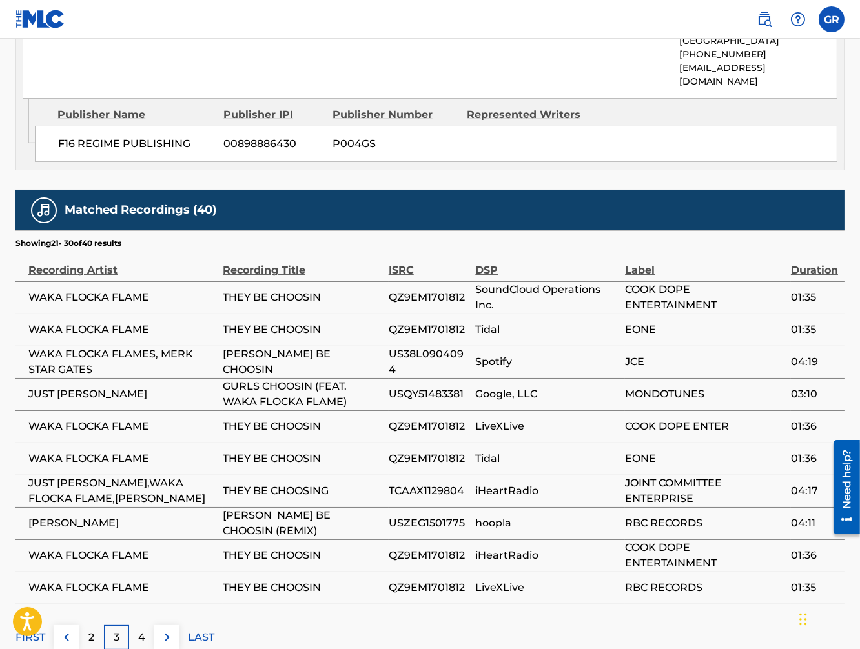
scroll to position [768, 0]
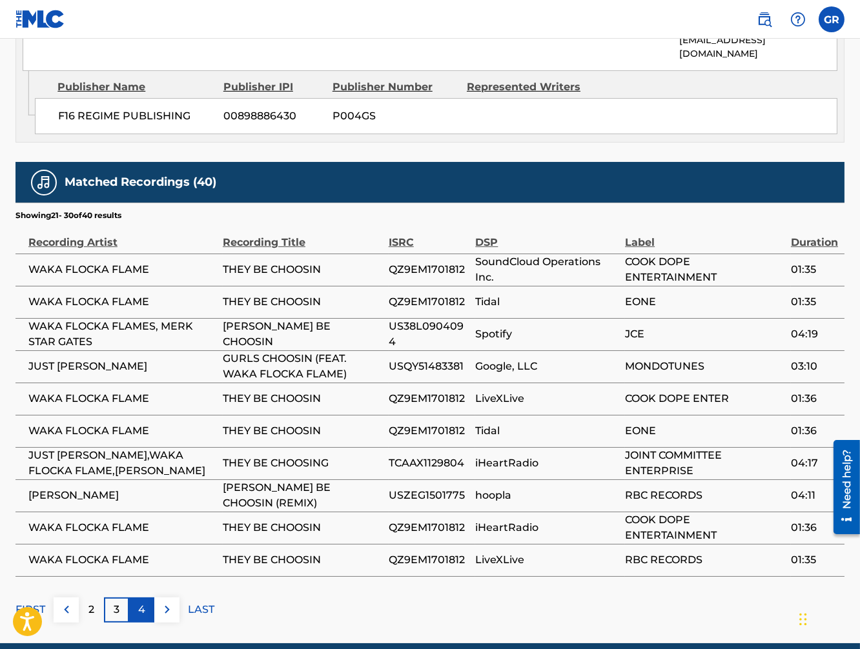
click at [138, 598] on div "4" at bounding box center [141, 610] width 25 height 25
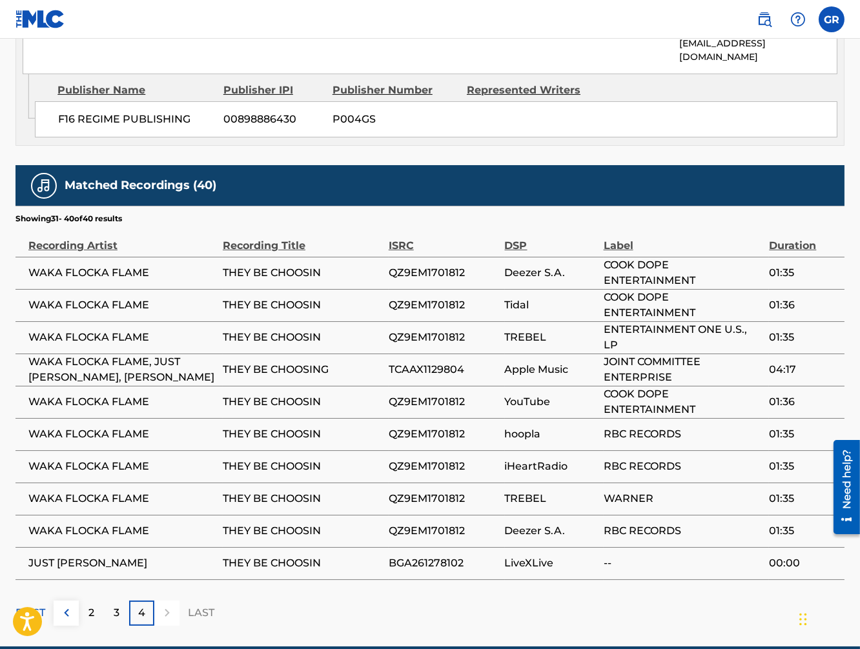
scroll to position [774, 0]
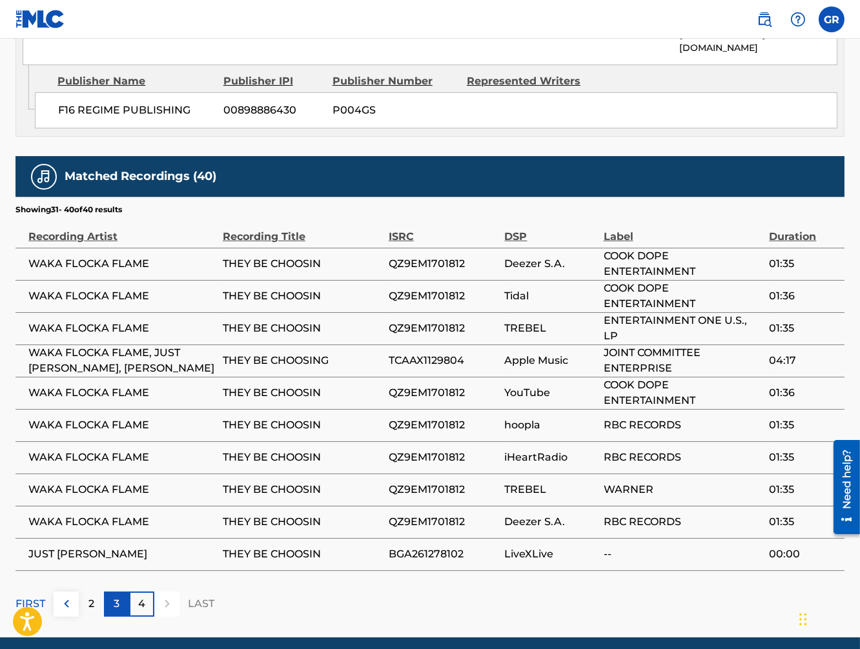
click at [118, 597] on p "3" at bounding box center [117, 604] width 6 height 15
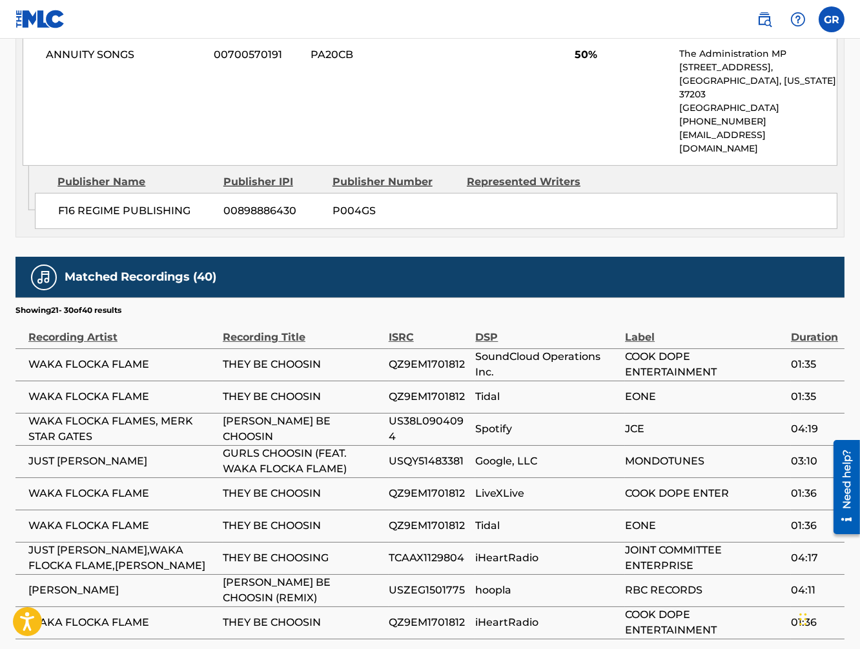
scroll to position [793, 0]
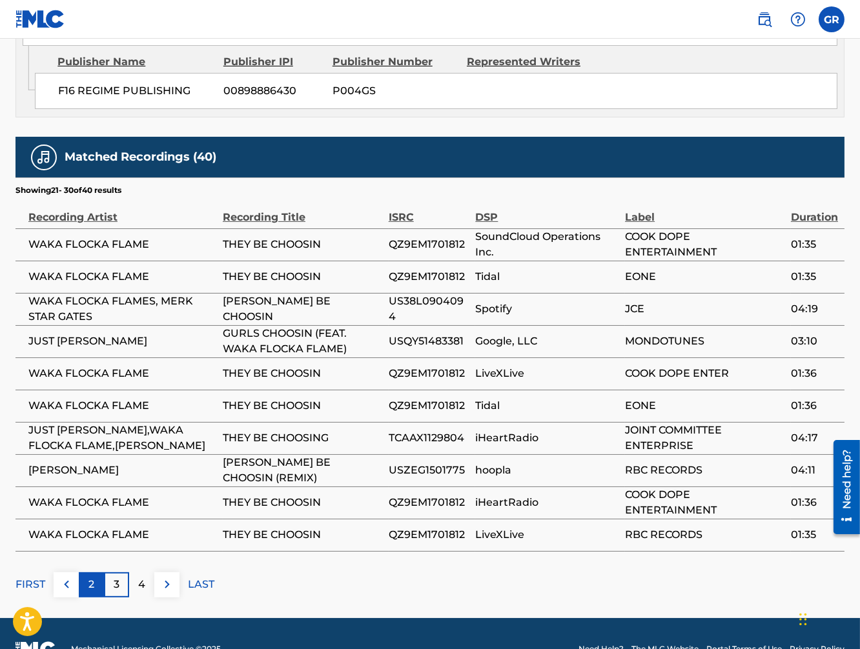
click at [97, 573] on div "2" at bounding box center [91, 585] width 25 height 25
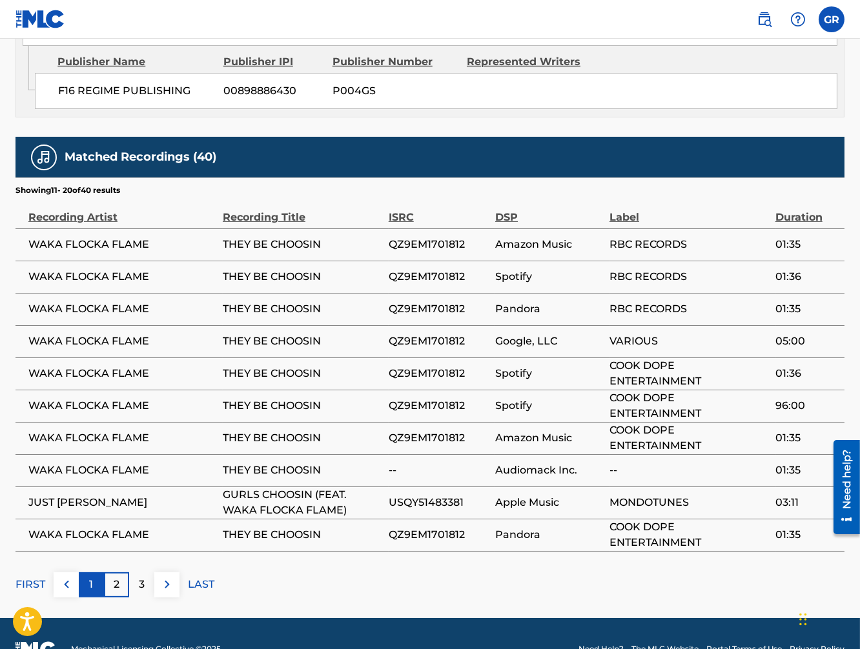
click at [94, 573] on div "1" at bounding box center [91, 585] width 25 height 25
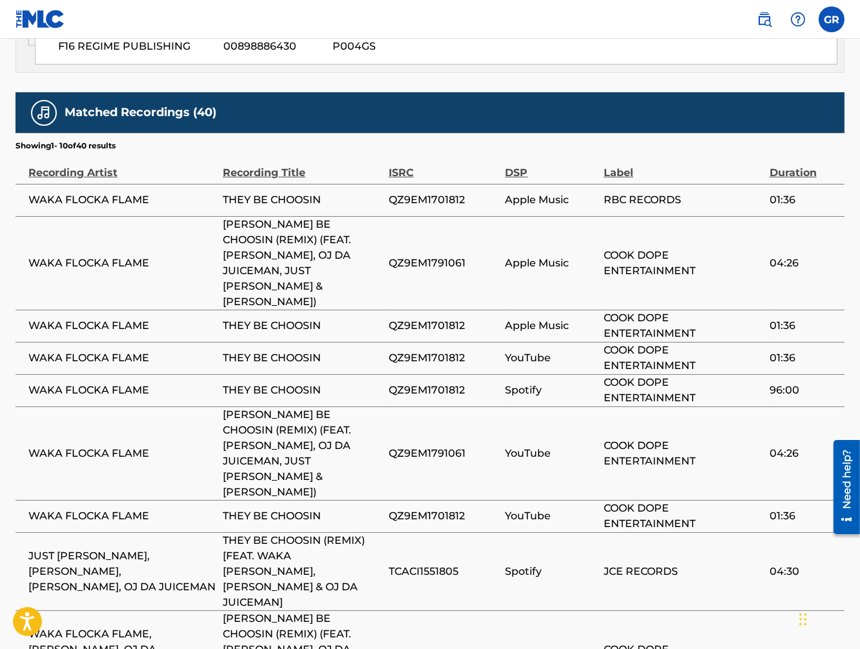
scroll to position [928, 0]
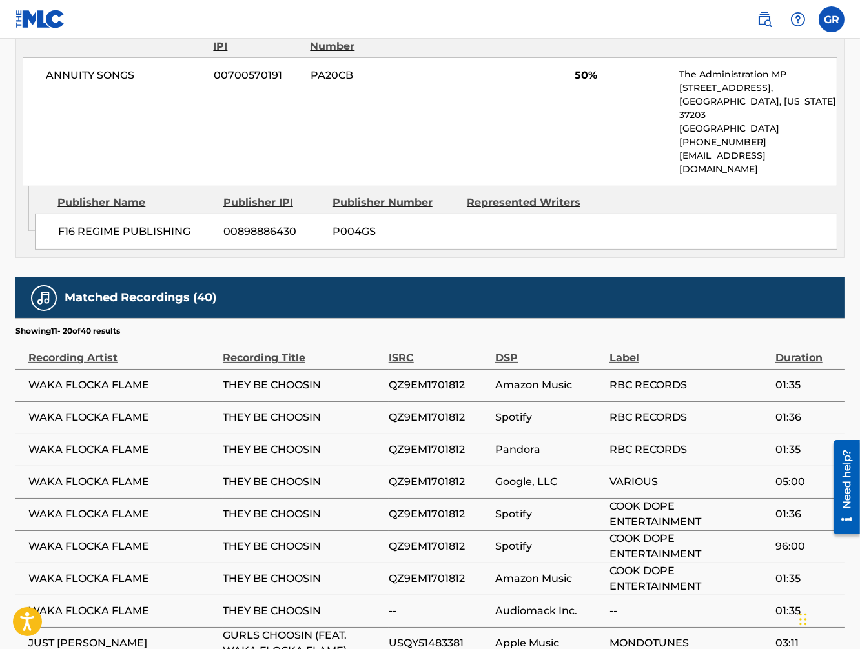
scroll to position [793, 0]
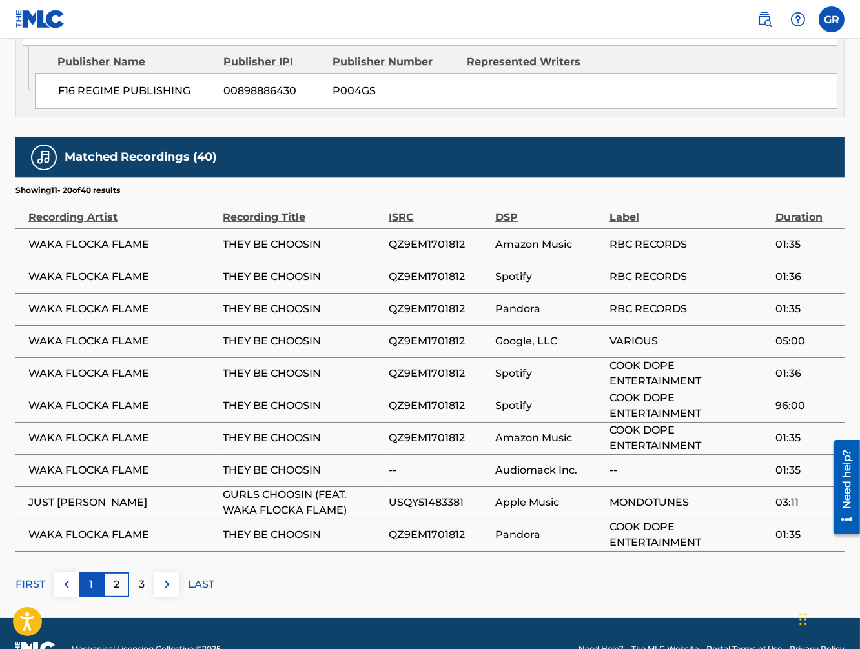
click at [92, 577] on p "1" at bounding box center [92, 584] width 4 height 15
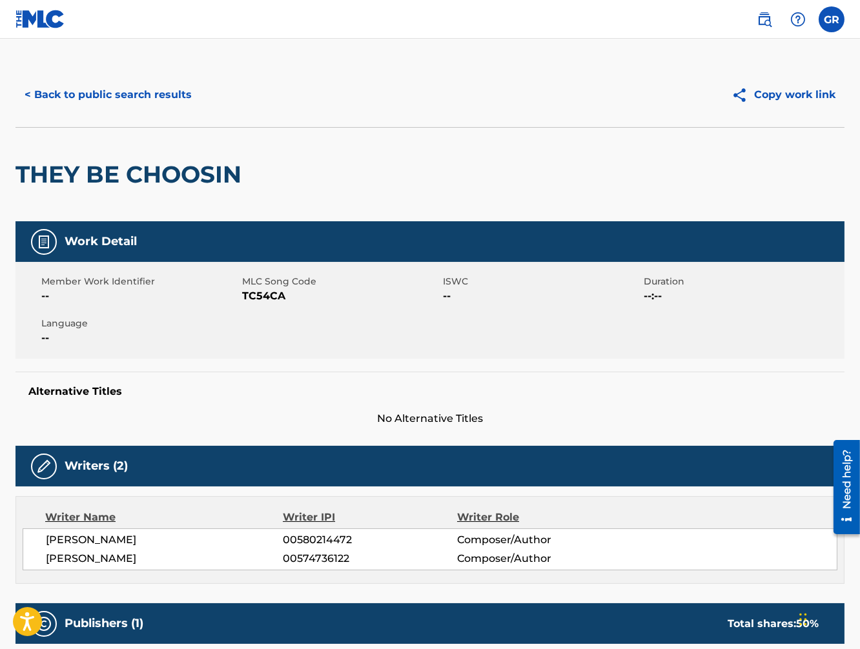
scroll to position [17, 0]
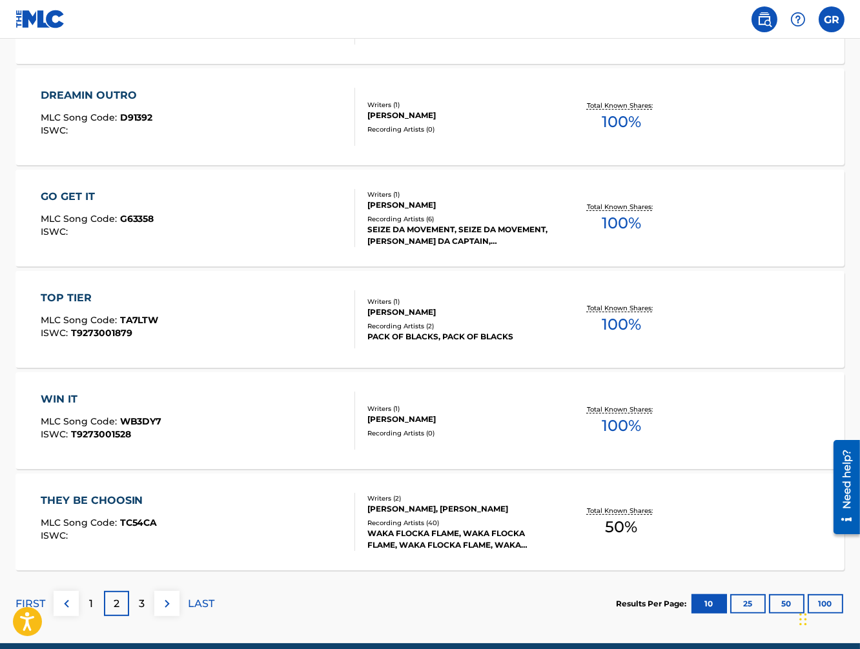
scroll to position [930, 0]
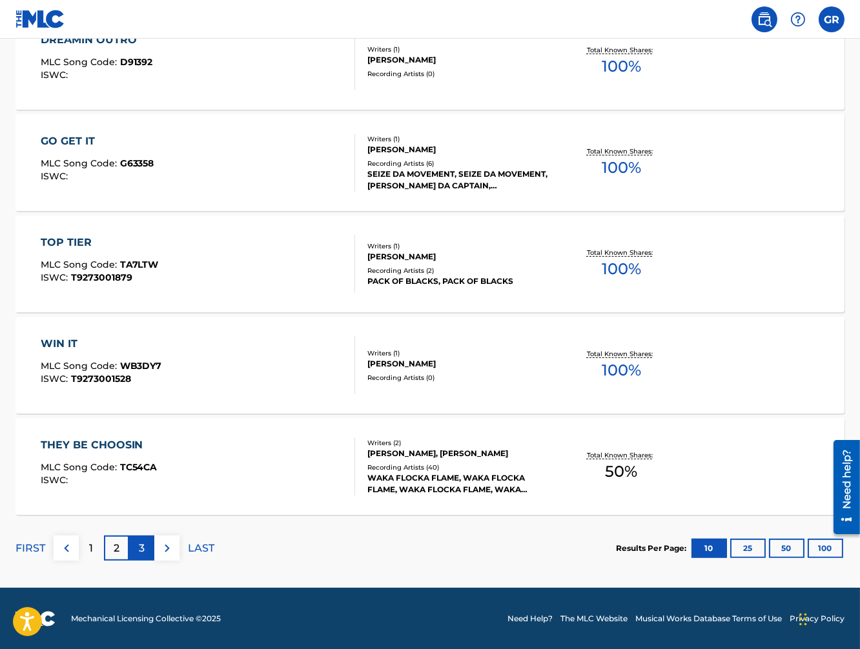
click at [138, 547] on div "3" at bounding box center [141, 548] width 25 height 25
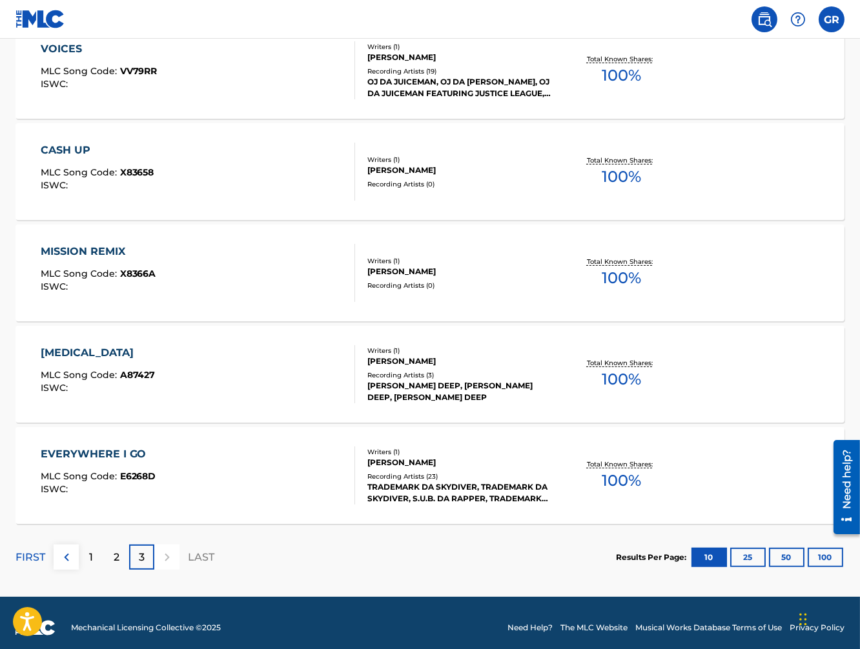
scroll to position [0, 0]
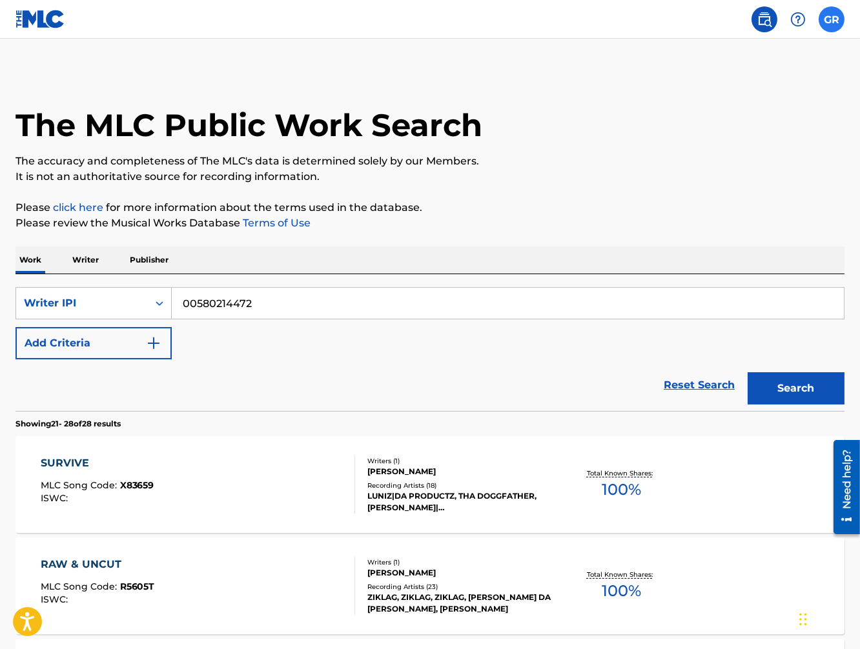
click at [832, 17] on label at bounding box center [832, 19] width 26 height 26
click at [832, 19] on input "GR [PERSON_NAME] [EMAIL_ADDRESS][DOMAIN_NAME] Notification Preferences Profile …" at bounding box center [832, 19] width 0 height 0
click at [700, 158] on link "Profile" at bounding box center [704, 161] width 26 height 12
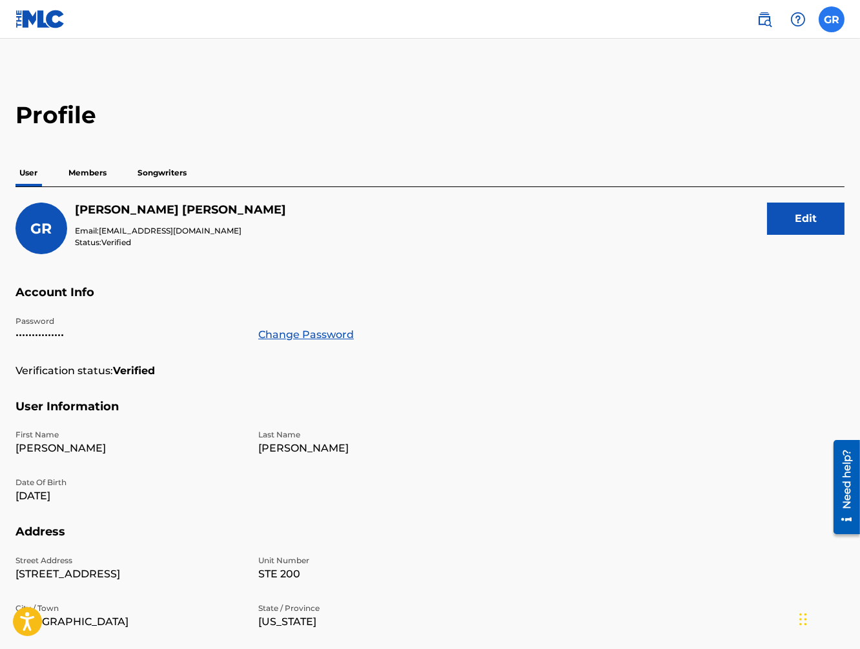
click at [829, 23] on label at bounding box center [832, 19] width 26 height 26
click at [832, 19] on input "GR [PERSON_NAME] [EMAIL_ADDRESS][DOMAIN_NAME] Notification Preferences Profile …" at bounding box center [832, 19] width 0 height 0
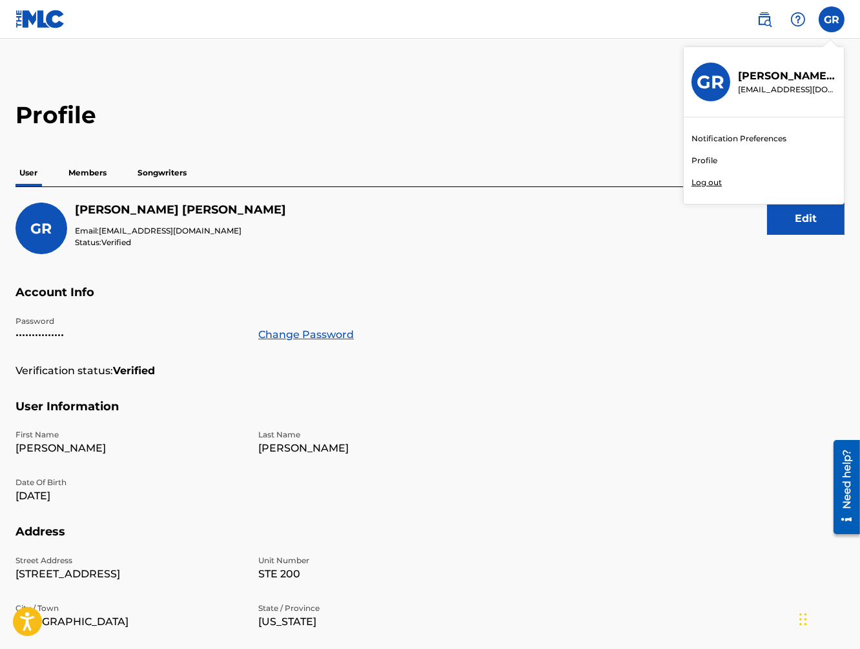
click at [707, 160] on link "Profile" at bounding box center [704, 161] width 26 height 12
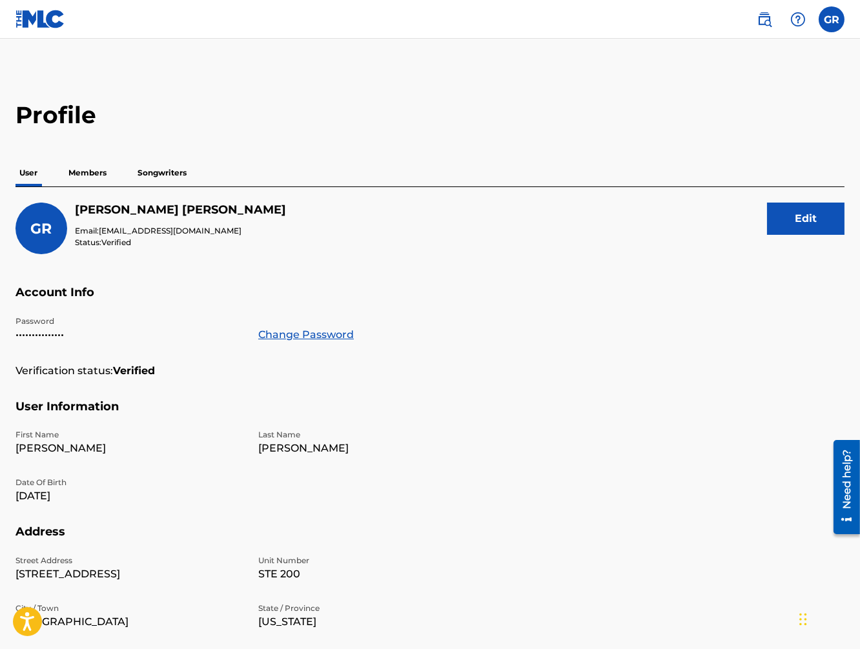
click at [44, 17] on img at bounding box center [40, 19] width 50 height 19
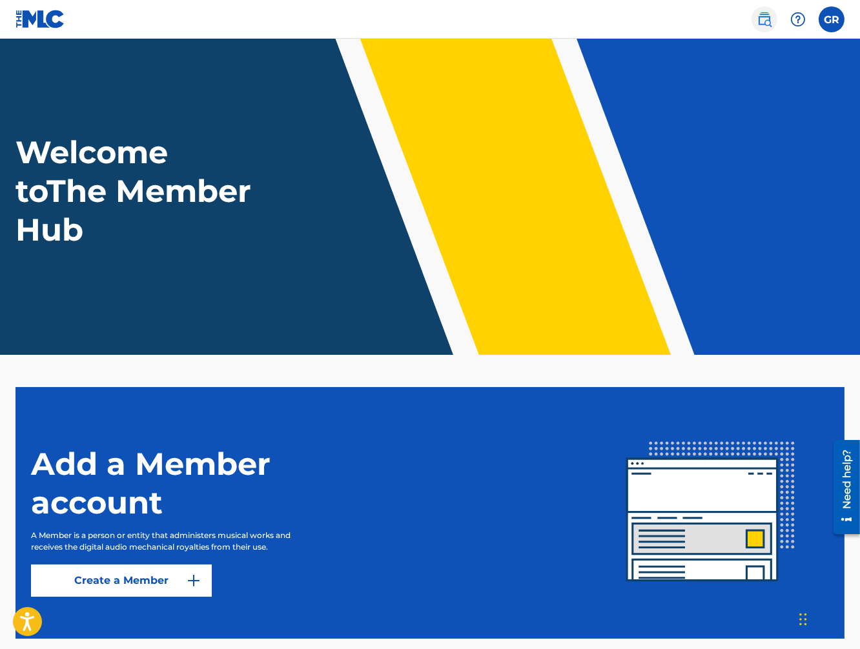
click at [768, 20] on img at bounding box center [764, 19] width 15 height 15
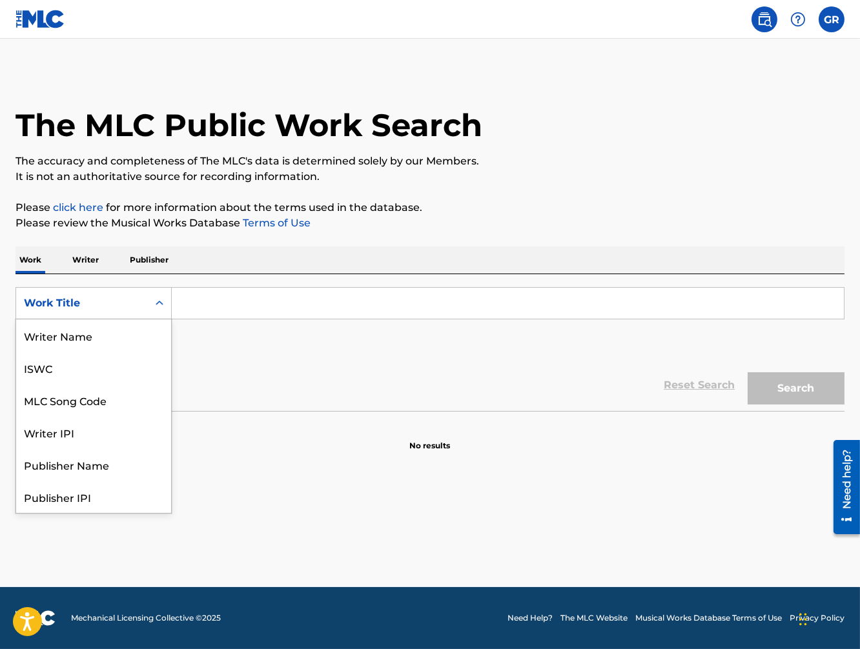
click at [154, 307] on icon "Search Form" at bounding box center [159, 303] width 13 height 13
drag, startPoint x: 54, startPoint y: 370, endPoint x: 72, endPoint y: 359, distance: 21.1
click at [59, 367] on div "Writer IPI" at bounding box center [93, 368] width 155 height 32
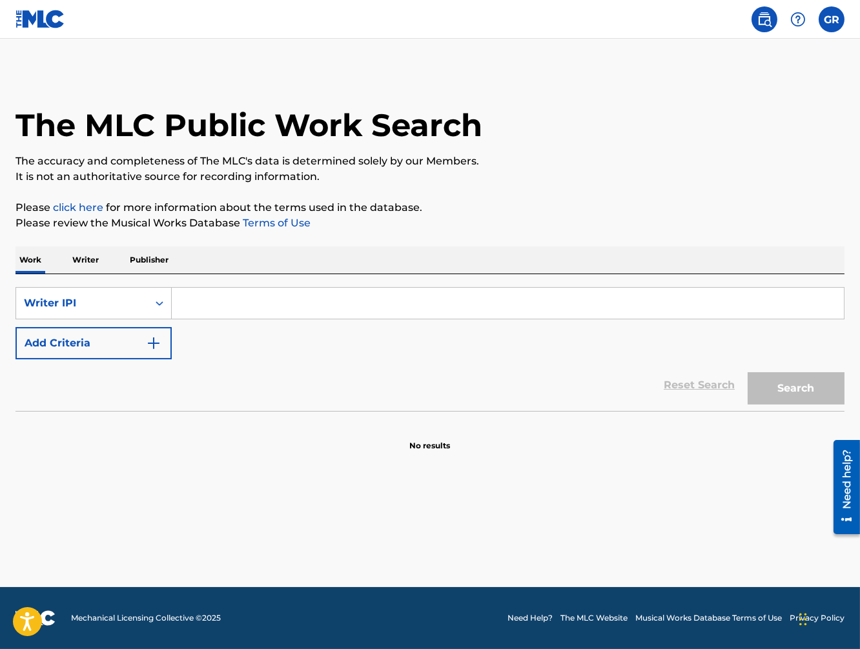
click at [189, 311] on input "Search Form" at bounding box center [508, 303] width 672 height 31
paste input "00580214472"
type input "00580214472"
click at [777, 389] on button "Search" at bounding box center [796, 388] width 97 height 32
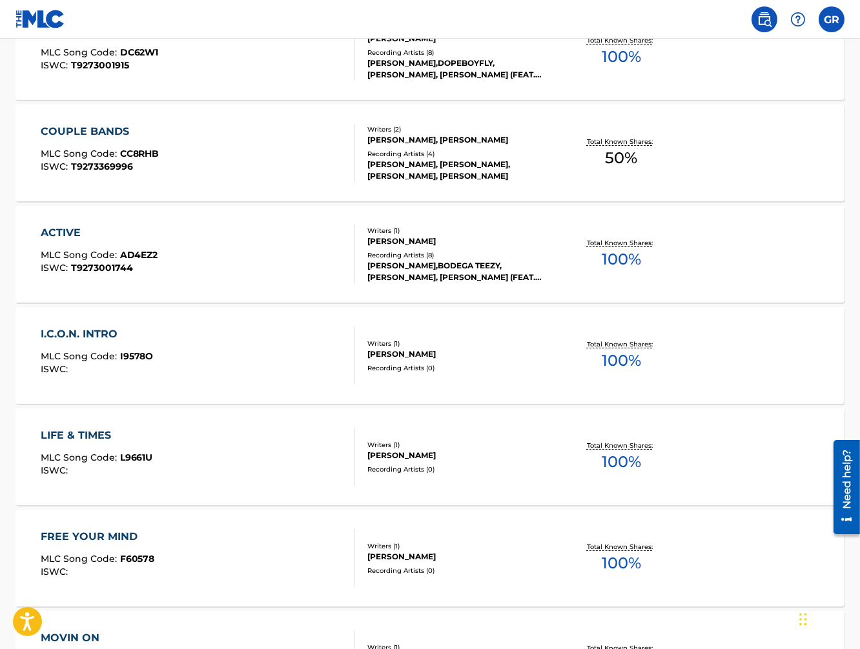
scroll to position [0, 0]
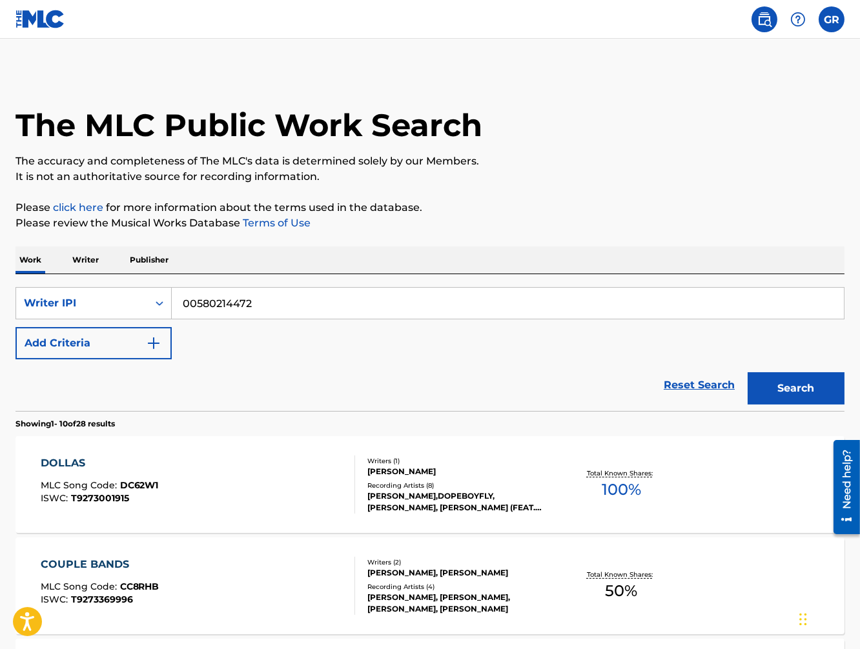
drag, startPoint x: 264, startPoint y: 294, endPoint x: 195, endPoint y: 292, distance: 69.1
click at [195, 292] on input "00580214472" at bounding box center [508, 303] width 672 height 31
drag, startPoint x: 270, startPoint y: 294, endPoint x: 126, endPoint y: 290, distance: 144.7
click at [172, 290] on input "00580214472" at bounding box center [508, 303] width 672 height 31
paste input "00580214472"
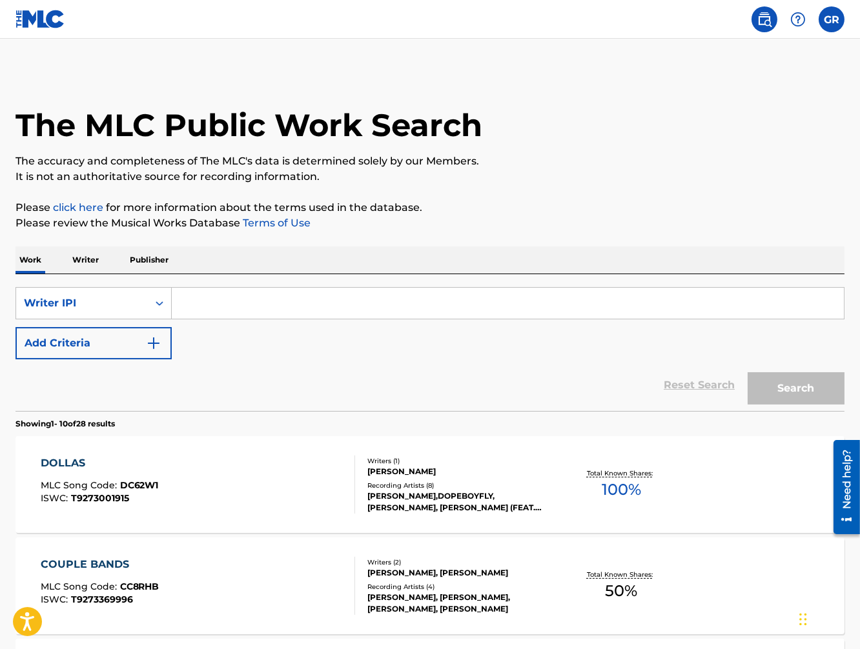
type input "00580214472"
click at [748, 372] on button "Search" at bounding box center [796, 388] width 97 height 32
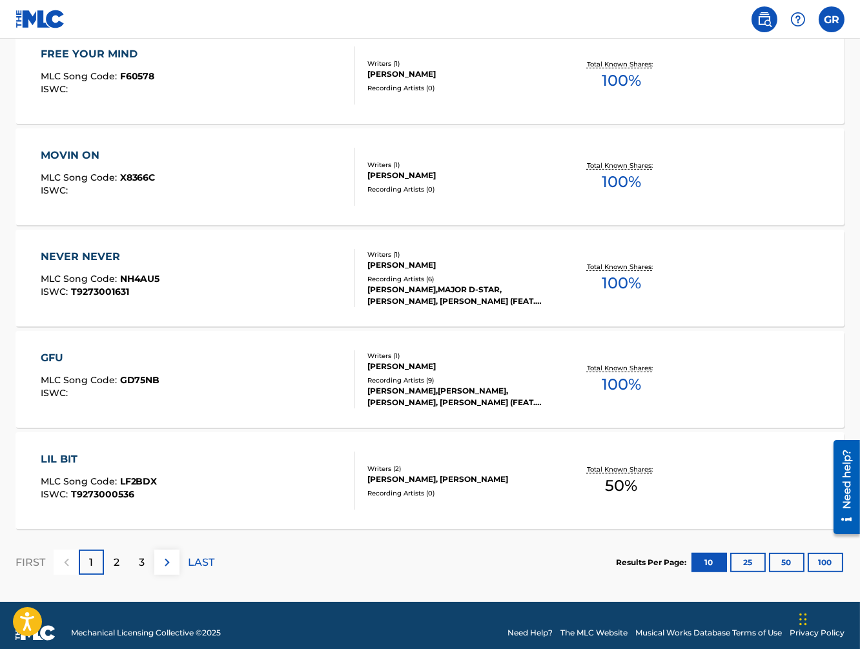
scroll to position [930, 0]
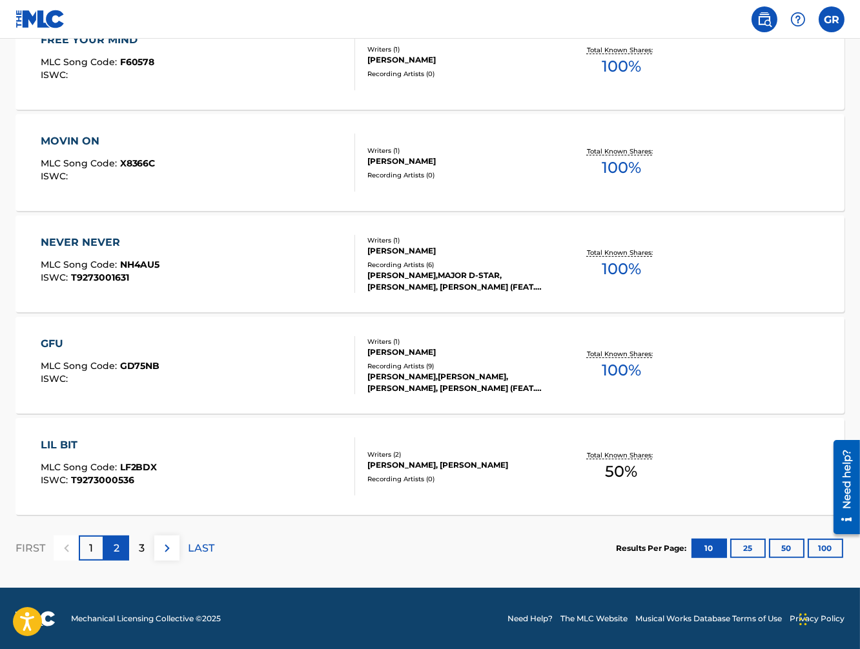
click at [116, 542] on p "2" at bounding box center [117, 548] width 6 height 15
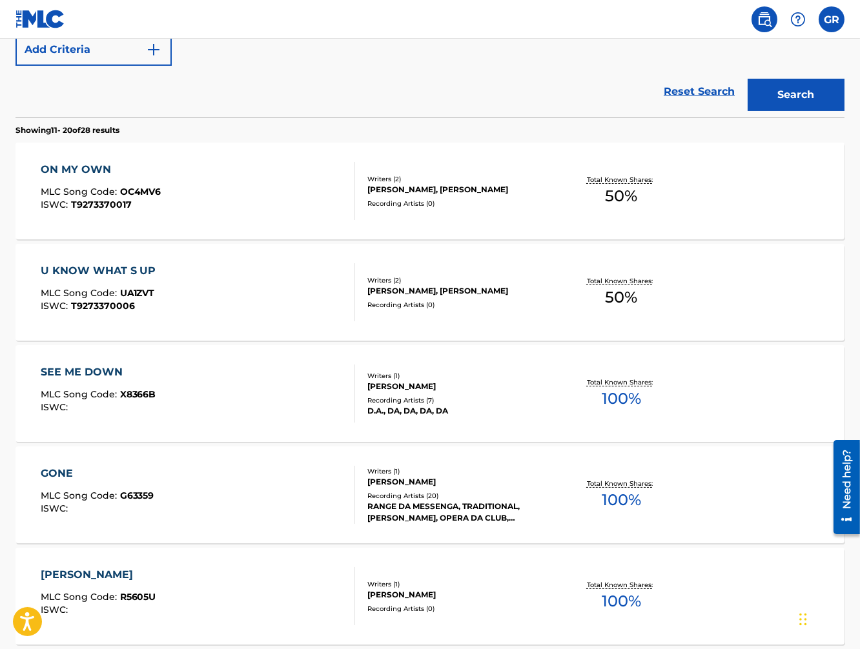
scroll to position [0, 0]
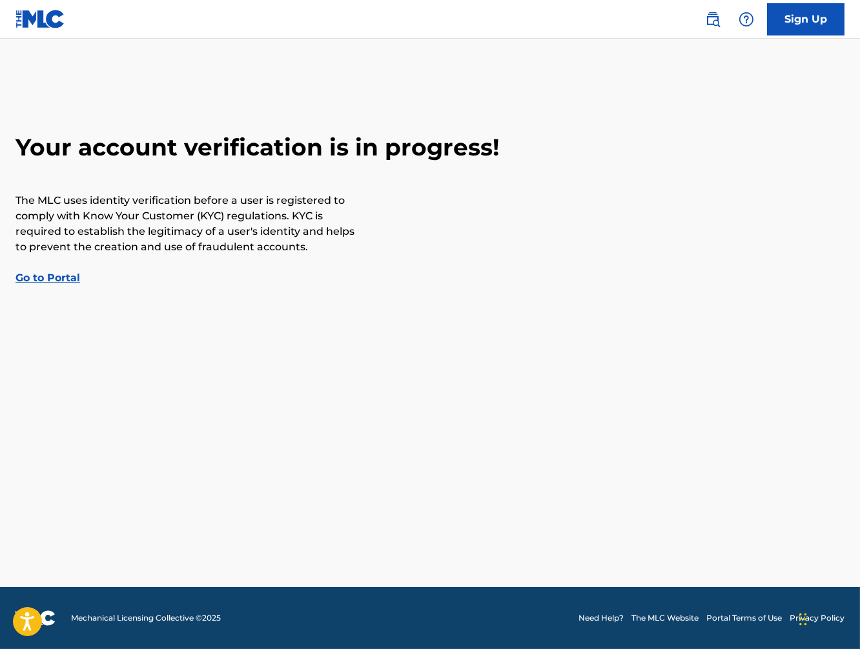
click at [52, 21] on img at bounding box center [40, 19] width 50 height 19
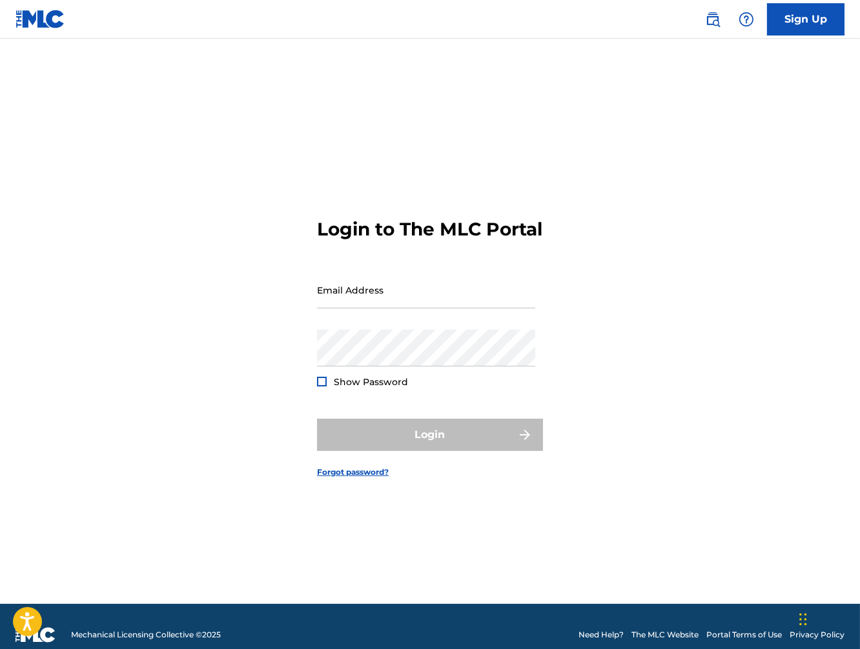
click at [767, 268] on div "Login to The MLC Portal Email Address Password Show Password Login Forgot passw…" at bounding box center [430, 337] width 860 height 533
click at [99, 201] on div "Login to The MLC Portal Email Address Password Show Password Login Forgot passw…" at bounding box center [430, 337] width 860 height 533
click at [43, 6] on link at bounding box center [40, 19] width 50 height 38
click at [29, 17] on img at bounding box center [40, 19] width 50 height 19
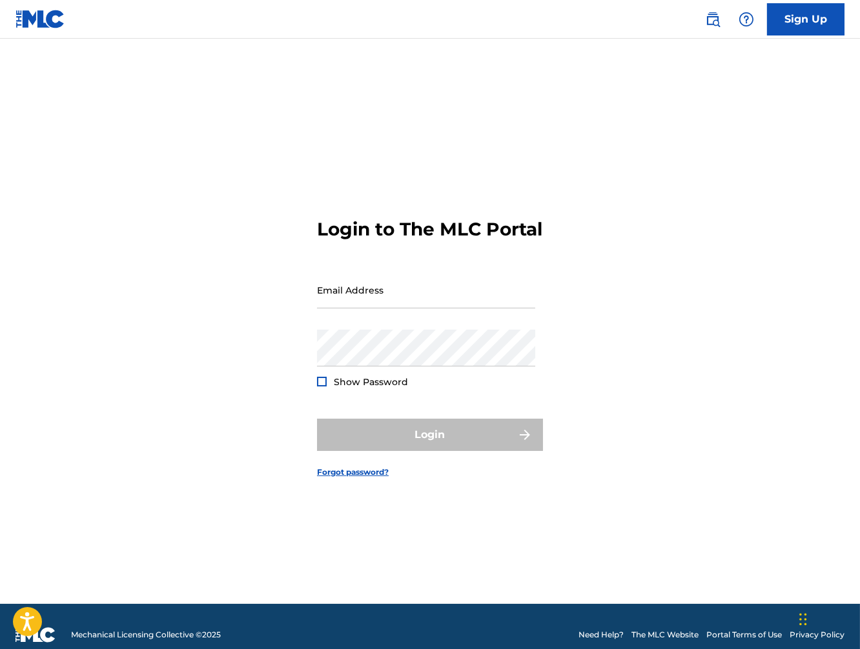
click at [29, 17] on img at bounding box center [40, 19] width 50 height 19
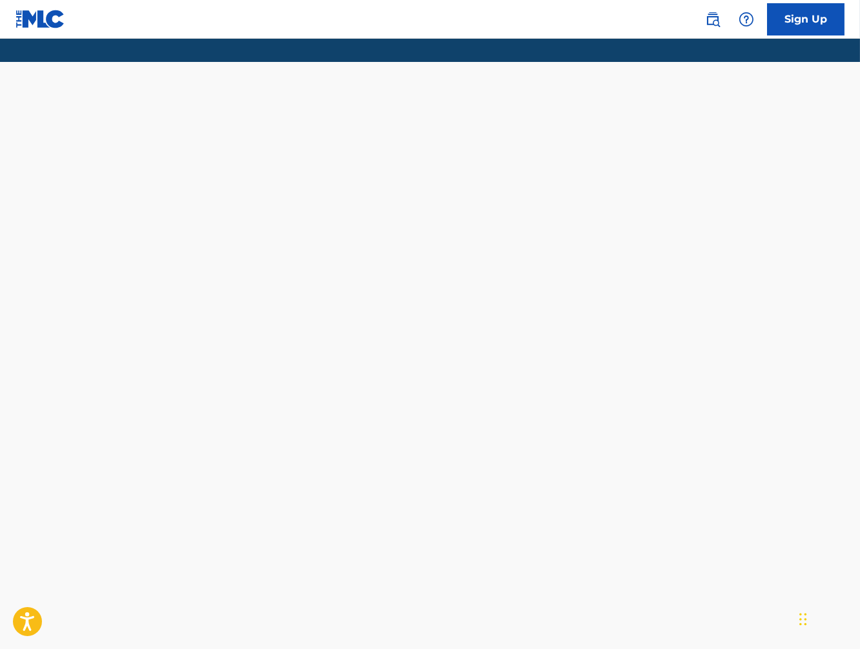
click at [29, 17] on img at bounding box center [40, 19] width 50 height 19
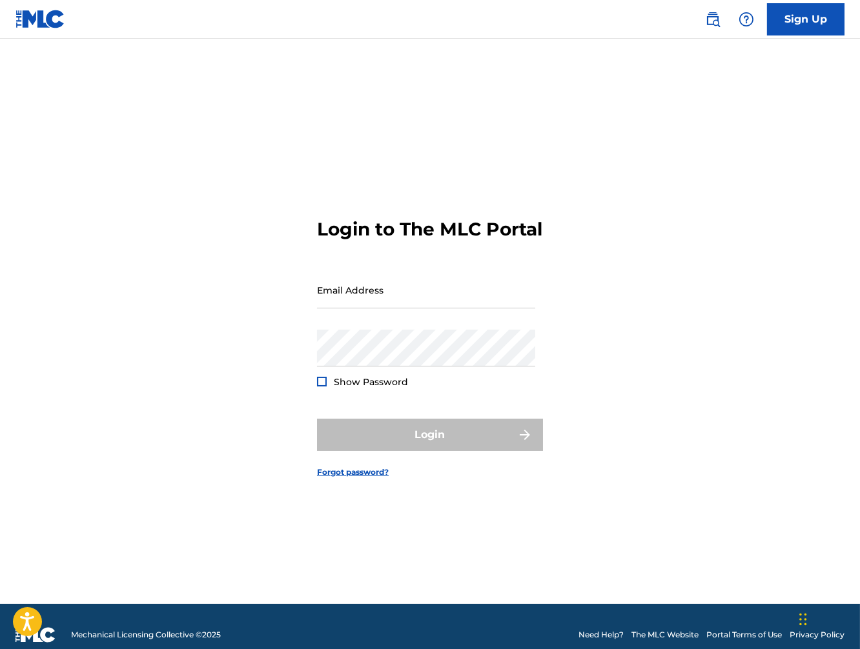
click at [45, 636] on img at bounding box center [35, 634] width 40 height 15
click at [680, 636] on link "The MLC Website" at bounding box center [664, 635] width 67 height 12
